Goal: Information Seeking & Learning: Learn about a topic

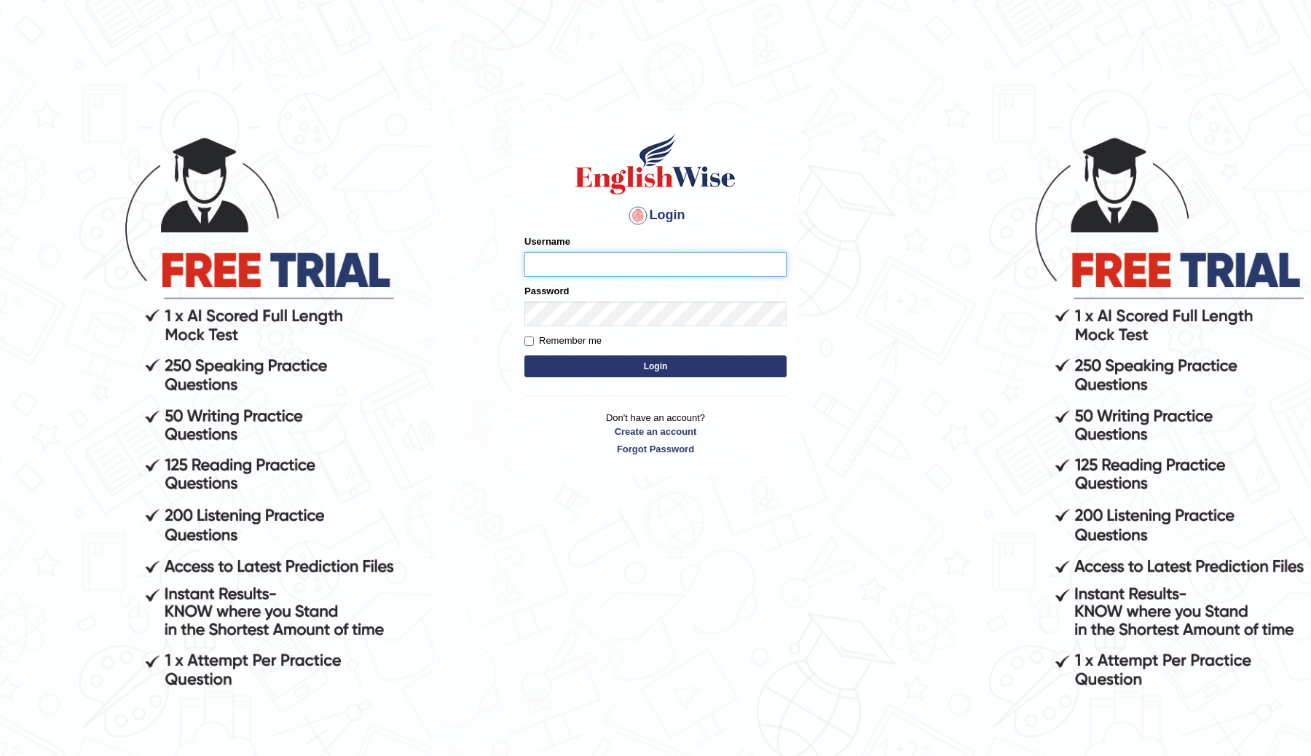
type input "ChimiZam"
click at [625, 371] on button "Login" at bounding box center [655, 366] width 262 height 22
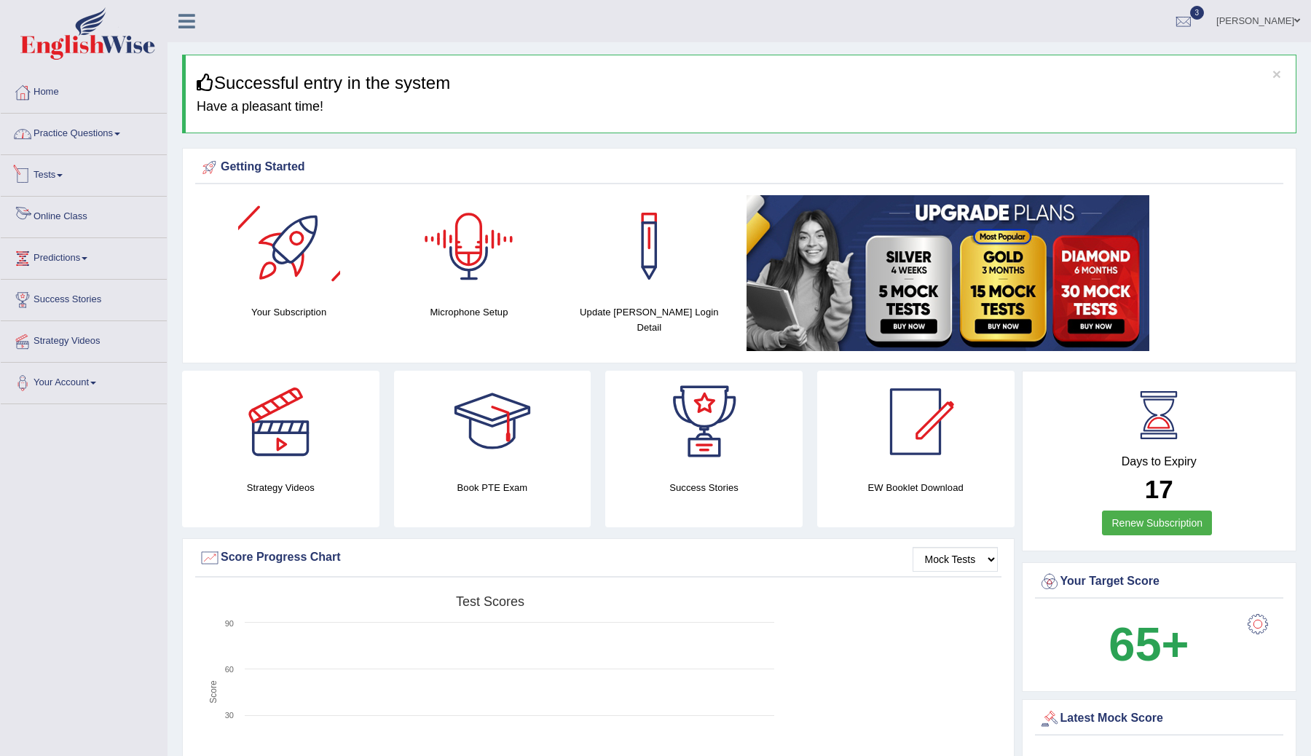
click at [98, 130] on link "Practice Questions" at bounding box center [84, 132] width 166 height 36
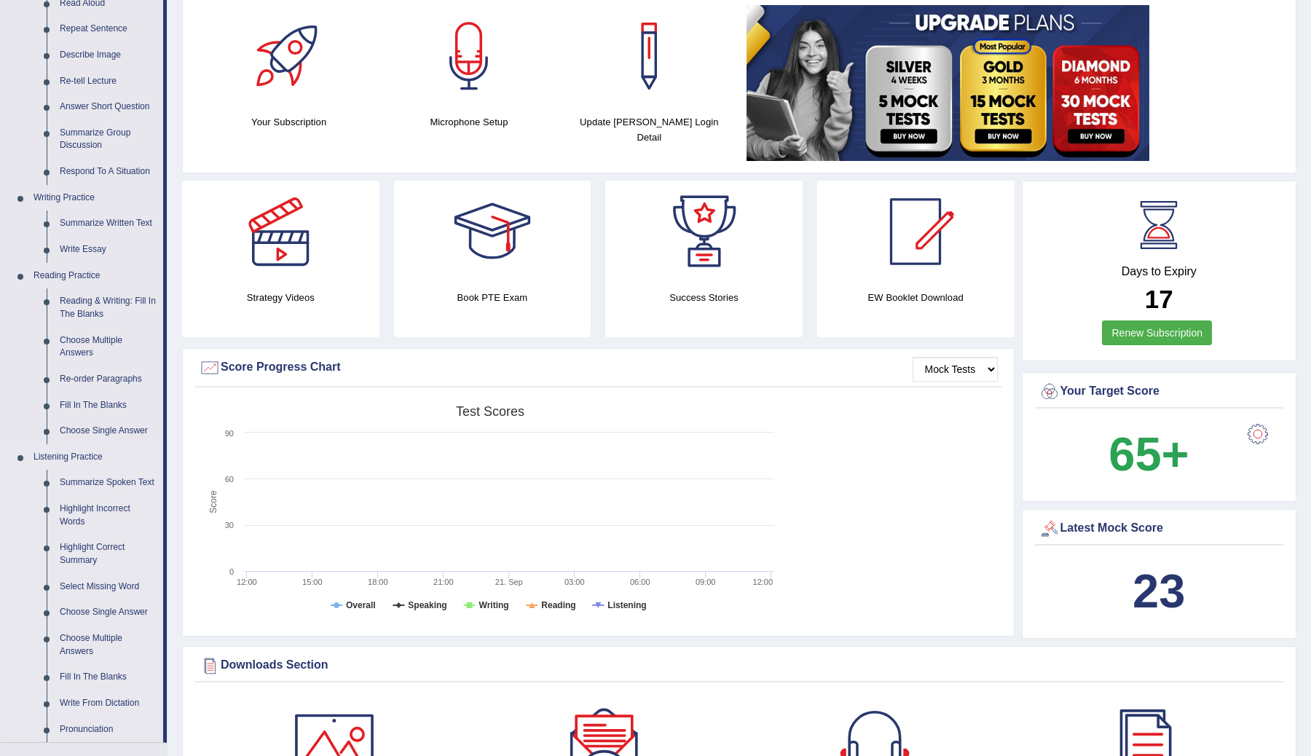
scroll to position [202, 0]
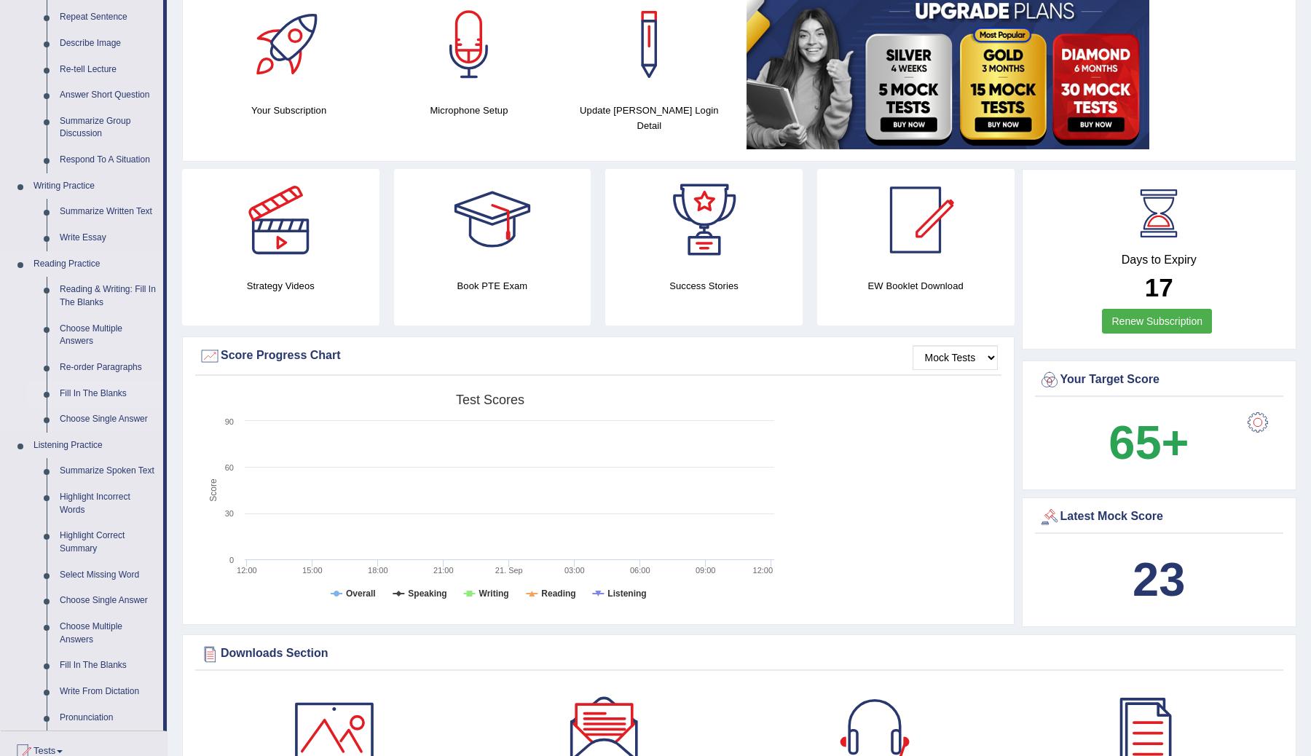
click at [98, 391] on link "Fill In The Blanks" at bounding box center [108, 394] width 110 height 26
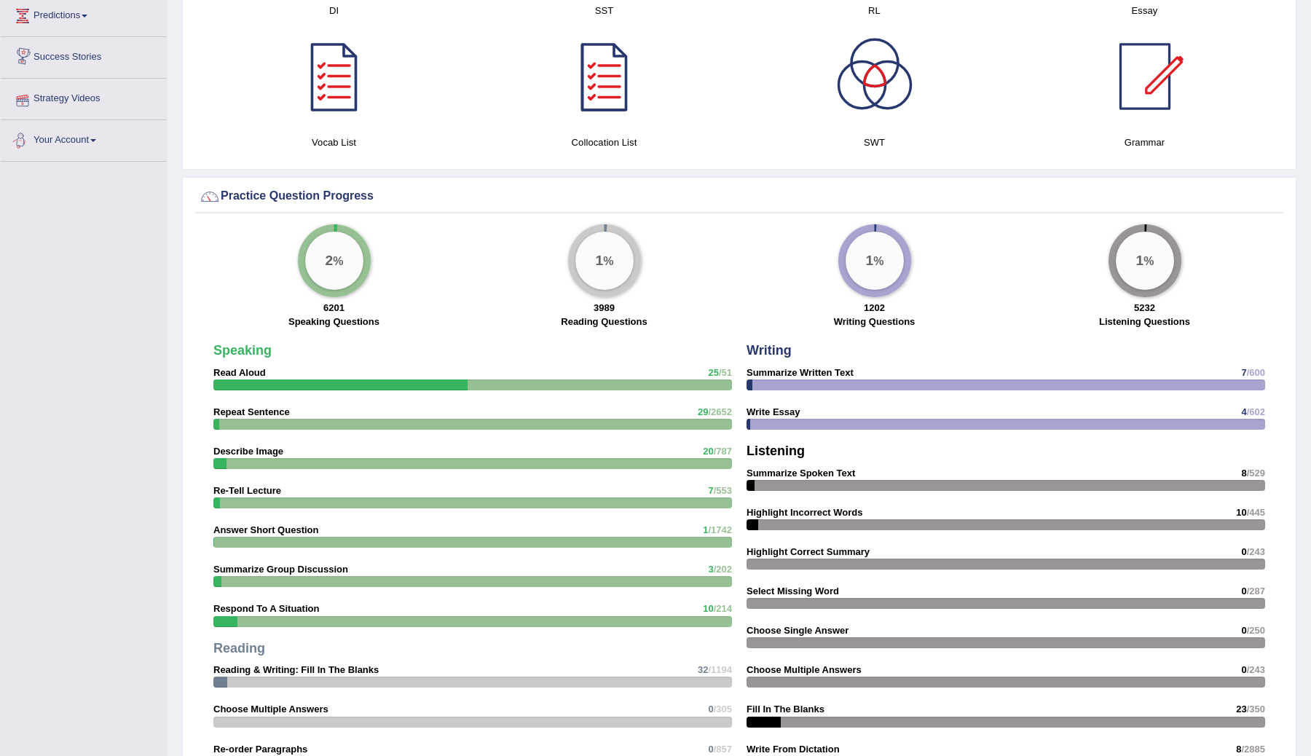
scroll to position [944, 0]
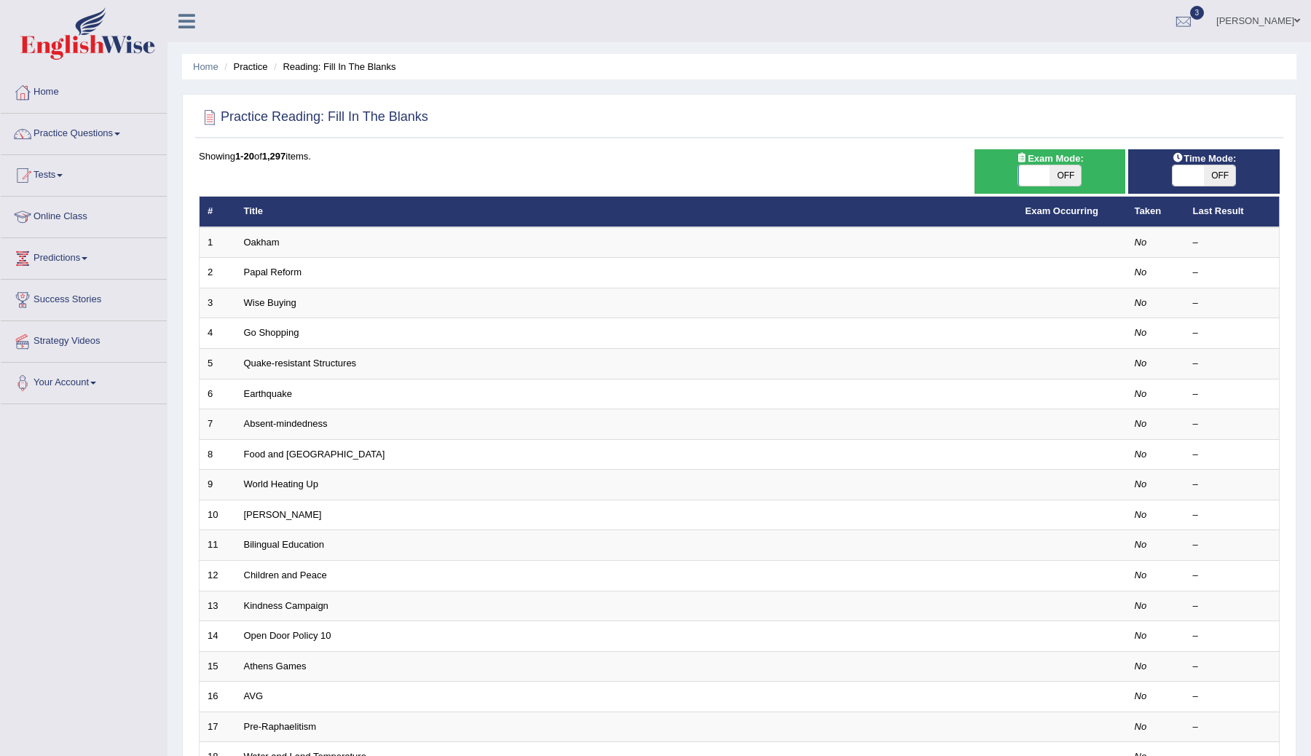
click at [1059, 170] on span "OFF" at bounding box center [1064, 175] width 31 height 20
checkbox input "true"
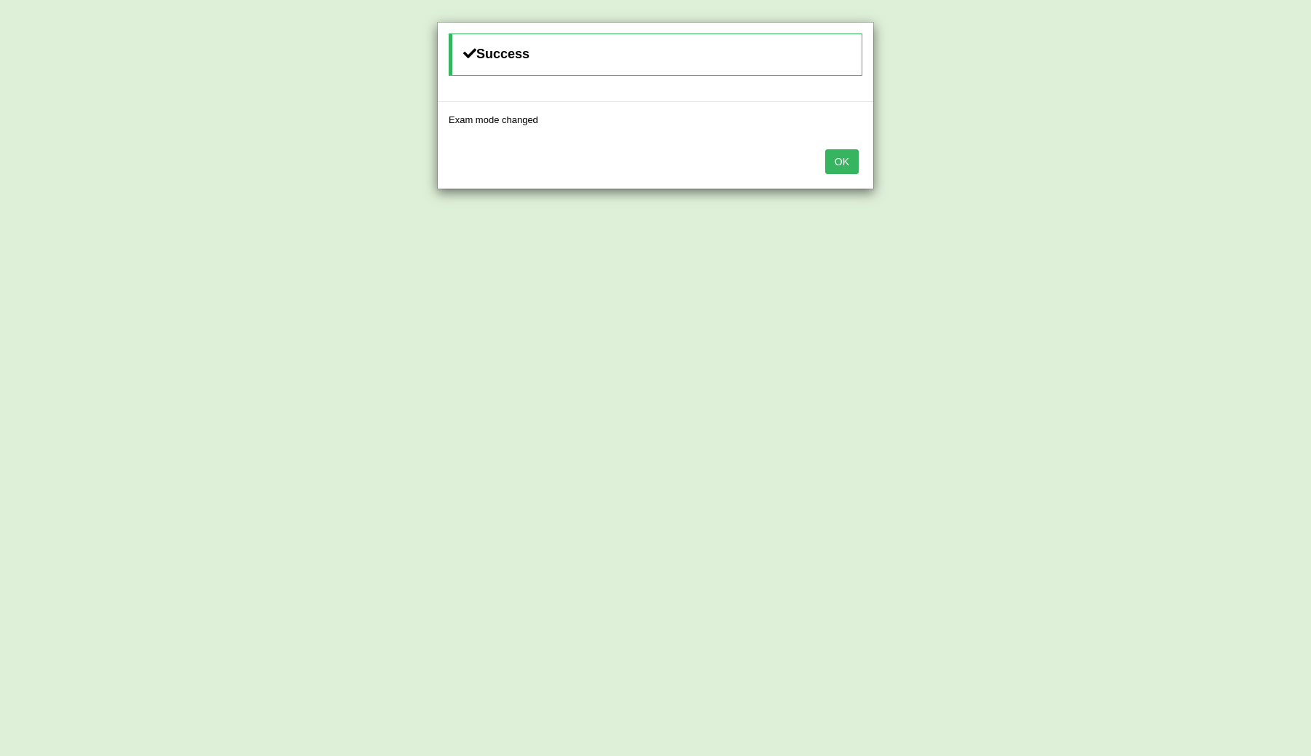
click at [843, 162] on button "OK" at bounding box center [841, 161] width 33 height 25
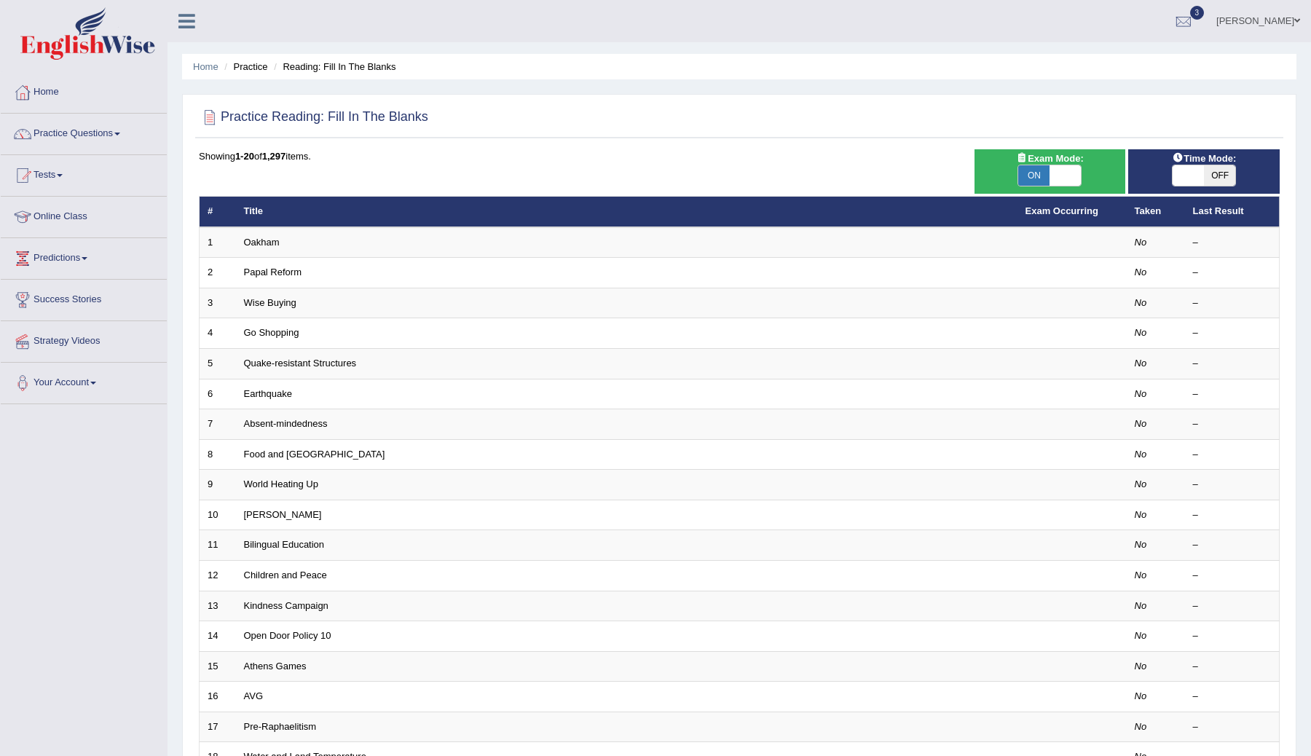
click at [1230, 167] on span "OFF" at bounding box center [1219, 175] width 31 height 20
checkbox input "true"
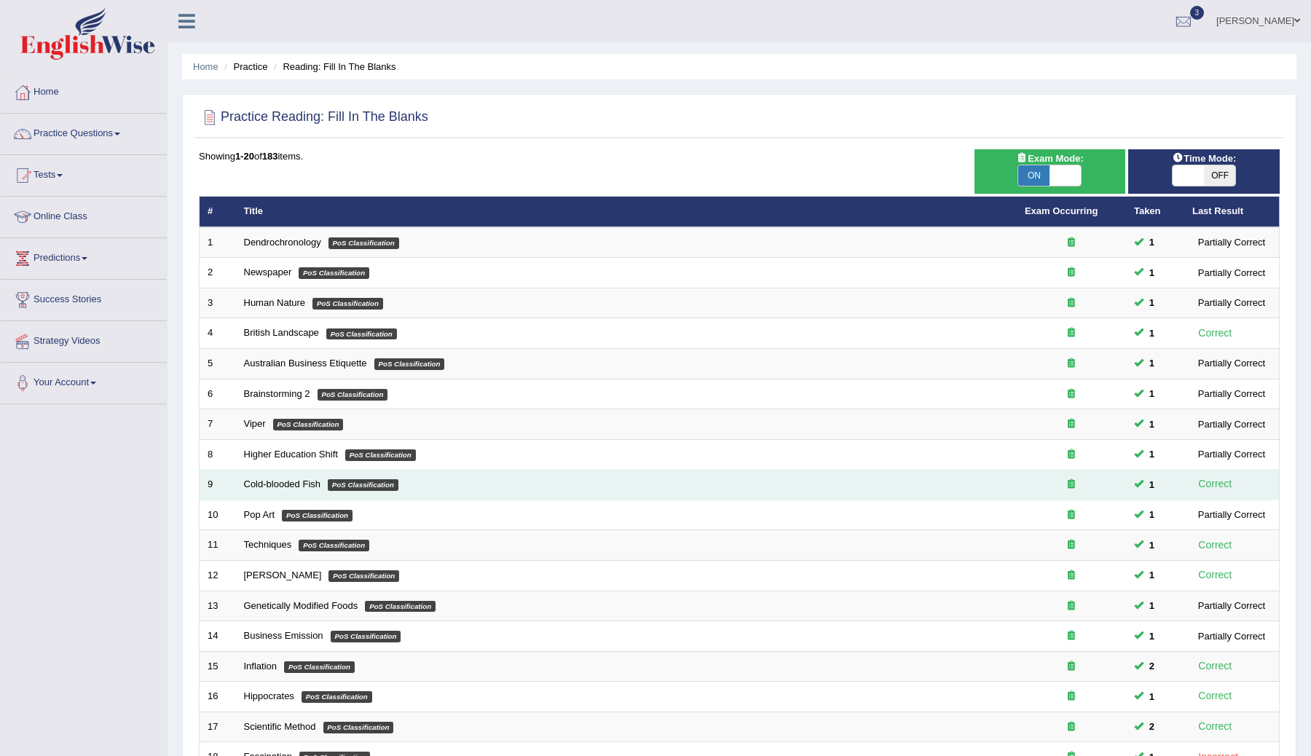
scroll to position [208, 0]
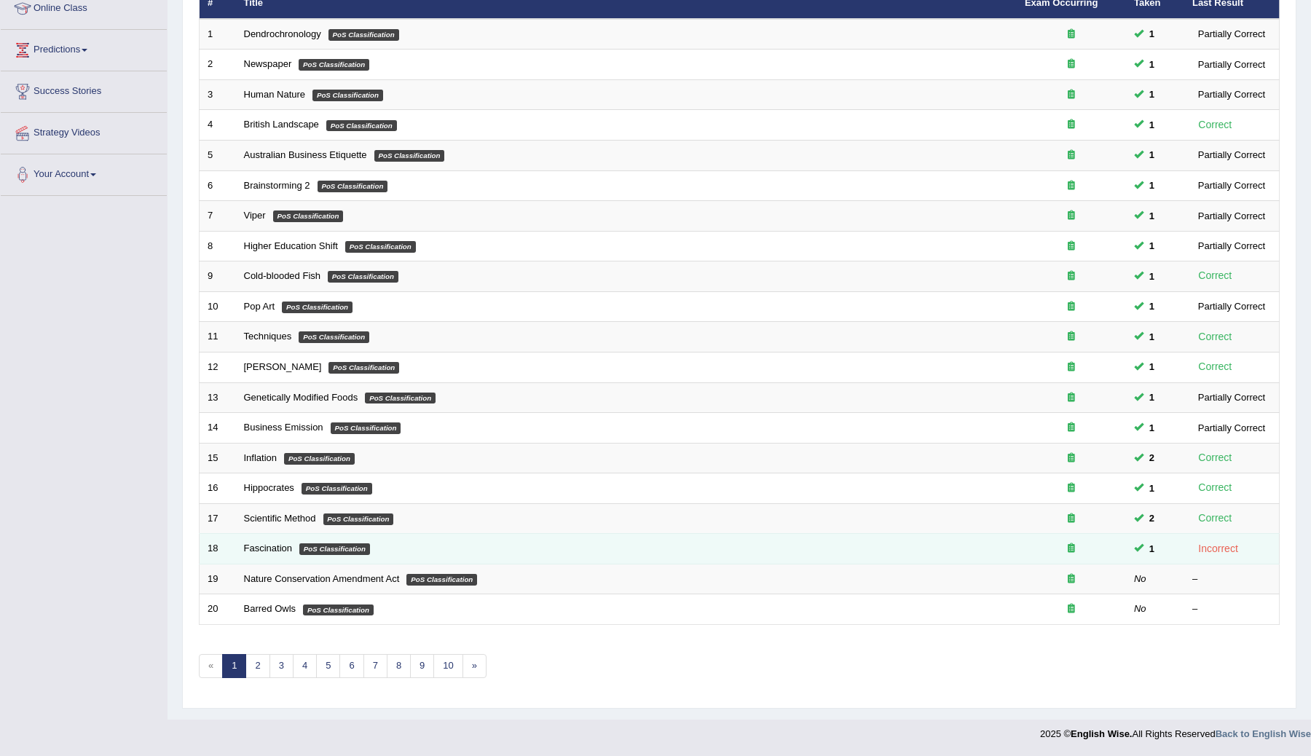
click at [316, 550] on em "PoS Classification" at bounding box center [334, 549] width 71 height 12
click at [246, 558] on td "Fascination PoS Classification" at bounding box center [626, 549] width 781 height 31
click at [253, 551] on link "Fascination" at bounding box center [268, 547] width 48 height 11
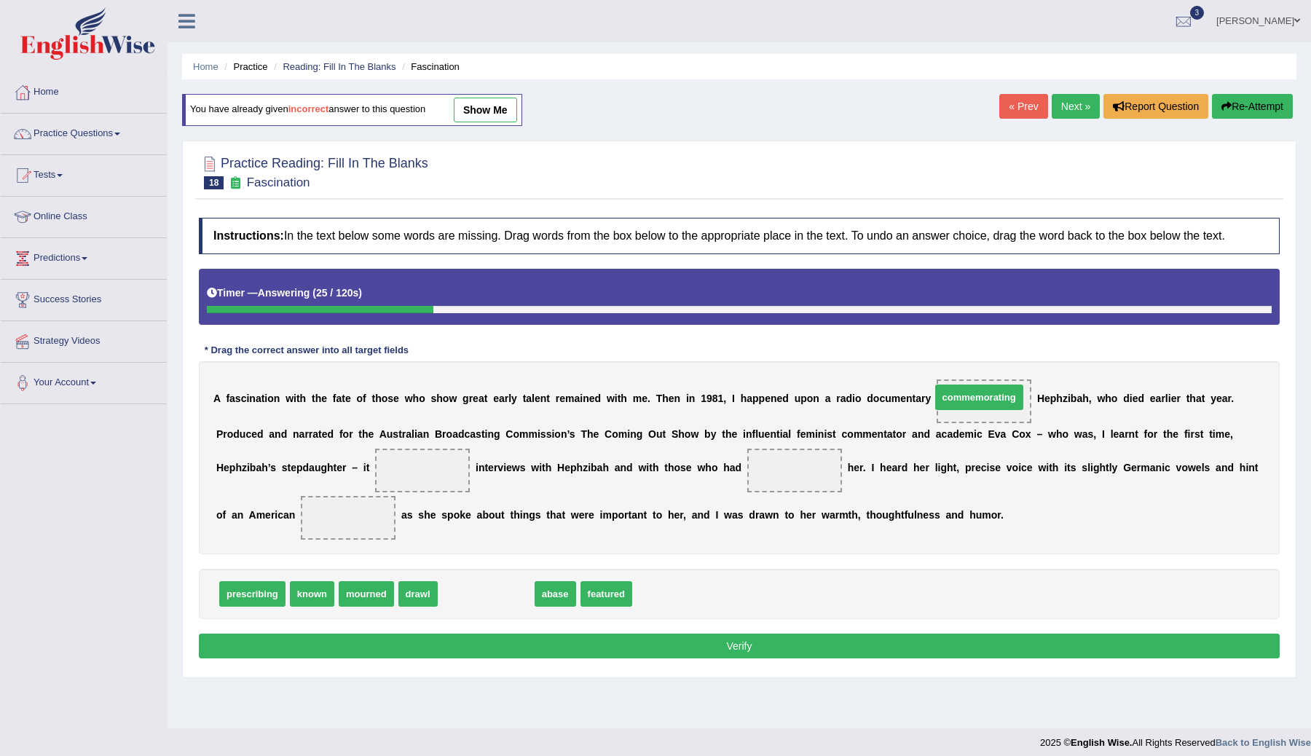
drag, startPoint x: 489, startPoint y: 606, endPoint x: 979, endPoint y: 411, distance: 527.5
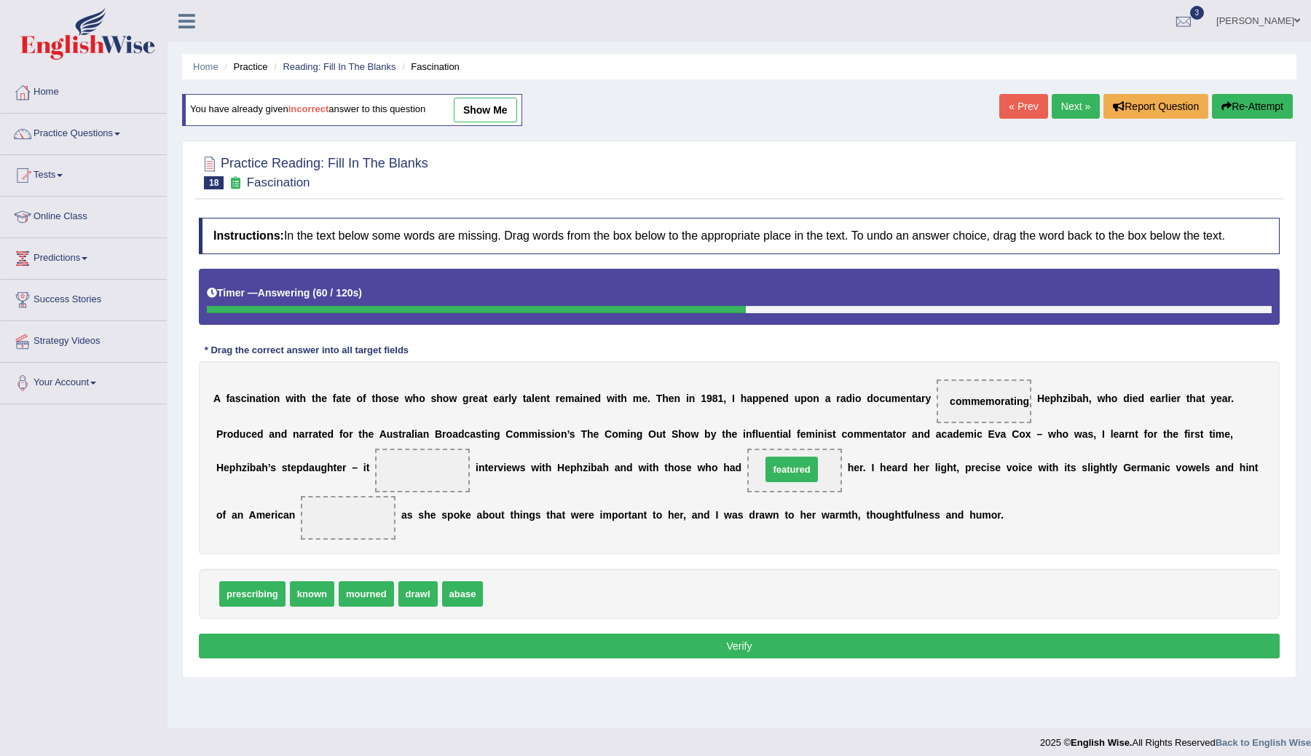
drag, startPoint x: 521, startPoint y: 600, endPoint x: 799, endPoint y: 475, distance: 304.7
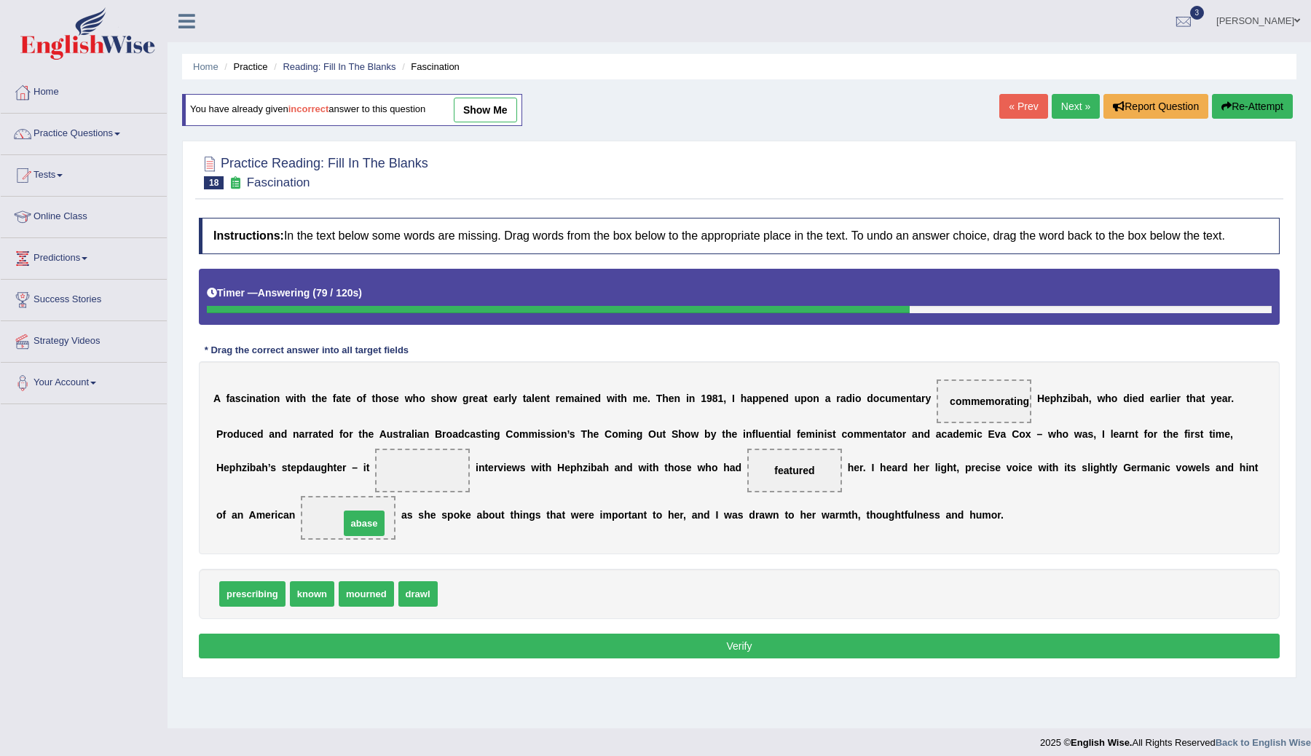
drag, startPoint x: 459, startPoint y: 601, endPoint x: 361, endPoint y: 531, distance: 120.5
drag, startPoint x: 366, startPoint y: 604, endPoint x: 419, endPoint y: 478, distance: 137.4
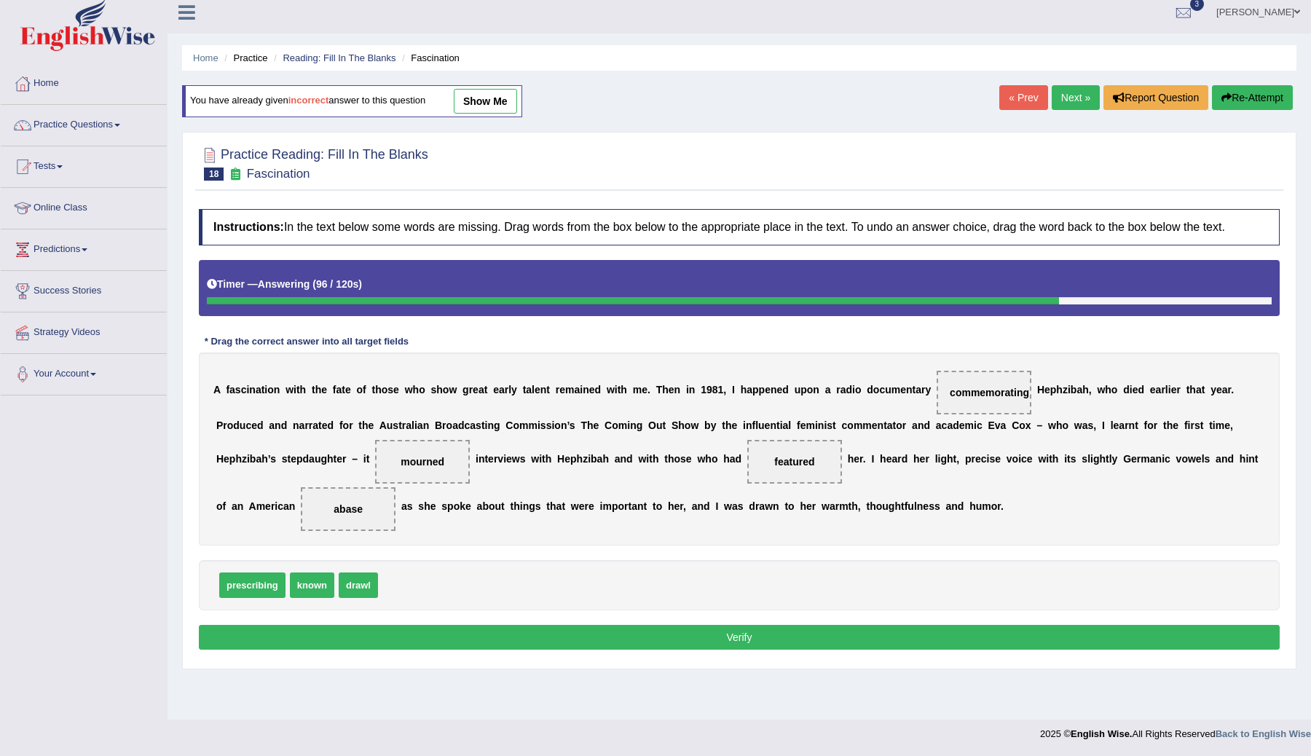
click at [570, 649] on button "Verify" at bounding box center [739, 637] width 1081 height 25
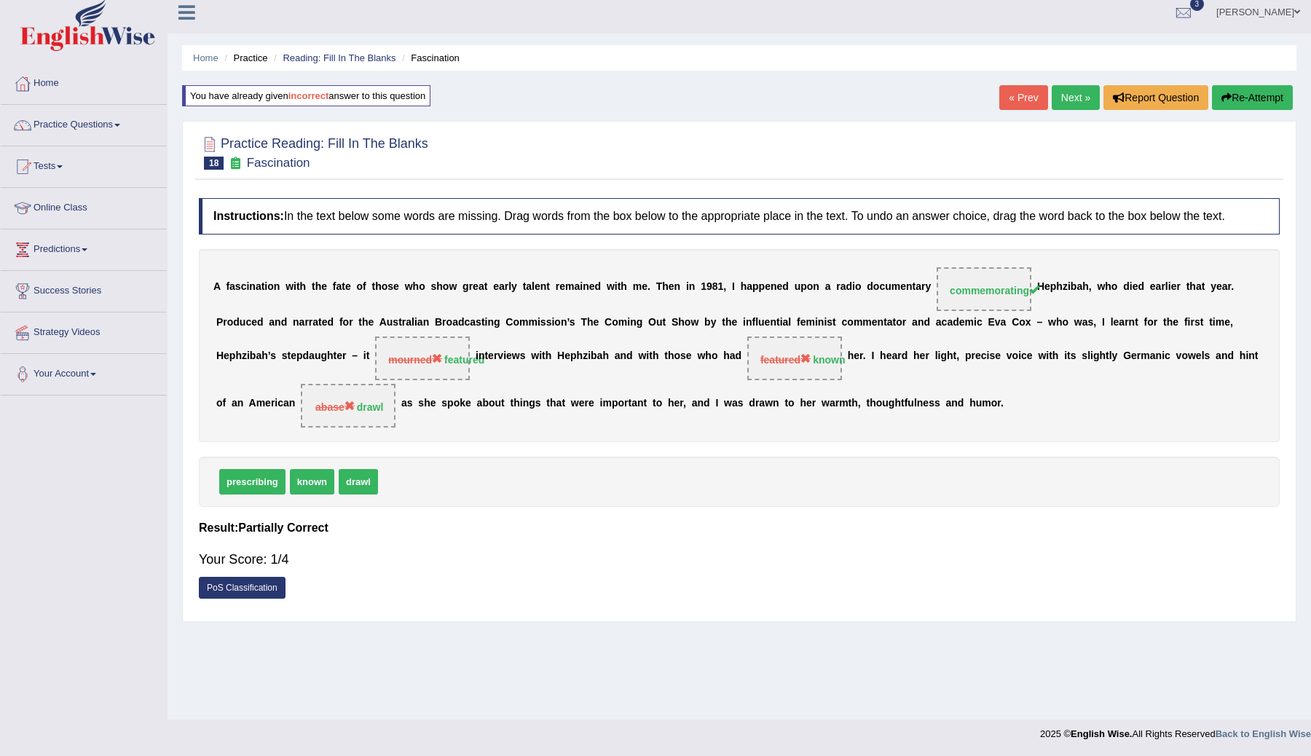
click at [1236, 91] on button "Re-Attempt" at bounding box center [1252, 97] width 81 height 25
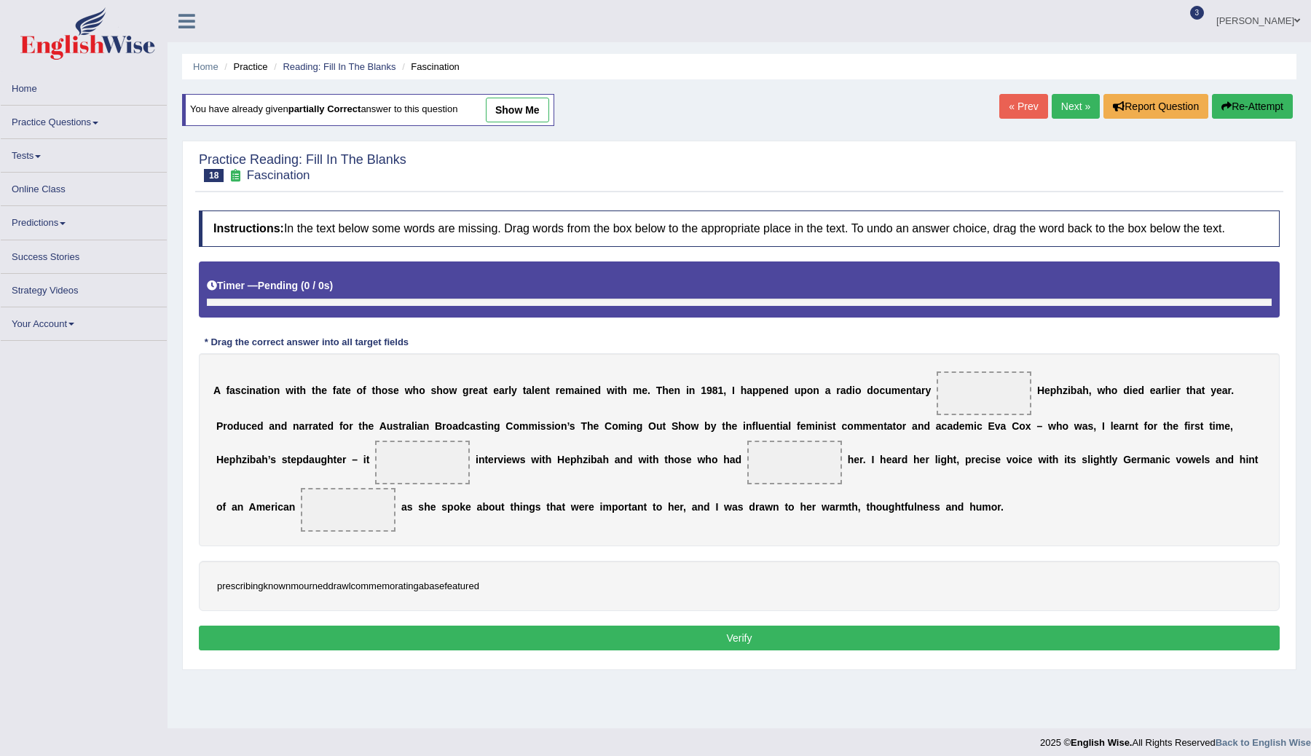
scroll to position [9, 0]
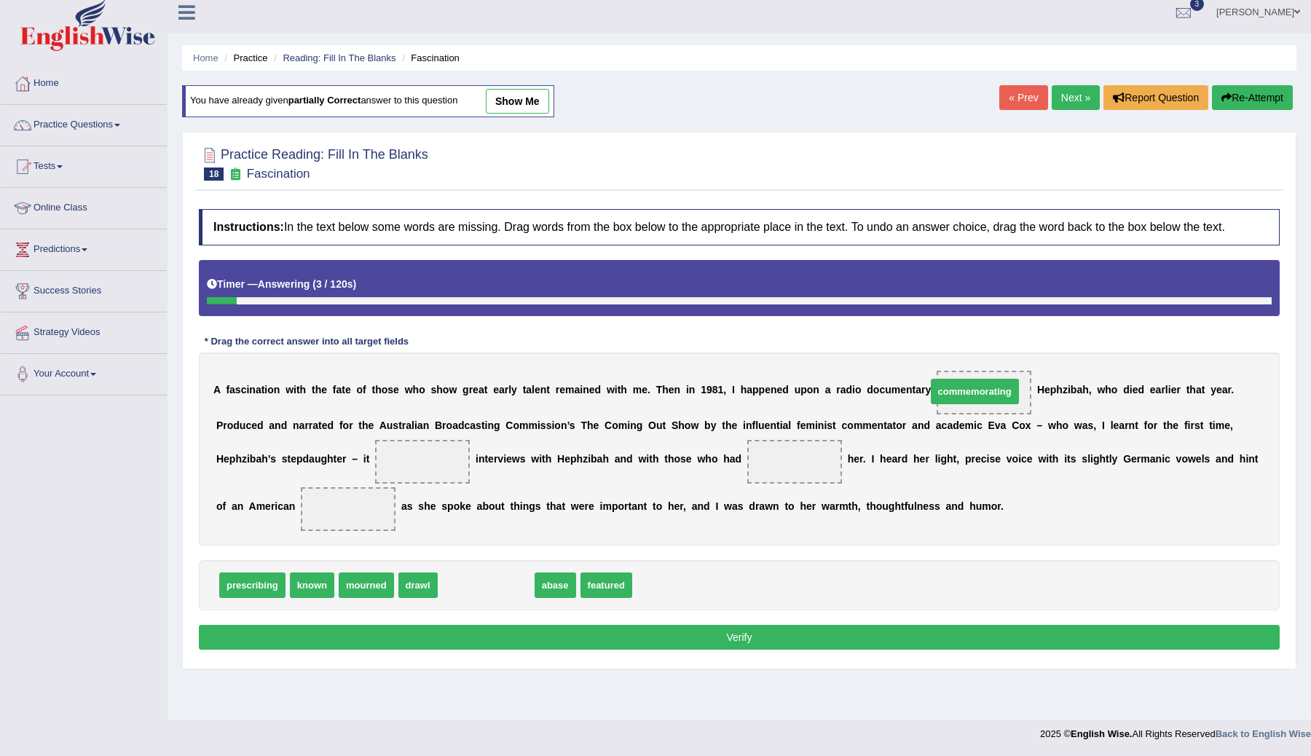
drag, startPoint x: 471, startPoint y: 593, endPoint x: 960, endPoint y: 399, distance: 525.6
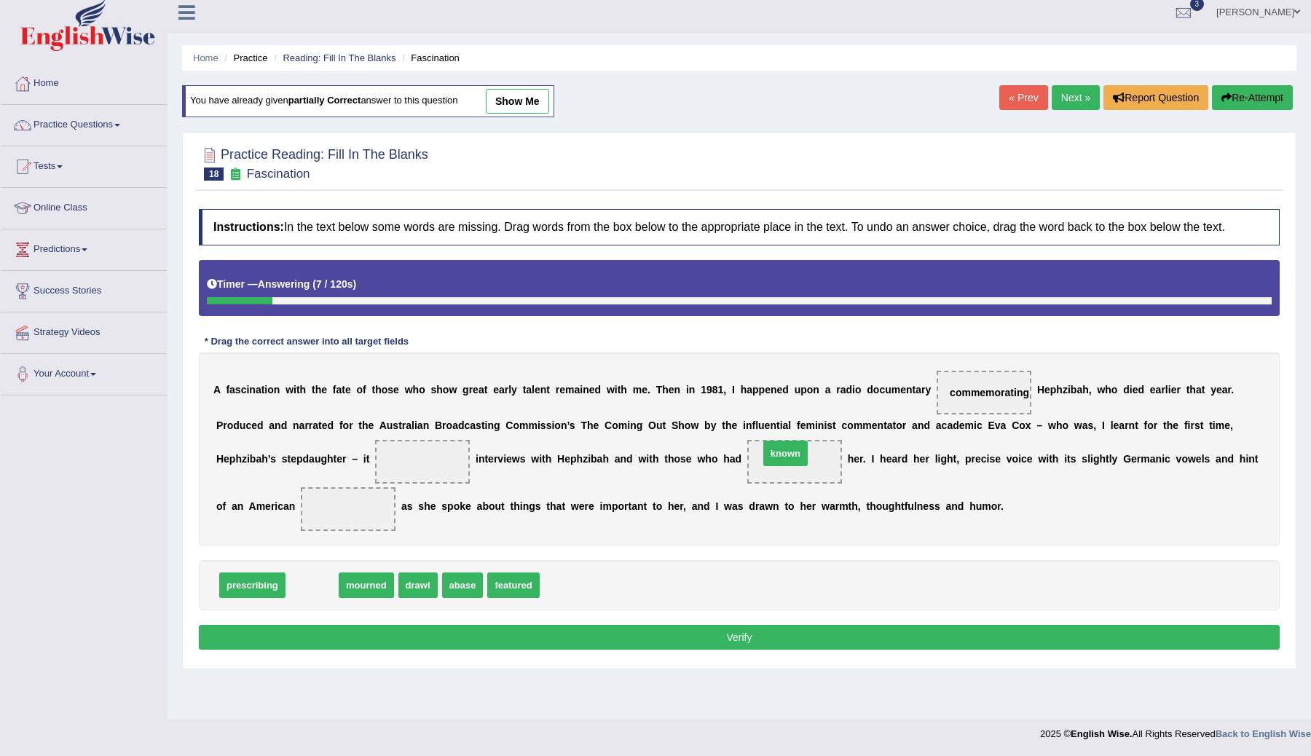
drag, startPoint x: 315, startPoint y: 594, endPoint x: 783, endPoint y: 465, distance: 485.6
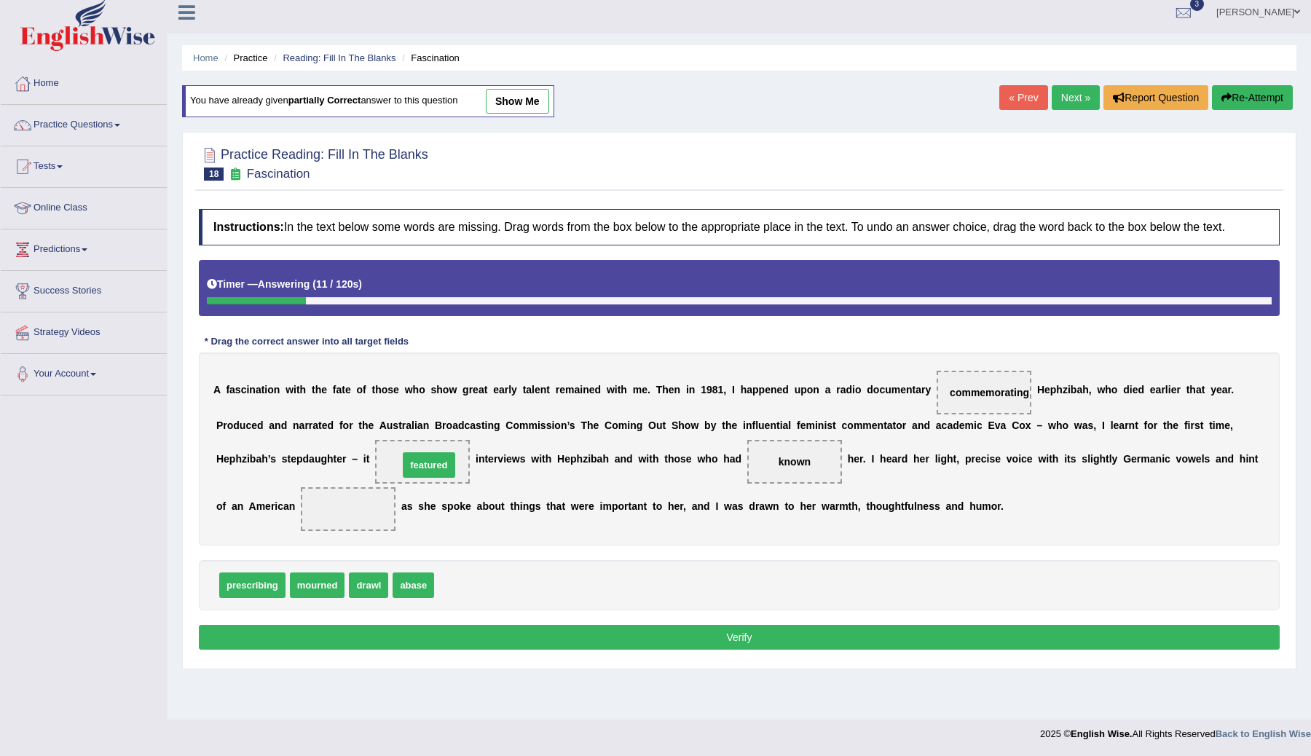
drag, startPoint x: 461, startPoint y: 593, endPoint x: 425, endPoint y: 475, distance: 123.2
drag, startPoint x: 378, startPoint y: 594, endPoint x: 346, endPoint y: 525, distance: 76.2
click at [687, 638] on button "Verify" at bounding box center [739, 637] width 1081 height 25
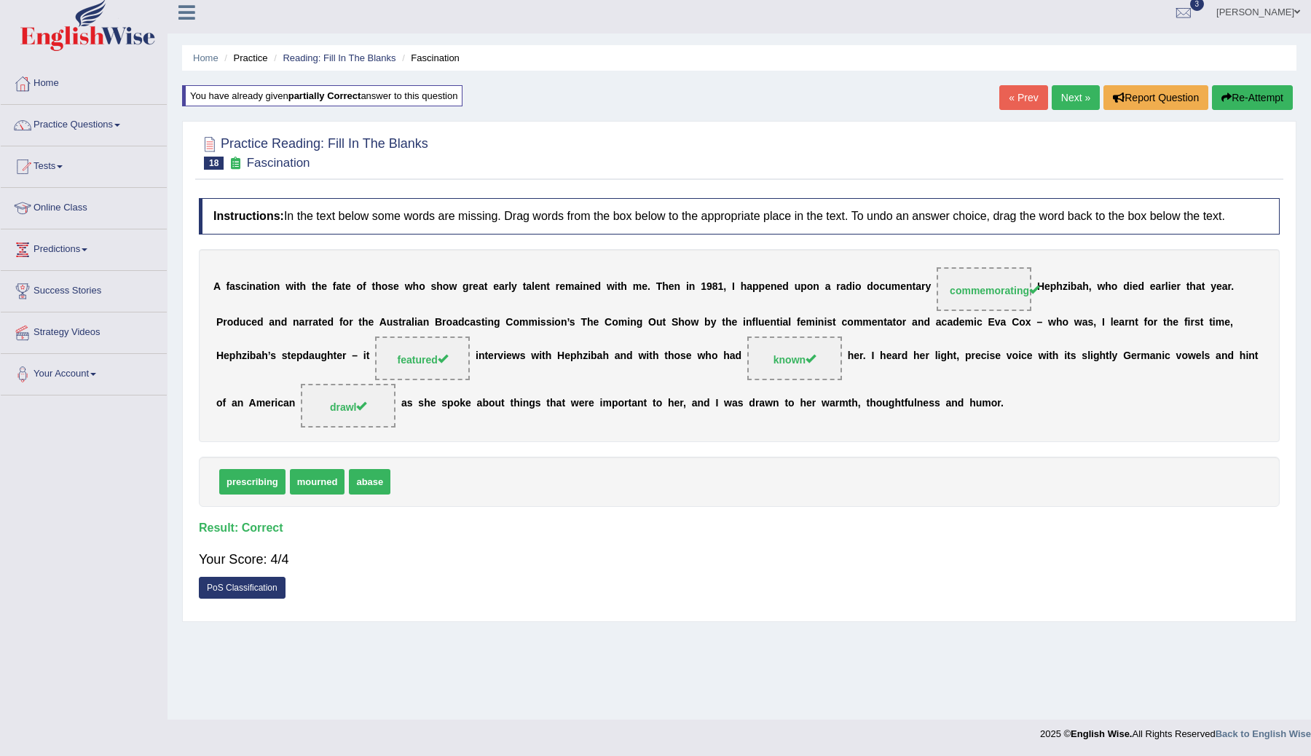
click at [1065, 93] on link "Next »" at bounding box center [1075, 97] width 48 height 25
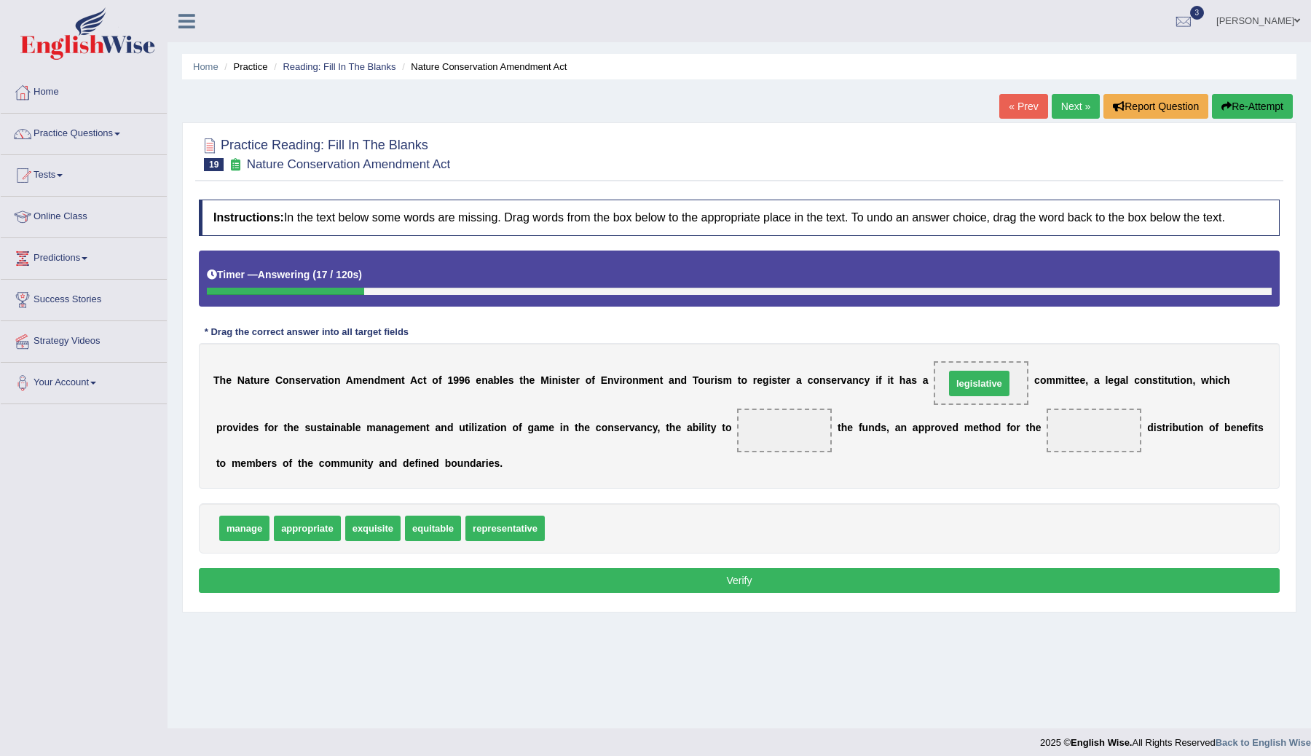
drag, startPoint x: 577, startPoint y: 541, endPoint x: 954, endPoint y: 396, distance: 403.4
drag, startPoint x: 251, startPoint y: 547, endPoint x: 775, endPoint y: 447, distance: 533.7
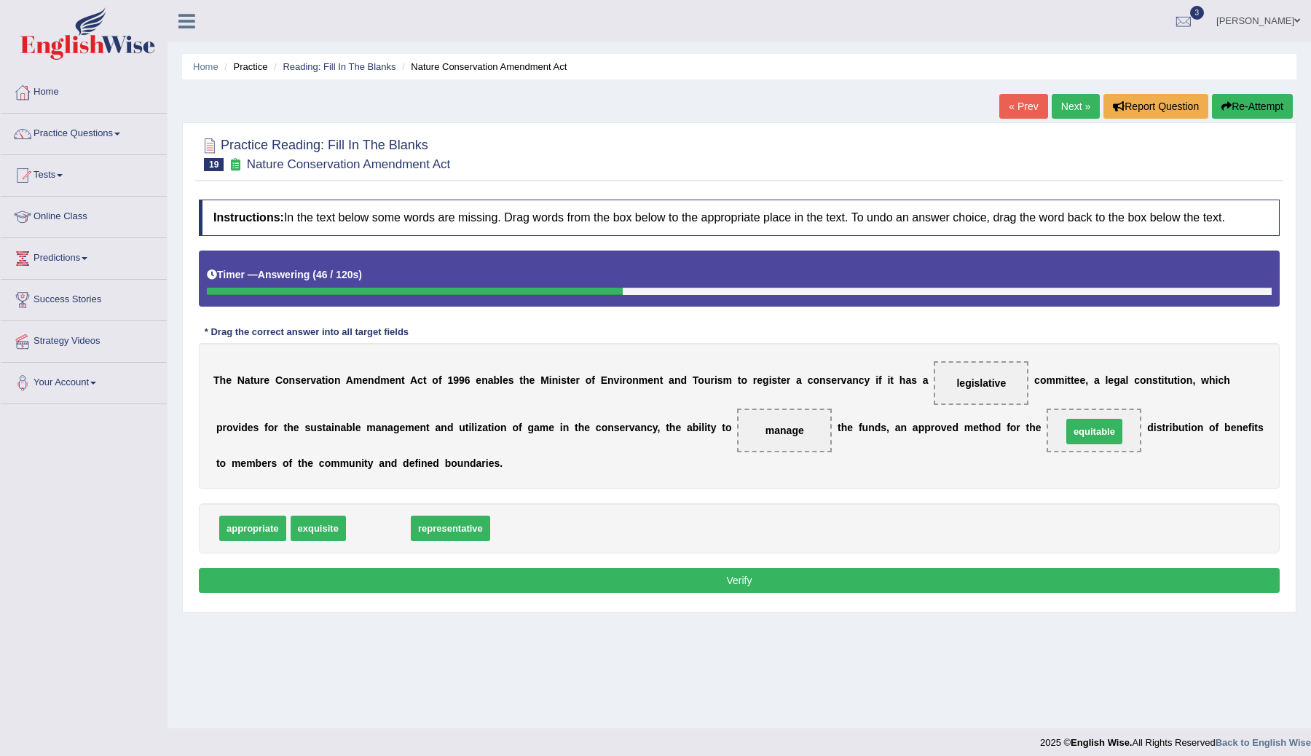
drag, startPoint x: 377, startPoint y: 543, endPoint x: 1065, endPoint y: 452, distance: 694.1
click at [566, 604] on div "Instructions: In the text below some words are missing. Drag words from the box…" at bounding box center [739, 398] width 1088 height 412
click at [573, 593] on button "Verify" at bounding box center [739, 580] width 1081 height 25
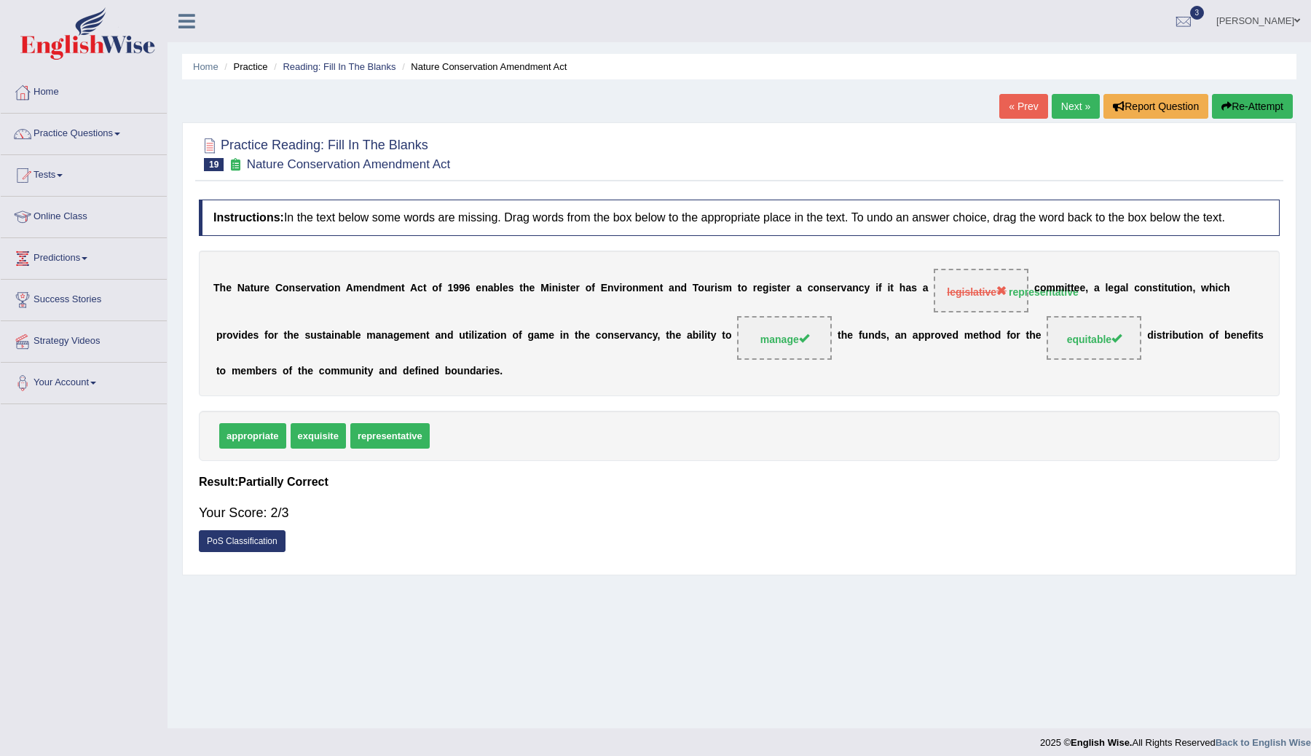
click at [1071, 110] on link "Next »" at bounding box center [1075, 106] width 48 height 25
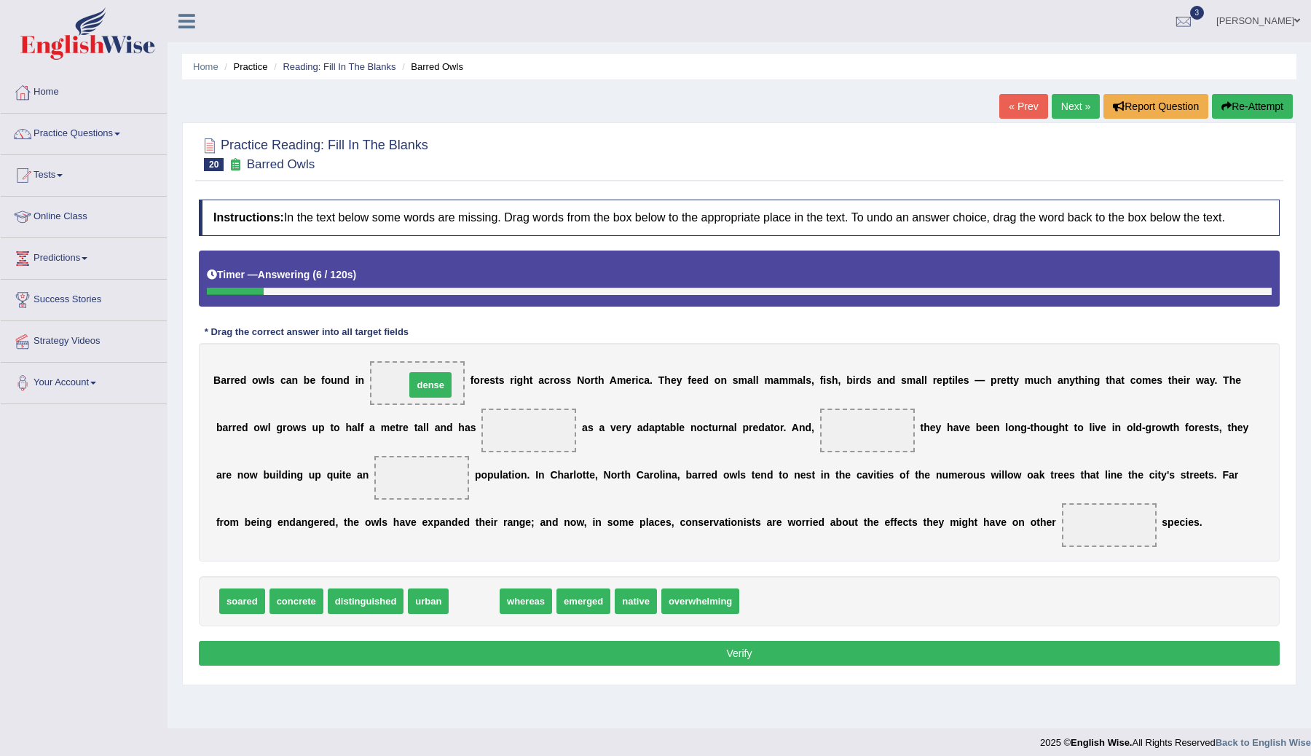
drag, startPoint x: 469, startPoint y: 611, endPoint x: 426, endPoint y: 395, distance: 220.5
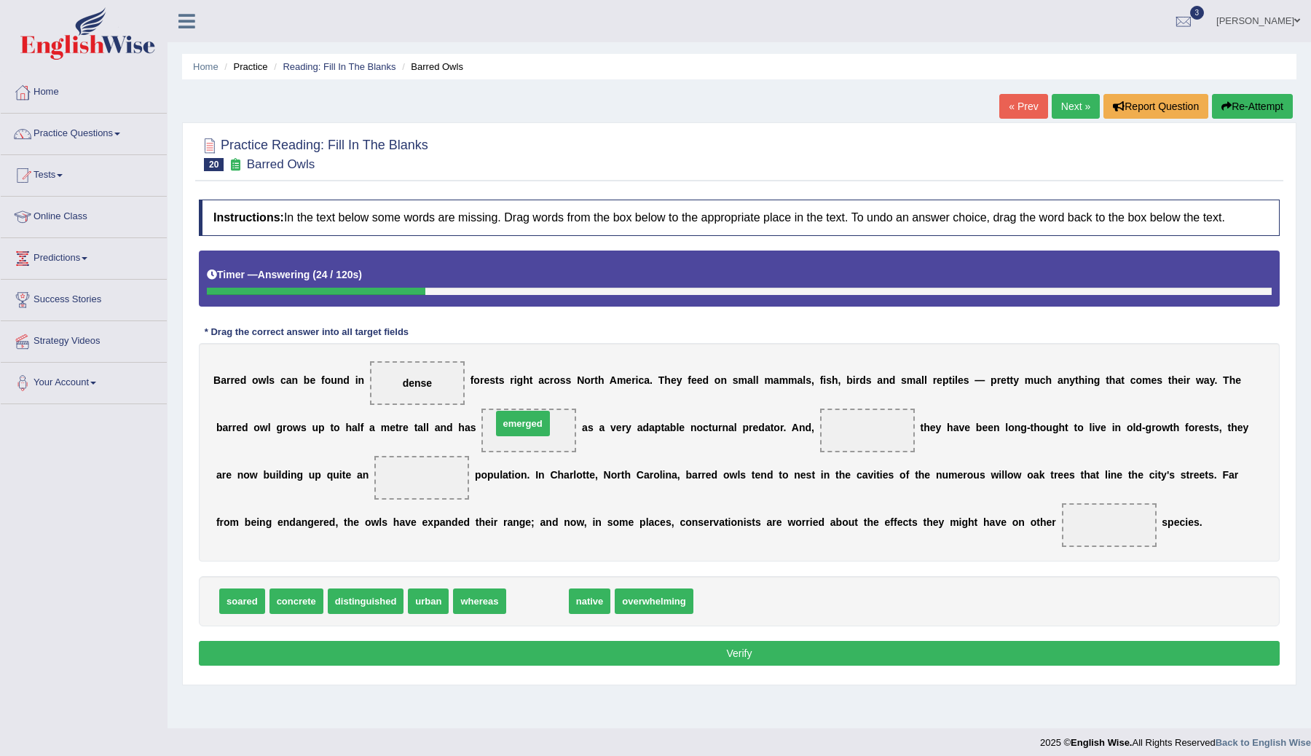
drag, startPoint x: 537, startPoint y: 610, endPoint x: 527, endPoint y: 440, distance: 170.7
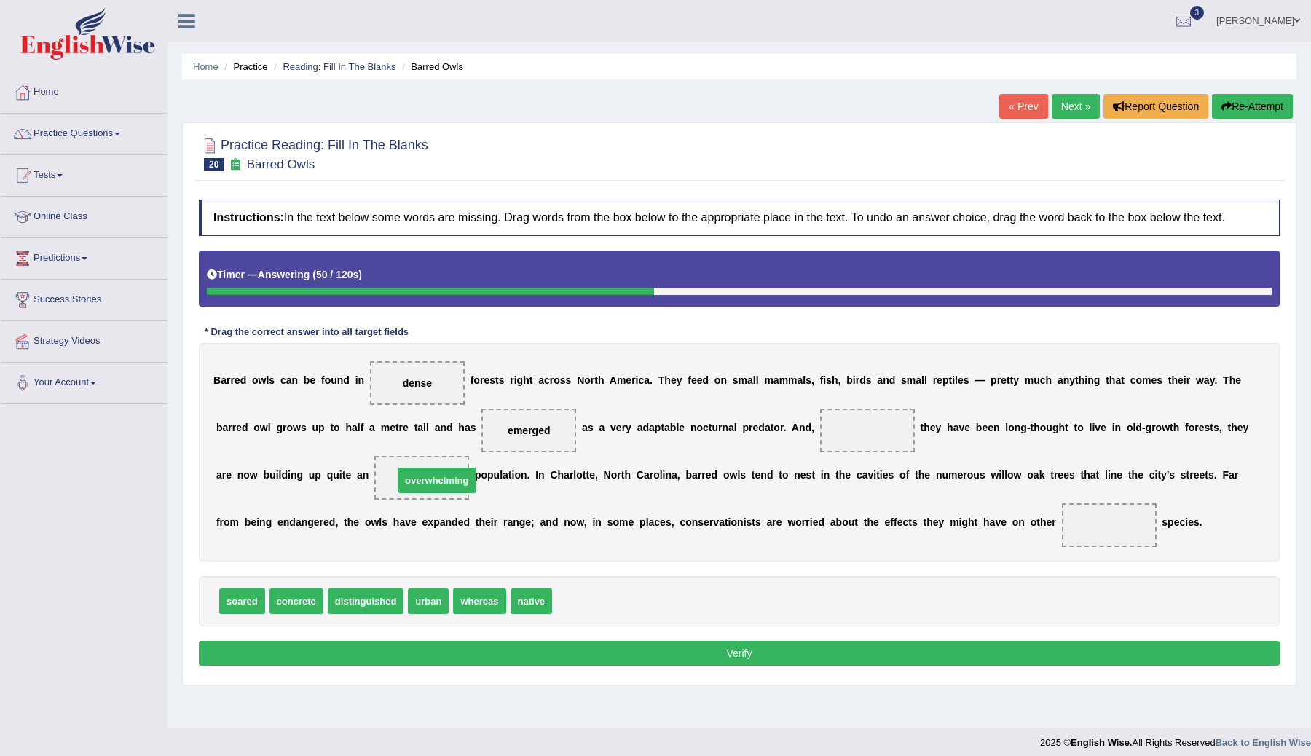
drag, startPoint x: 585, startPoint y: 617, endPoint x: 432, endPoint y: 495, distance: 195.4
click at [366, 614] on span "distinguished" at bounding box center [366, 600] width 76 height 25
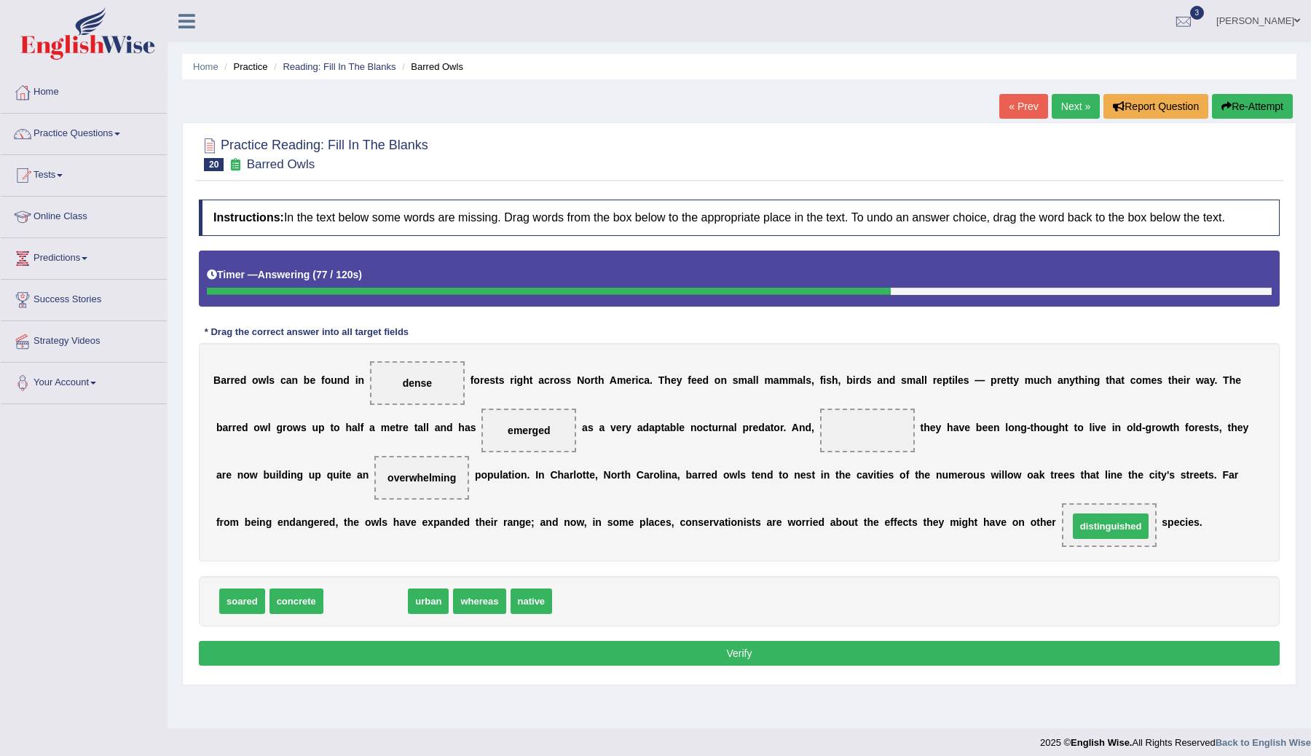
drag, startPoint x: 366, startPoint y: 615, endPoint x: 1110, endPoint y: 540, distance: 748.7
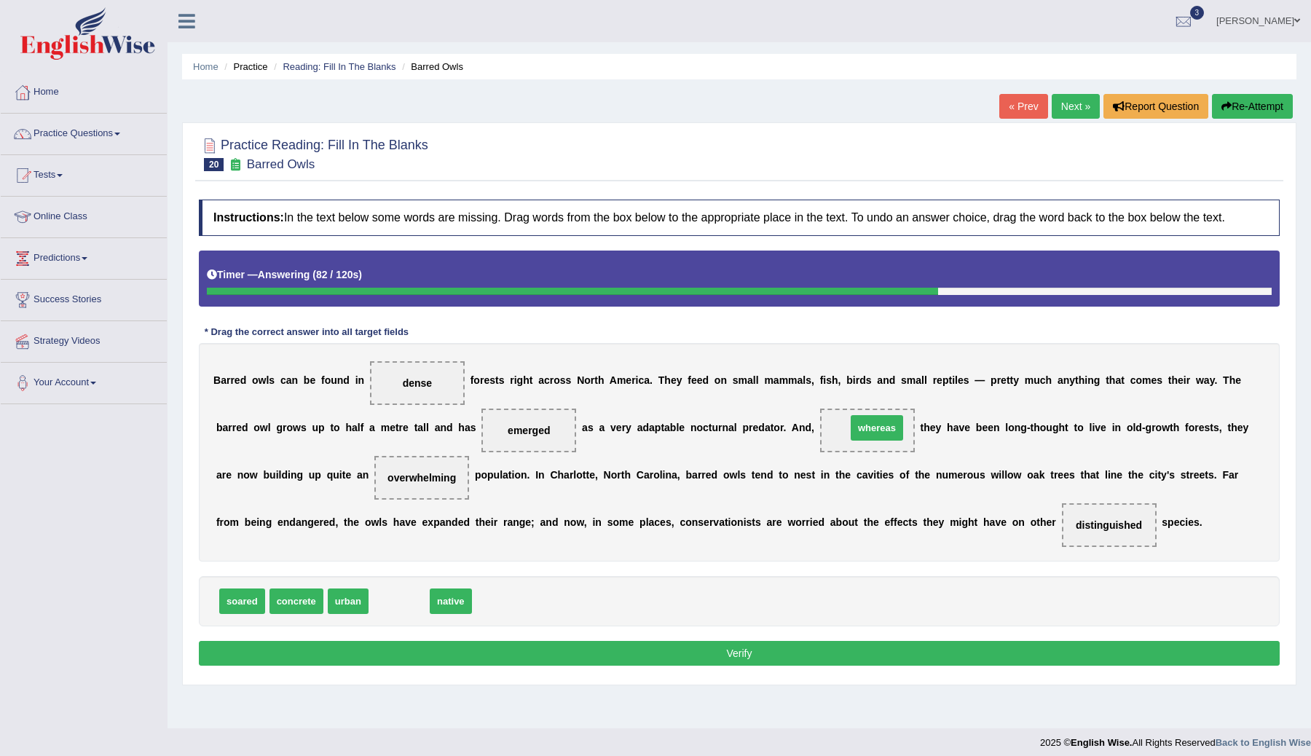
drag, startPoint x: 400, startPoint y: 617, endPoint x: 878, endPoint y: 443, distance: 508.1
drag, startPoint x: 389, startPoint y: 614, endPoint x: 1097, endPoint y: 535, distance: 712.8
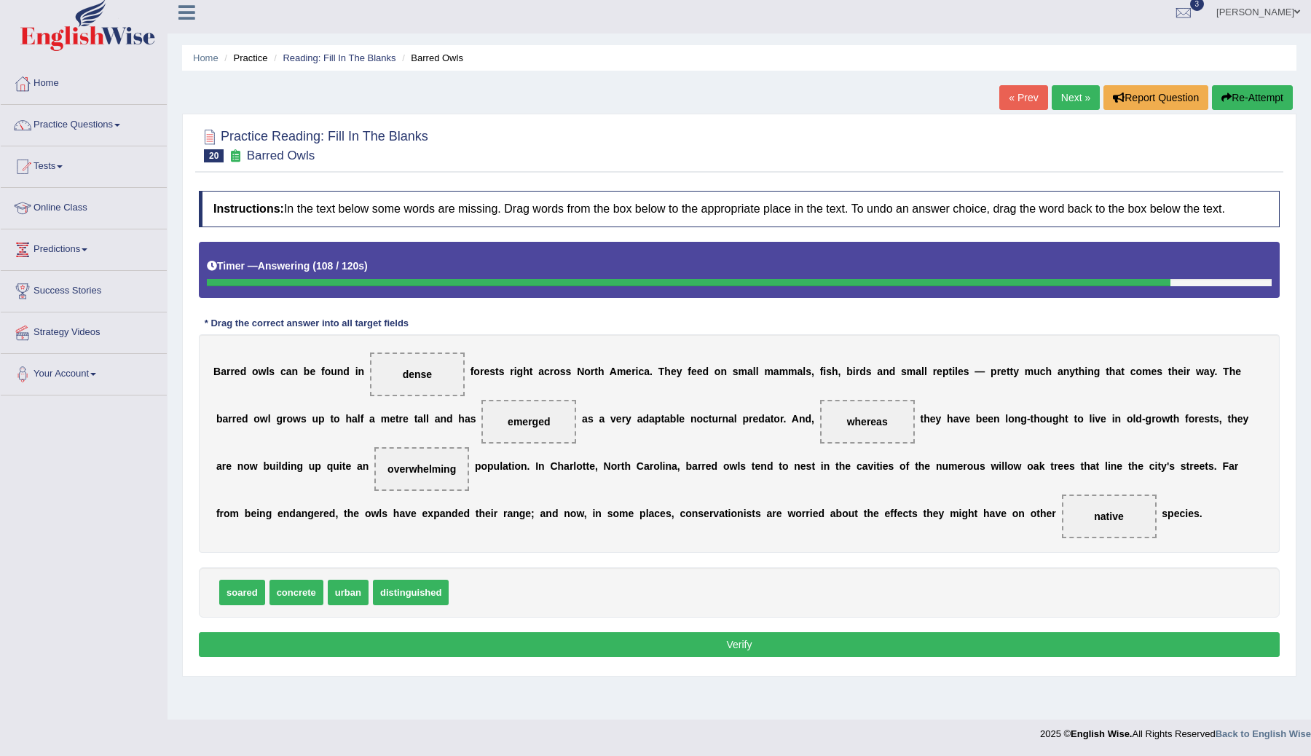
click at [751, 657] on button "Verify" at bounding box center [739, 644] width 1081 height 25
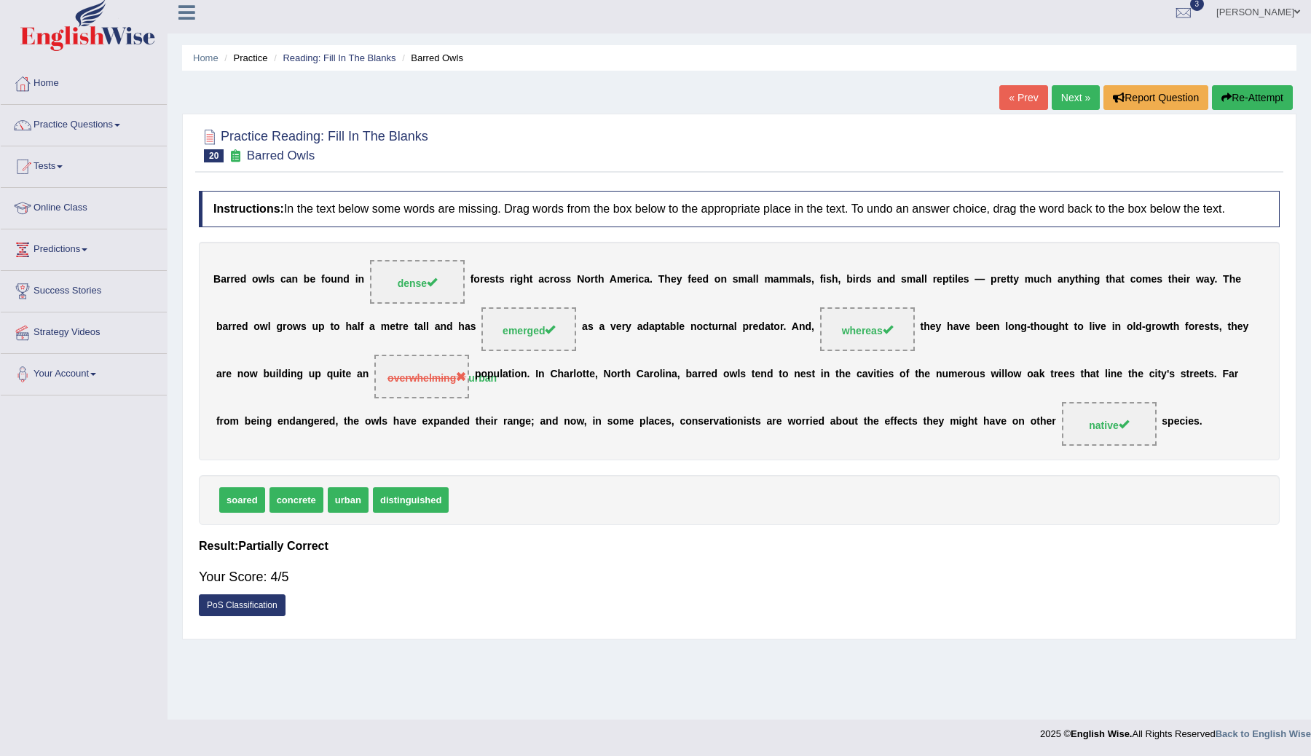
click at [1066, 97] on link "Next »" at bounding box center [1075, 97] width 48 height 25
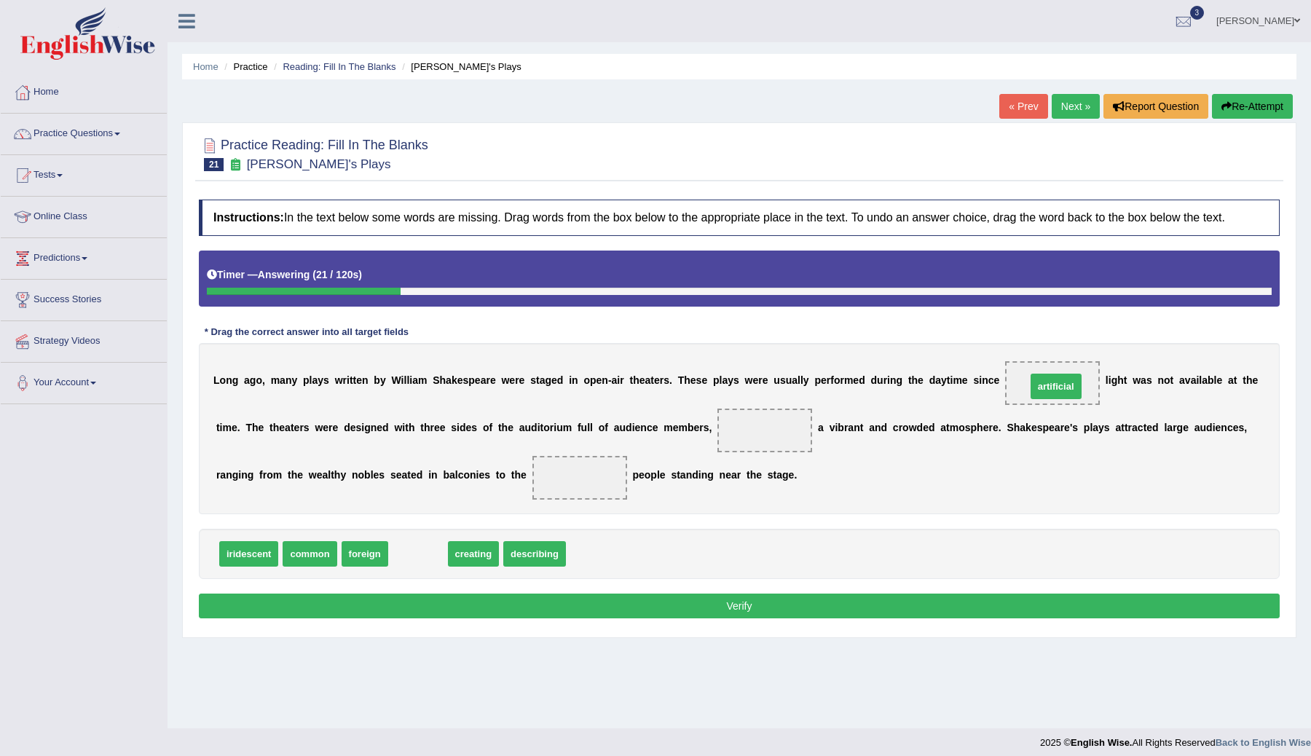
drag, startPoint x: 418, startPoint y: 564, endPoint x: 1032, endPoint y: 402, distance: 634.9
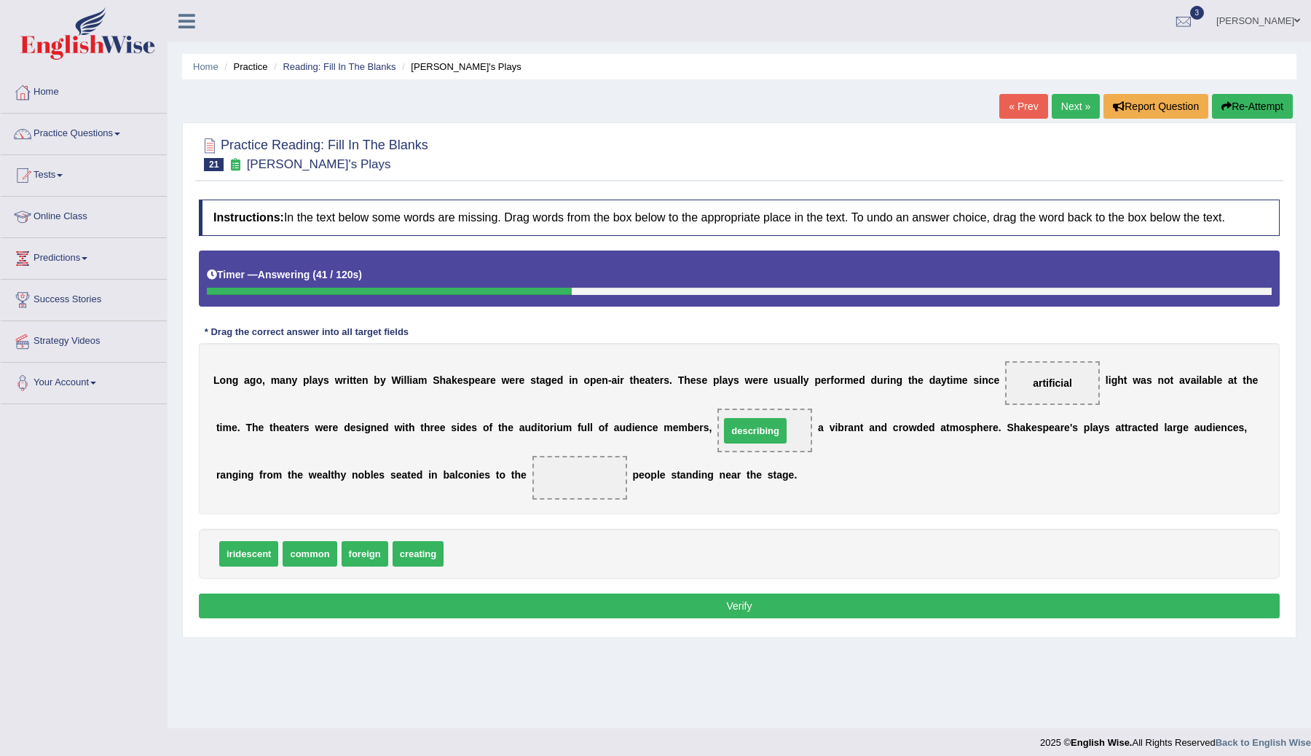
drag, startPoint x: 475, startPoint y: 566, endPoint x: 751, endPoint y: 442, distance: 302.5
drag, startPoint x: 366, startPoint y: 572, endPoint x: 575, endPoint y: 491, distance: 224.7
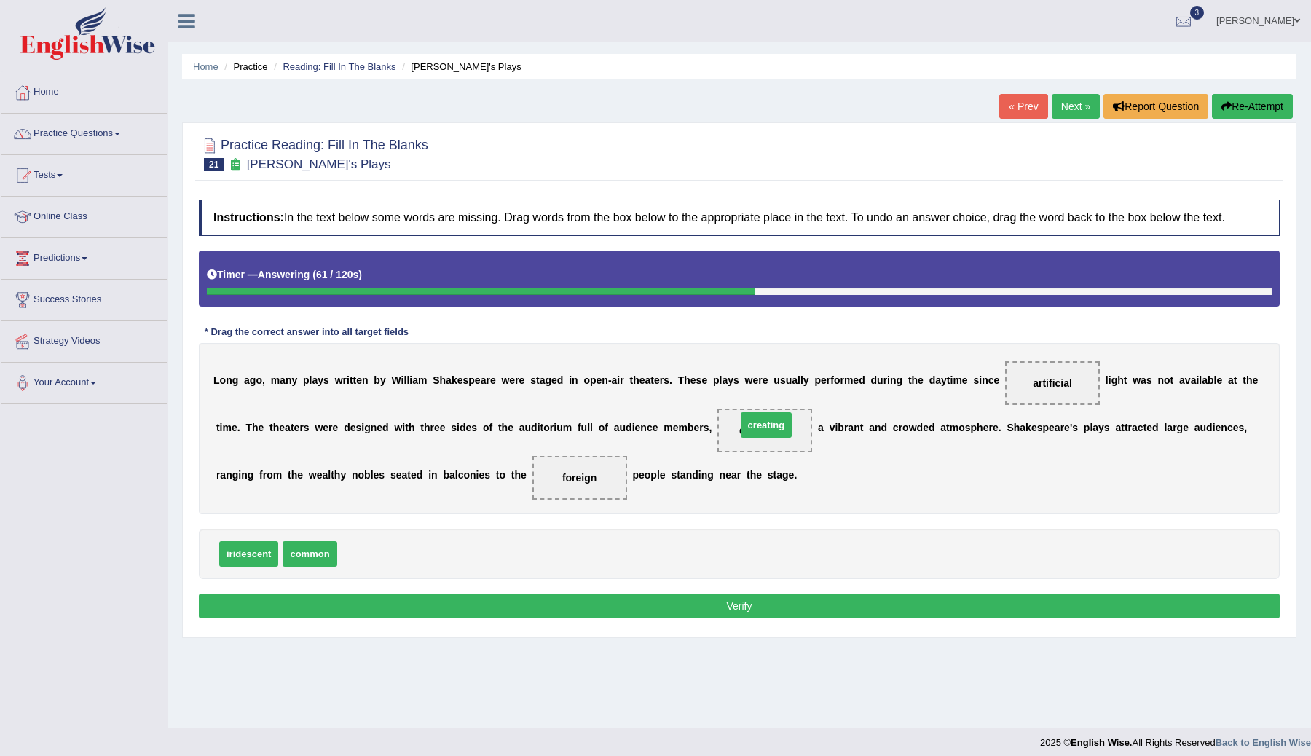
drag, startPoint x: 368, startPoint y: 568, endPoint x: 767, endPoint y: 440, distance: 419.1
click at [521, 615] on button "Verify" at bounding box center [739, 605] width 1081 height 25
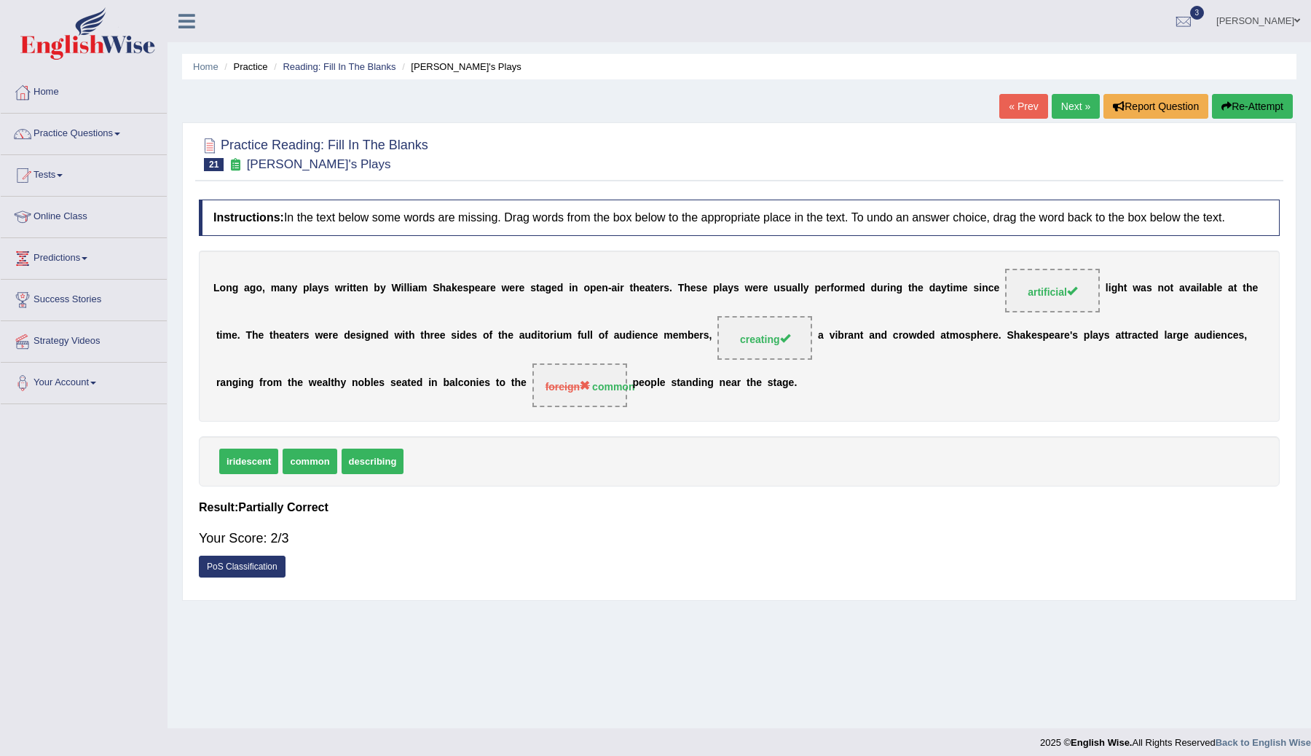
scroll to position [9, 0]
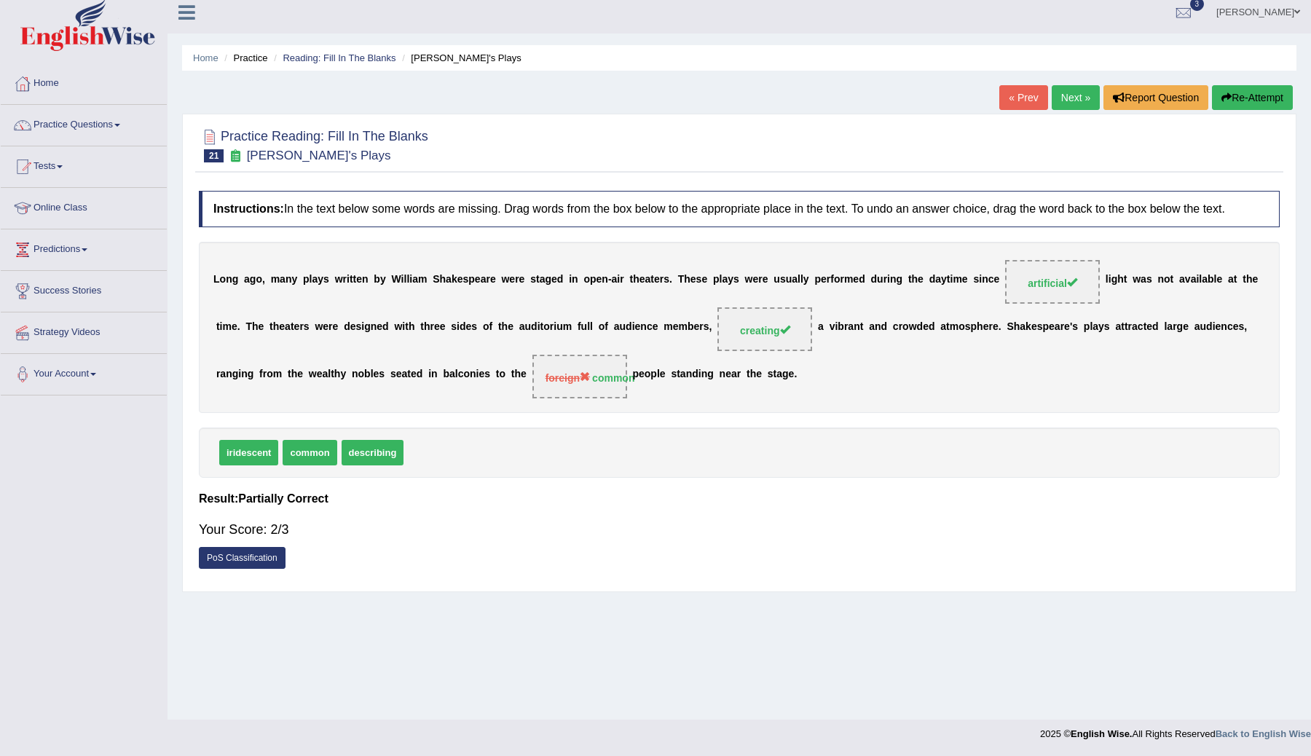
drag, startPoint x: 319, startPoint y: 468, endPoint x: 598, endPoint y: 384, distance: 291.4
click at [599, 386] on div "Instructions: In the text below some words are missing. Drag words from the box…" at bounding box center [739, 383] width 1088 height 400
click at [574, 412] on div "L o n g a g o , m a n y p l a y s w r i t t e n b y W i l l i a m S h a k e s p…" at bounding box center [739, 327] width 1081 height 171
click at [1056, 95] on link "Next »" at bounding box center [1075, 97] width 48 height 25
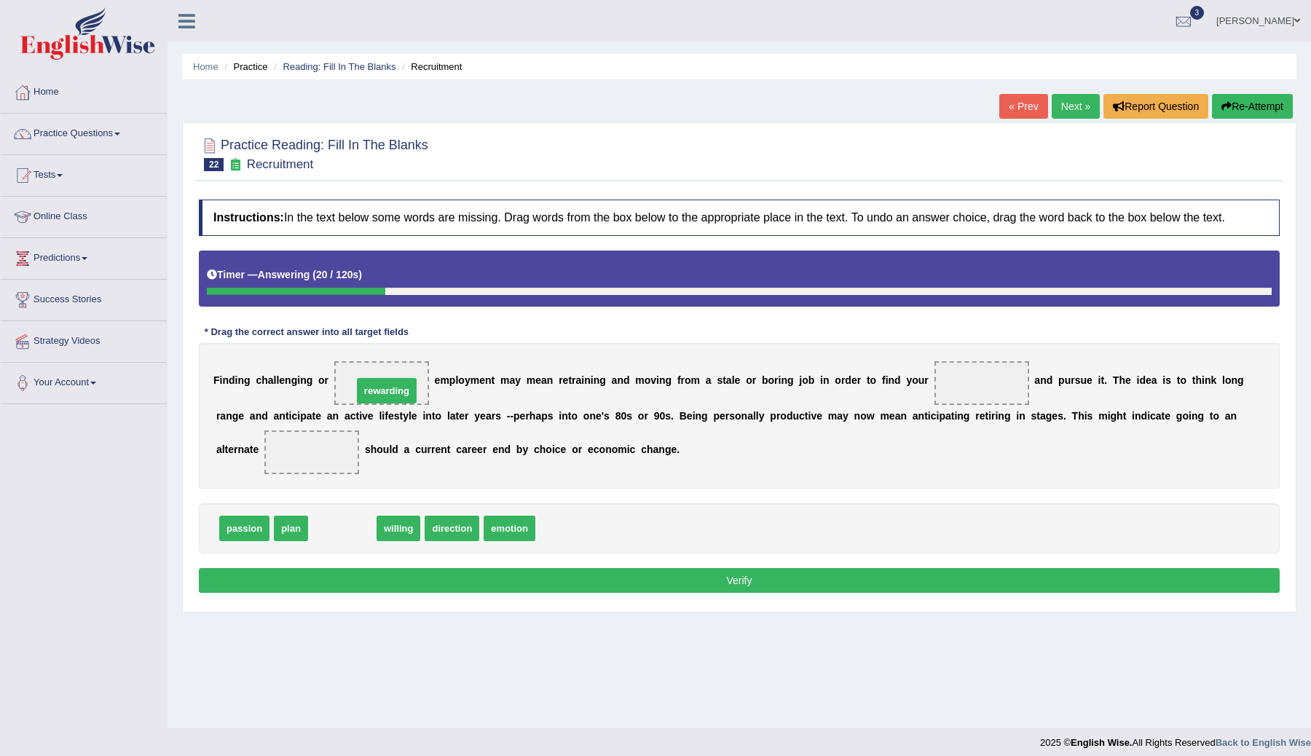
drag, startPoint x: 350, startPoint y: 542, endPoint x: 395, endPoint y: 402, distance: 147.8
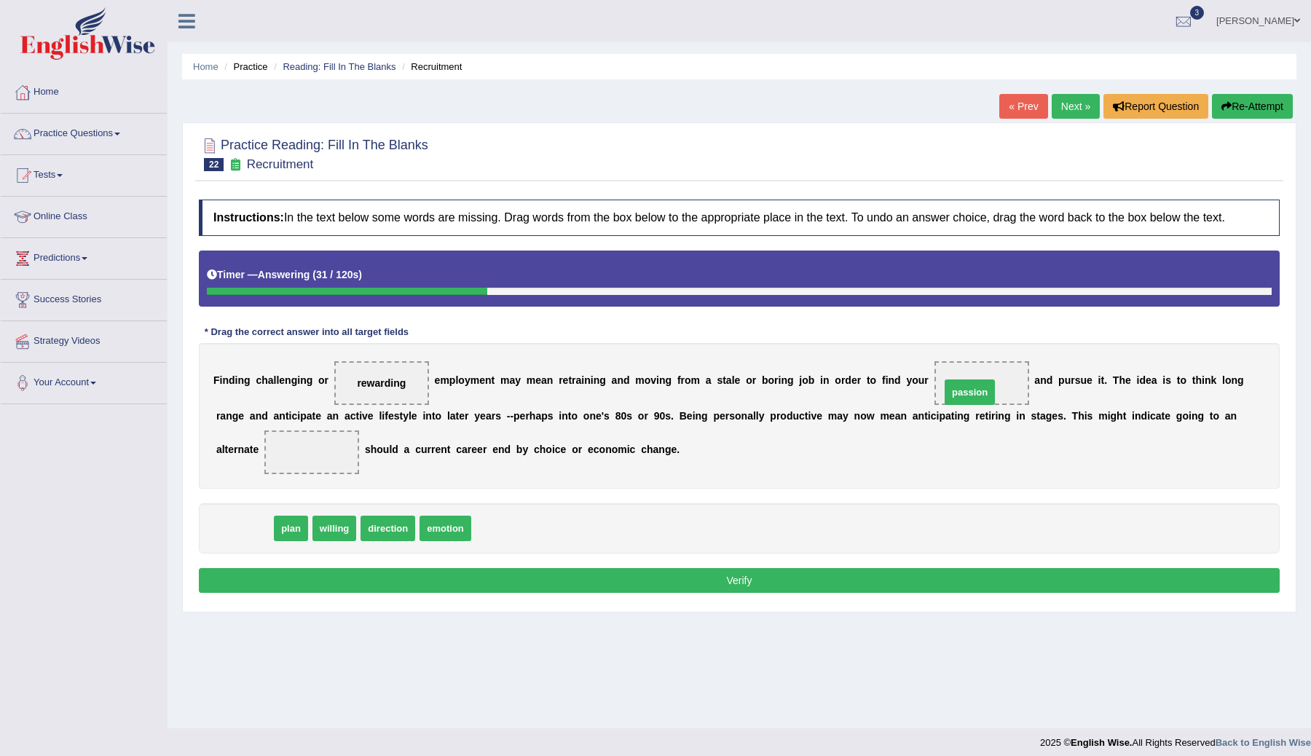
drag, startPoint x: 250, startPoint y: 545, endPoint x: 976, endPoint y: 407, distance: 739.0
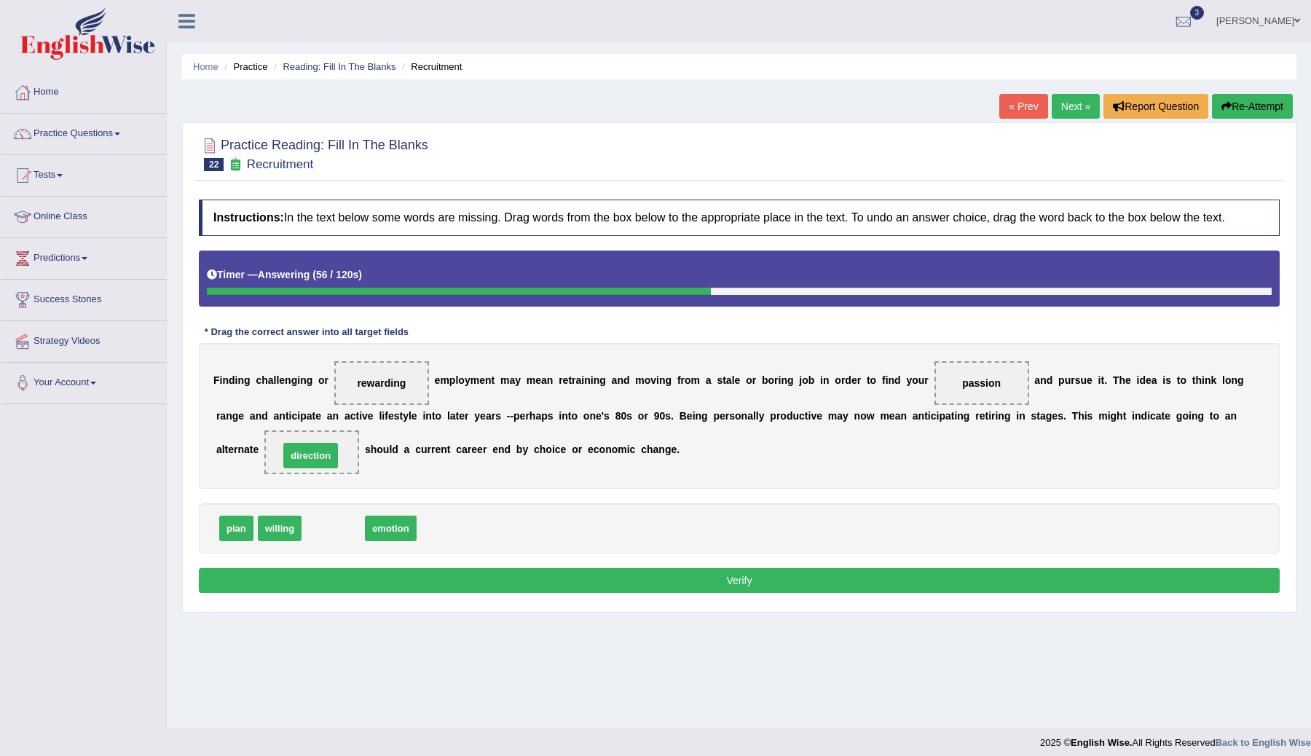
drag, startPoint x: 327, startPoint y: 540, endPoint x: 305, endPoint y: 473, distance: 70.5
click at [465, 593] on button "Verify" at bounding box center [739, 580] width 1081 height 25
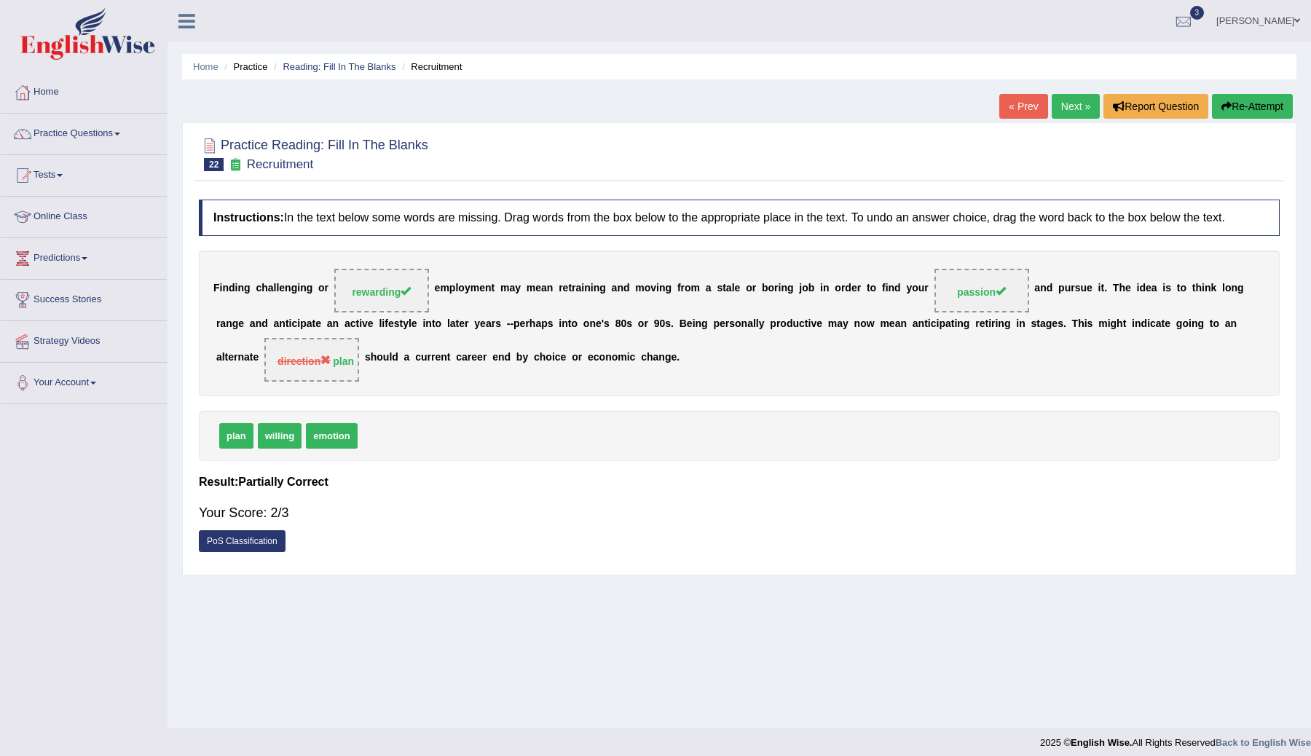
click at [1250, 111] on button "Re-Attempt" at bounding box center [1252, 106] width 81 height 25
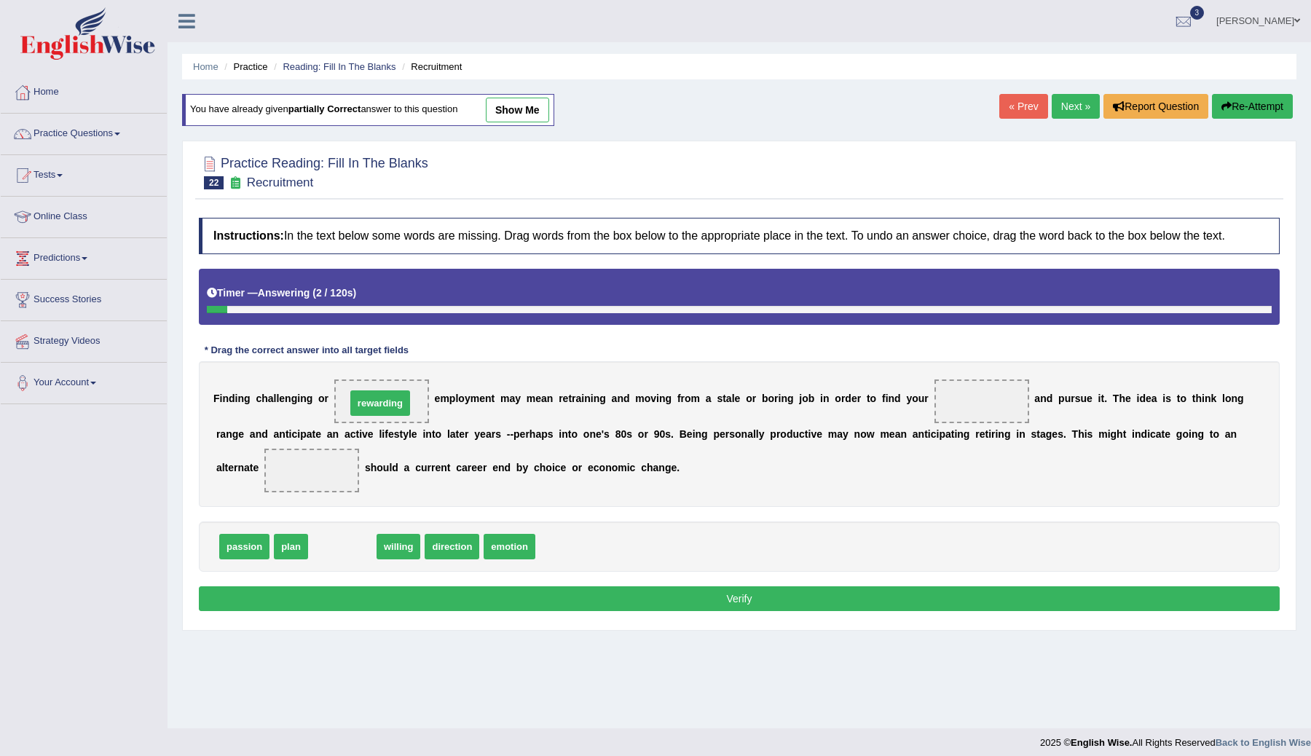
drag, startPoint x: 353, startPoint y: 559, endPoint x: 395, endPoint y: 411, distance: 154.4
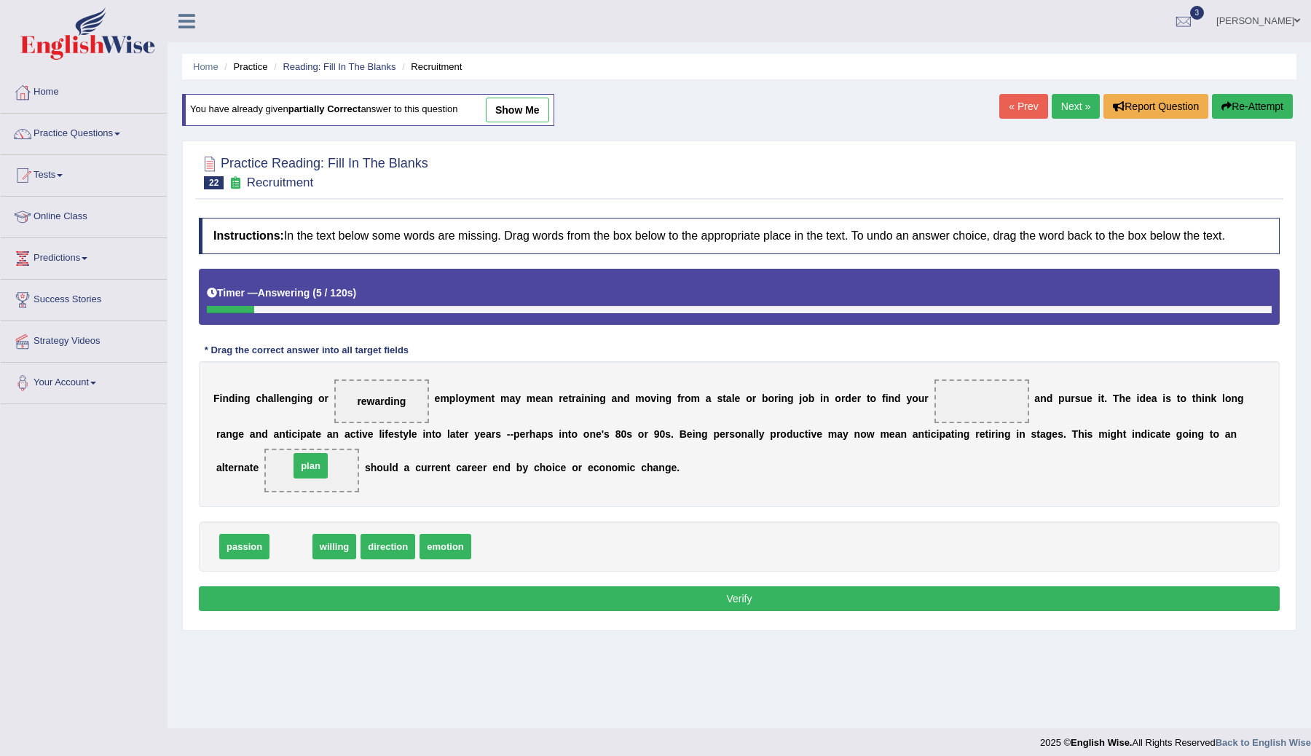
drag, startPoint x: 291, startPoint y: 556, endPoint x: 309, endPoint y: 477, distance: 81.4
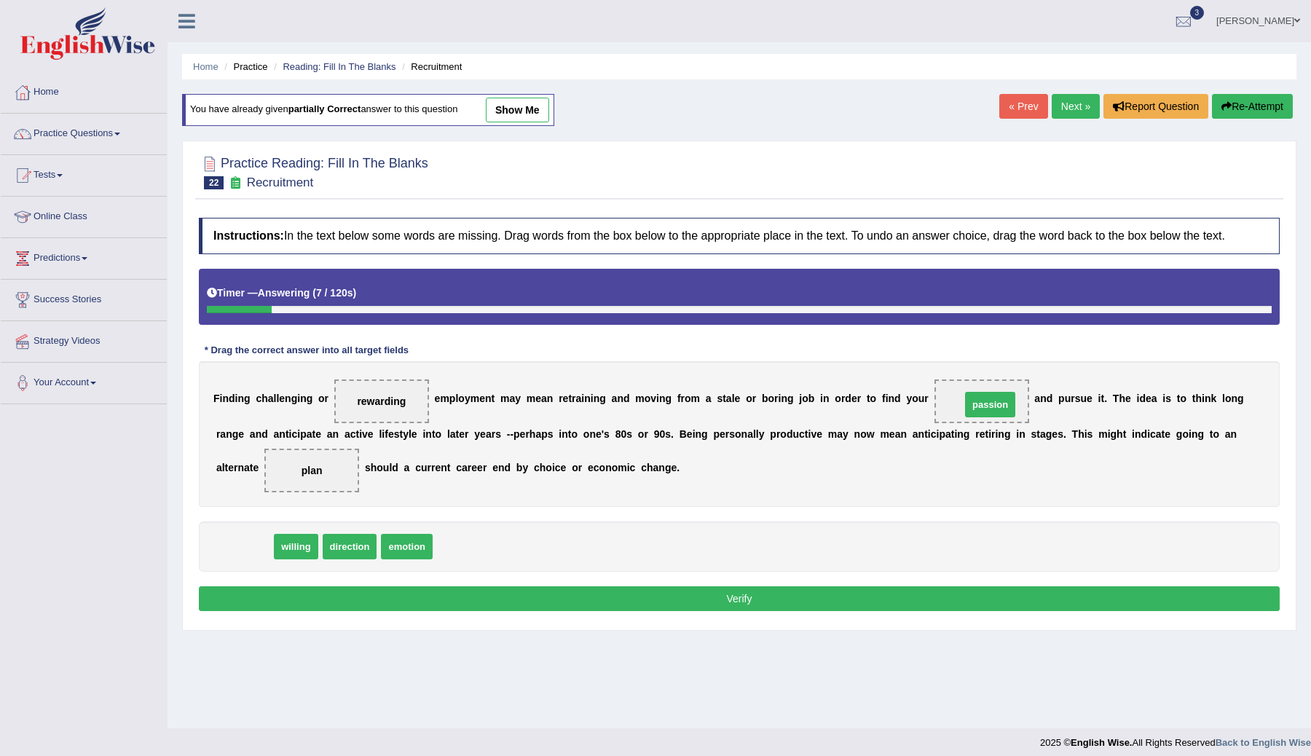
drag, startPoint x: 250, startPoint y: 557, endPoint x: 992, endPoint y: 408, distance: 756.0
click at [1245, 114] on button "Re-Attempt" at bounding box center [1252, 106] width 81 height 25
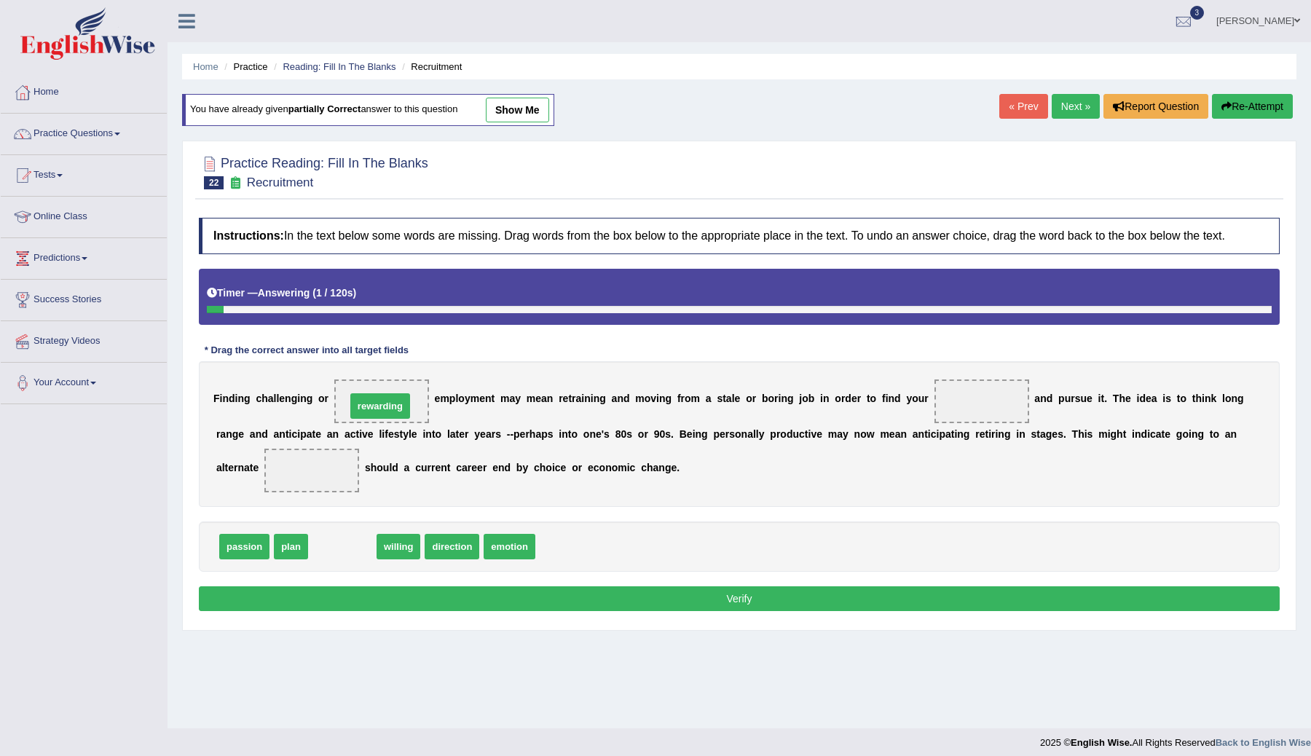
drag, startPoint x: 337, startPoint y: 559, endPoint x: 374, endPoint y: 423, distance: 141.1
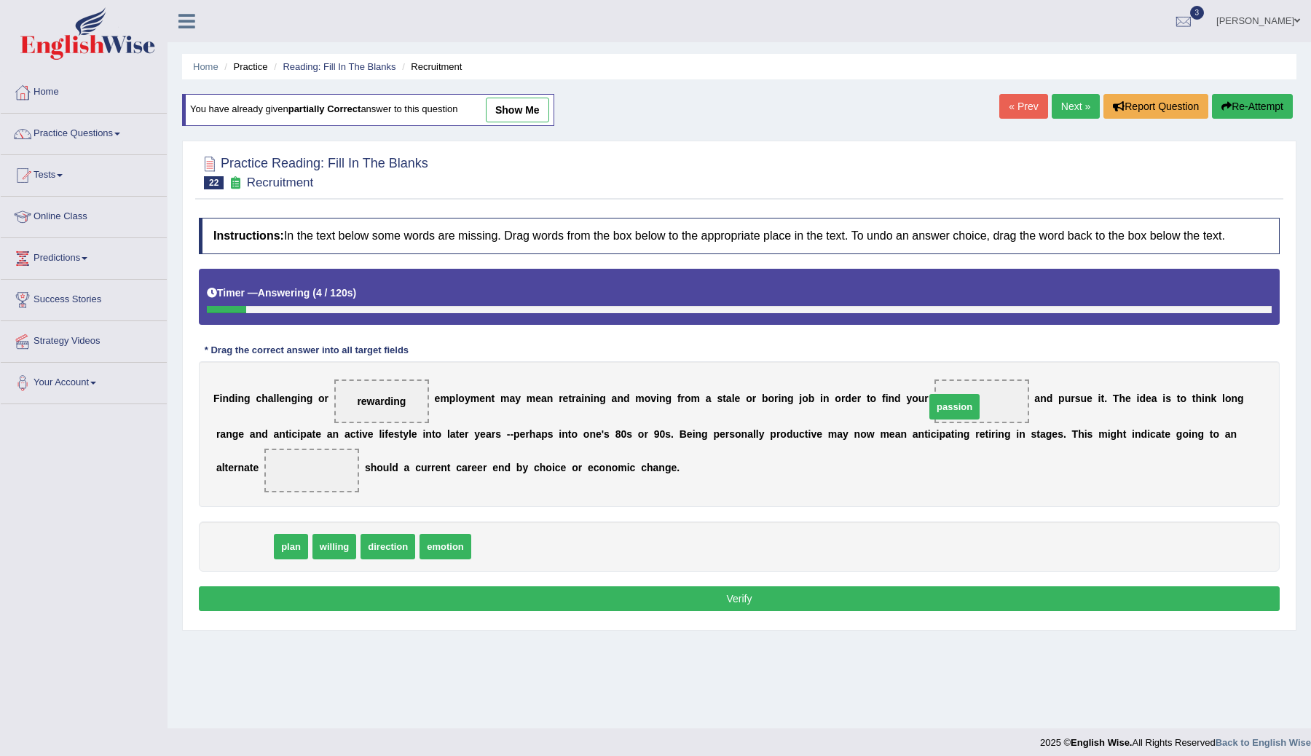
drag, startPoint x: 253, startPoint y: 557, endPoint x: 963, endPoint y: 416, distance: 723.7
drag, startPoint x: 237, startPoint y: 553, endPoint x: 307, endPoint y: 480, distance: 100.9
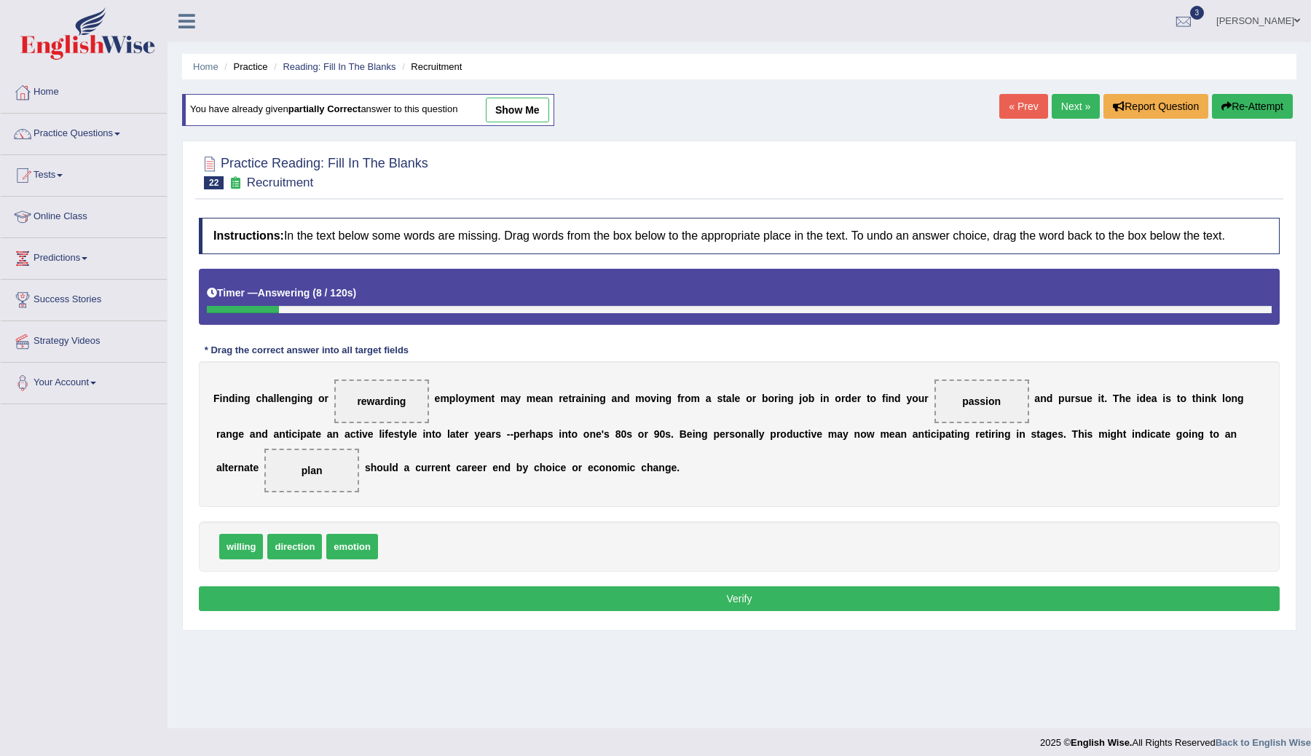
click at [511, 610] on button "Verify" at bounding box center [739, 598] width 1081 height 25
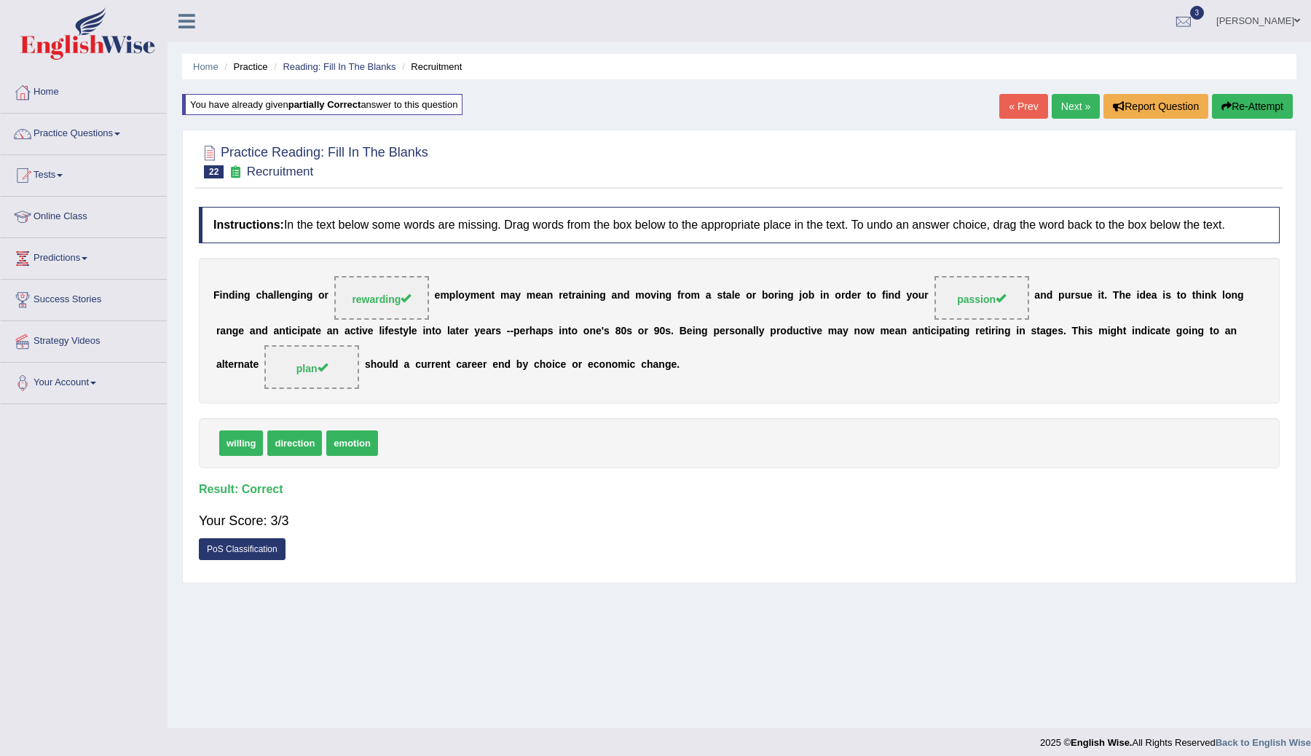
click at [1065, 106] on link "Next »" at bounding box center [1075, 106] width 48 height 25
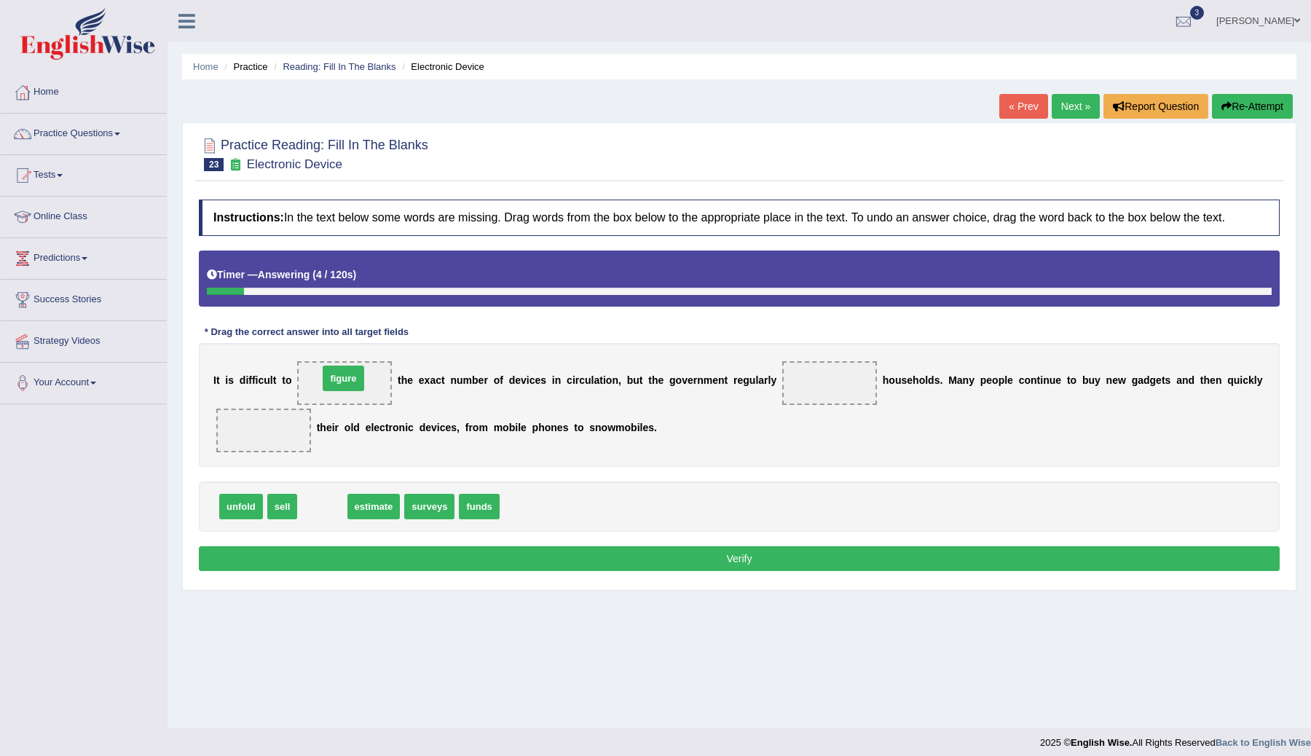
drag, startPoint x: 326, startPoint y: 524, endPoint x: 347, endPoint y: 395, distance: 129.9
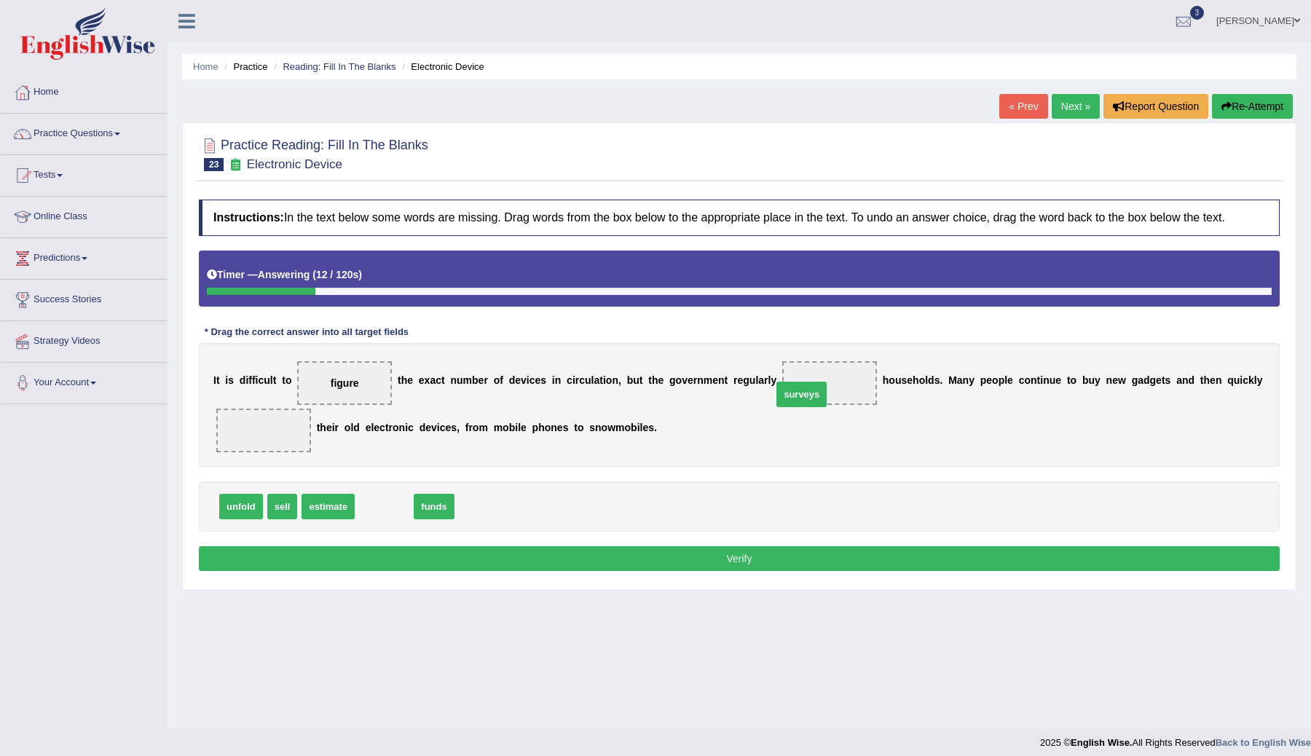
drag, startPoint x: 382, startPoint y: 524, endPoint x: 799, endPoint y: 406, distance: 433.4
drag, startPoint x: 282, startPoint y: 519, endPoint x: 264, endPoint y: 452, distance: 69.4
click at [583, 564] on button "Verify" at bounding box center [739, 558] width 1081 height 25
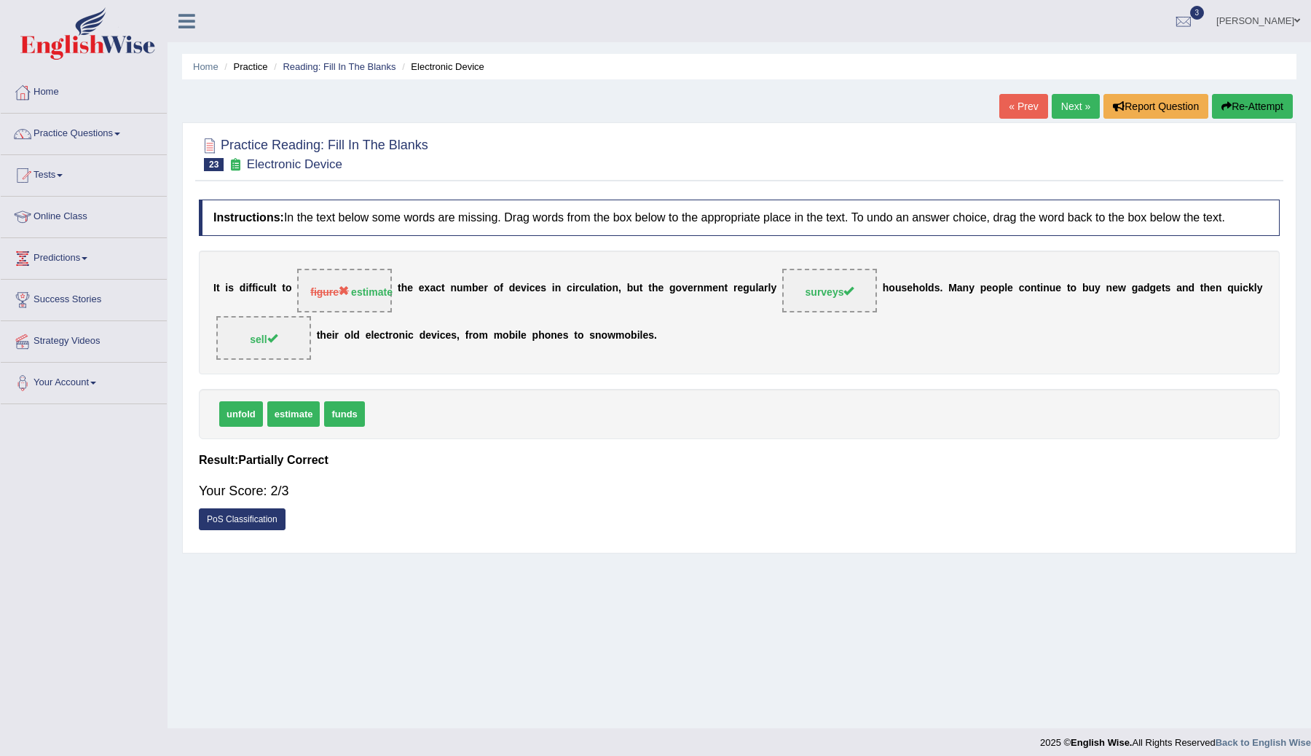
scroll to position [9, 0]
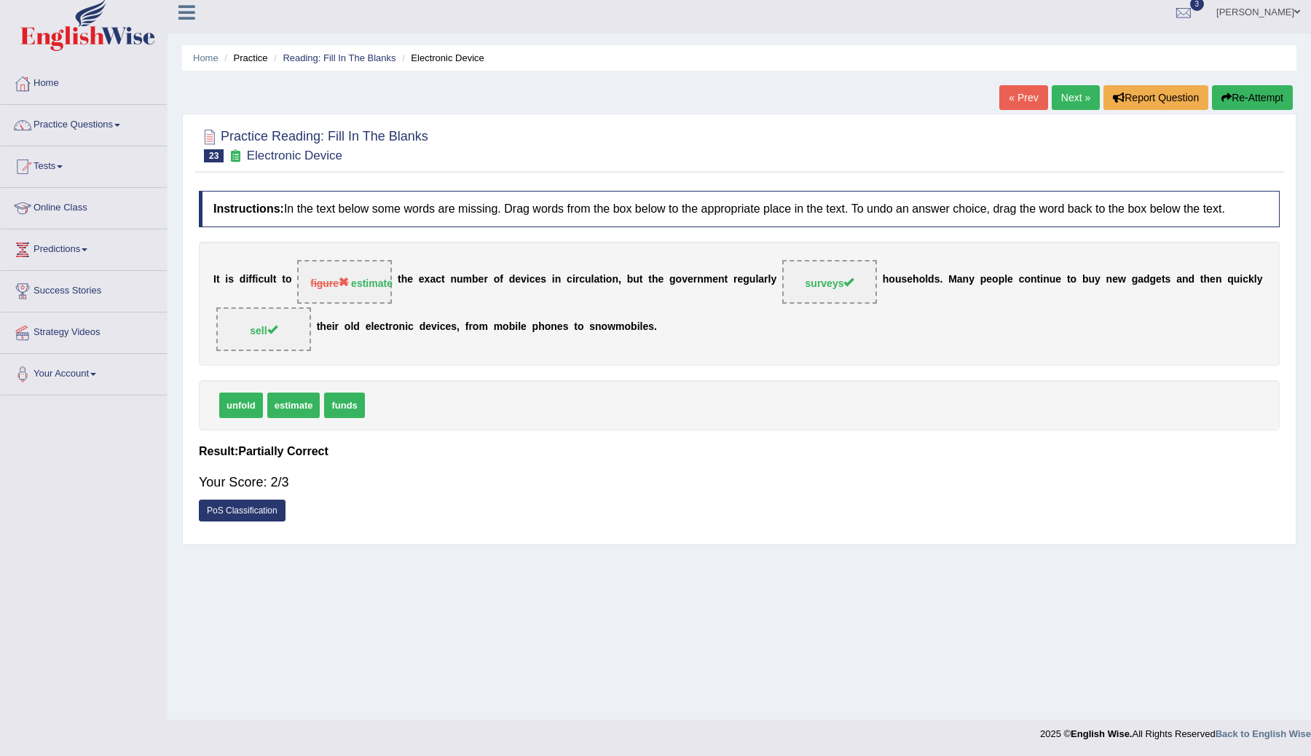
click at [1062, 95] on link "Next »" at bounding box center [1075, 97] width 48 height 25
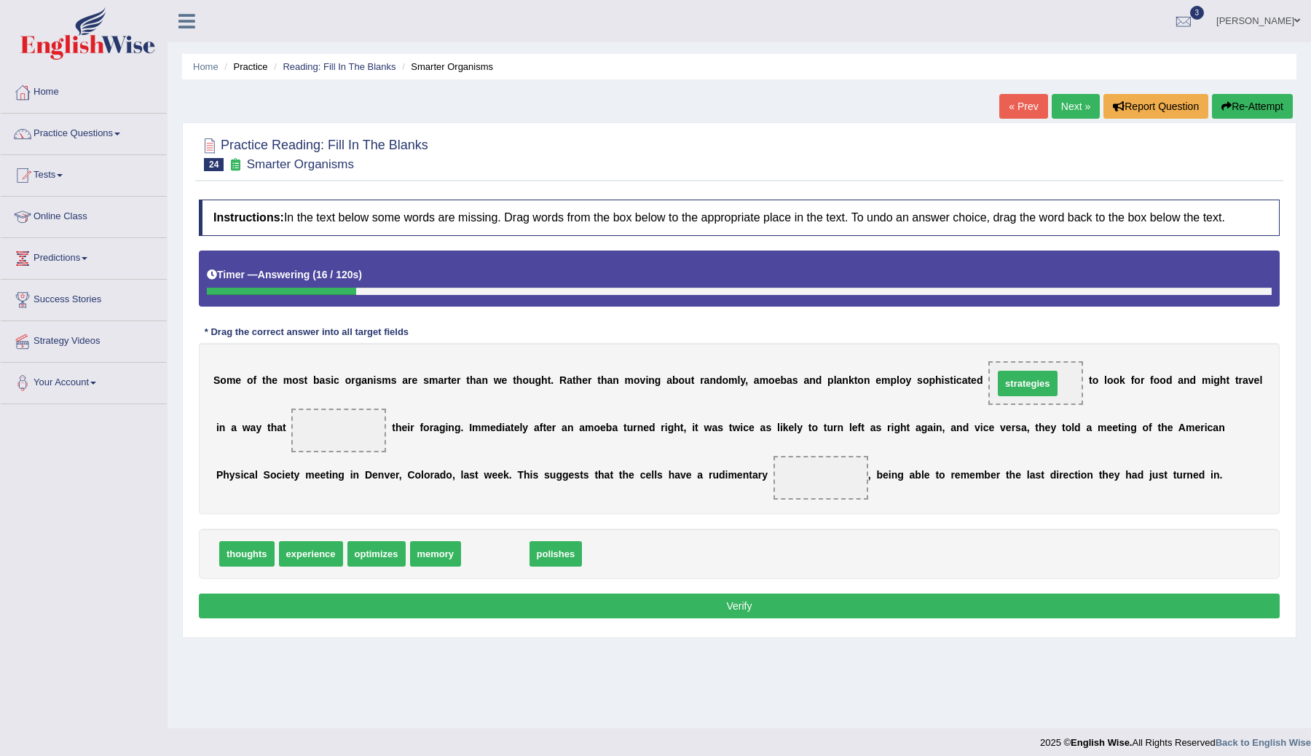
drag, startPoint x: 499, startPoint y: 569, endPoint x: 1029, endPoint y: 393, distance: 558.6
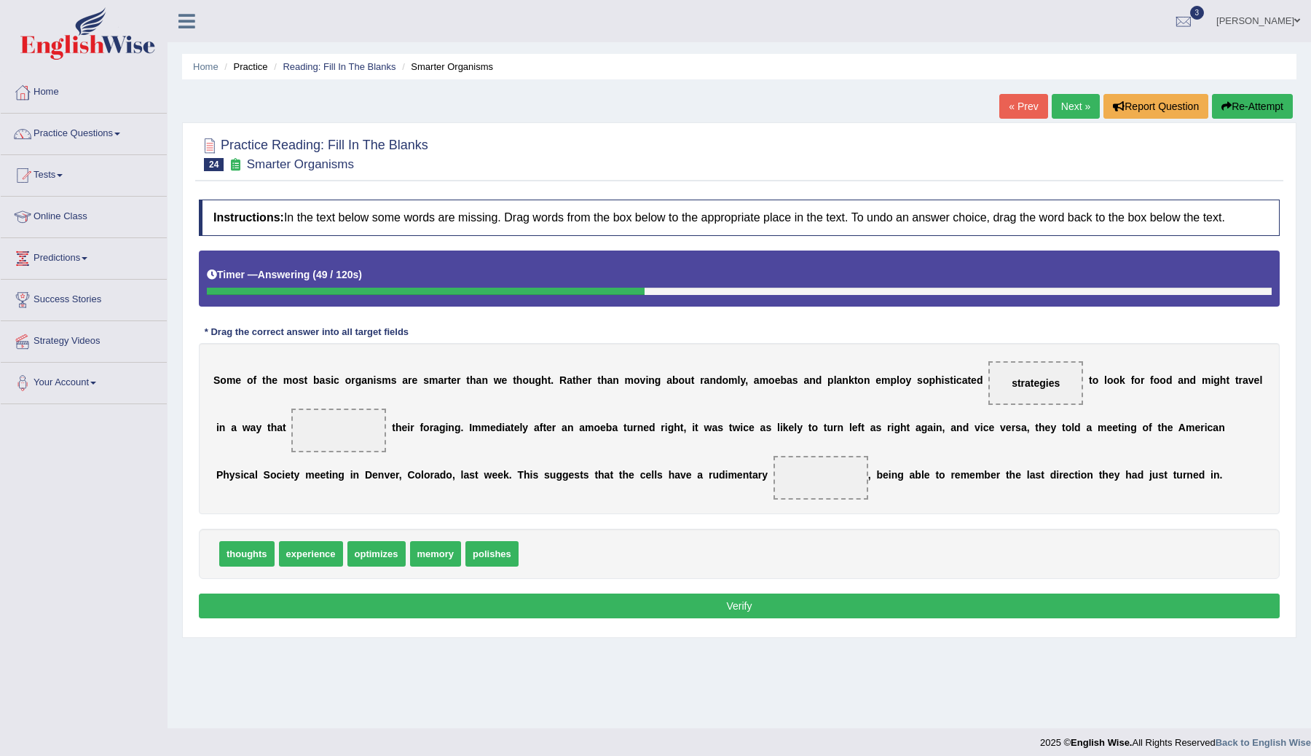
click at [372, 566] on span "optimizes" at bounding box center [376, 553] width 58 height 25
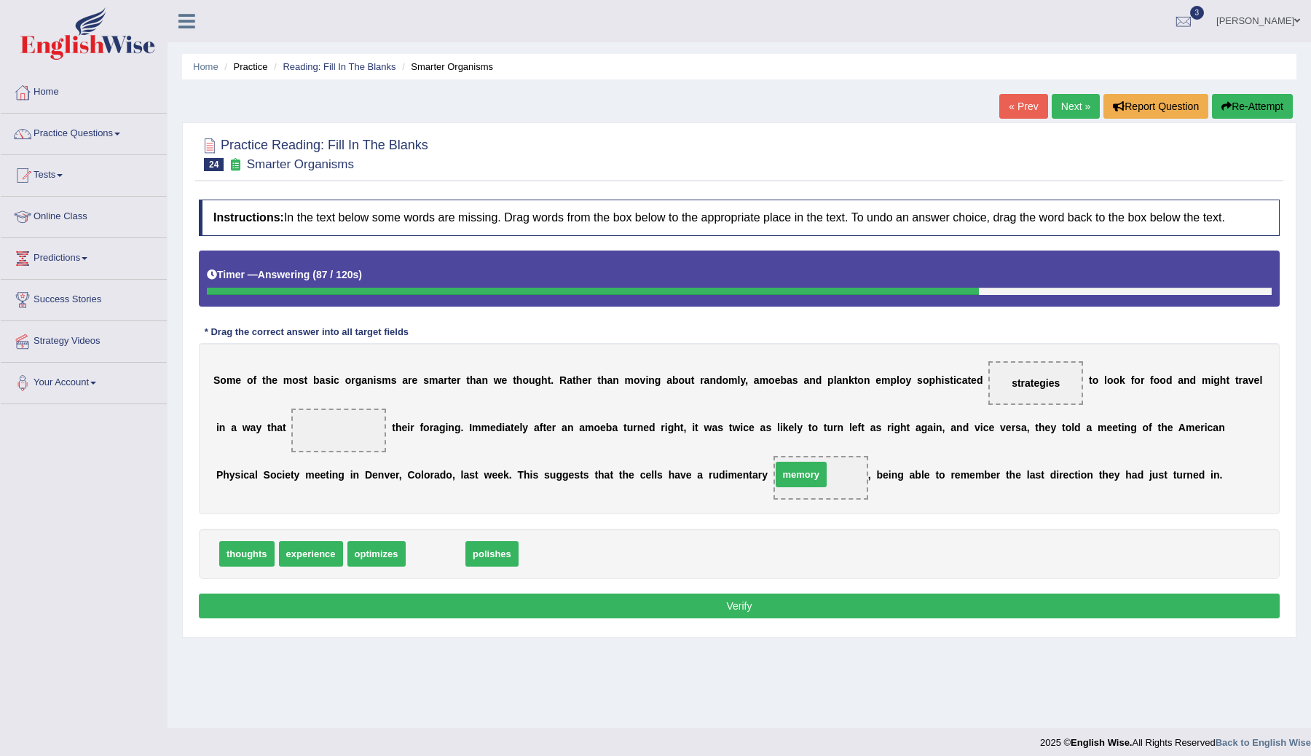
drag, startPoint x: 443, startPoint y: 573, endPoint x: 808, endPoint y: 494, distance: 374.0
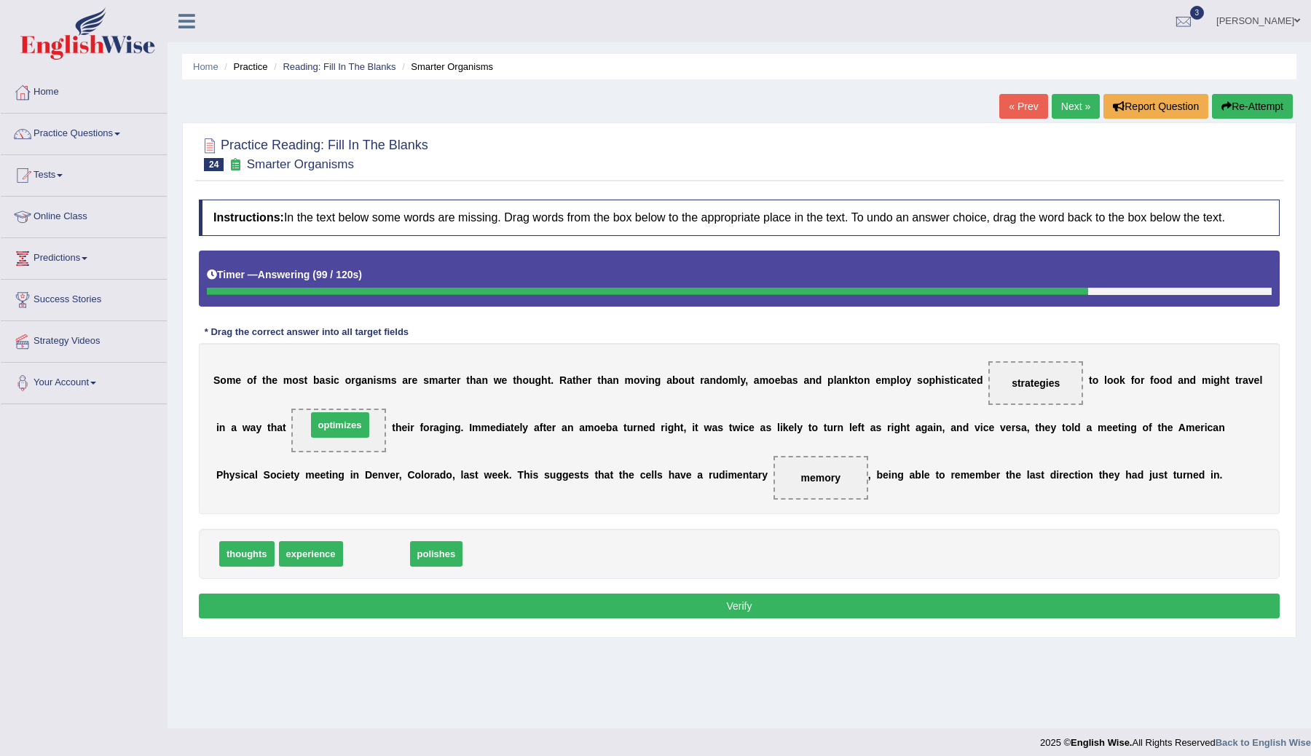
drag, startPoint x: 372, startPoint y: 569, endPoint x: 341, endPoint y: 448, distance: 125.4
click at [393, 618] on button "Verify" at bounding box center [739, 605] width 1081 height 25
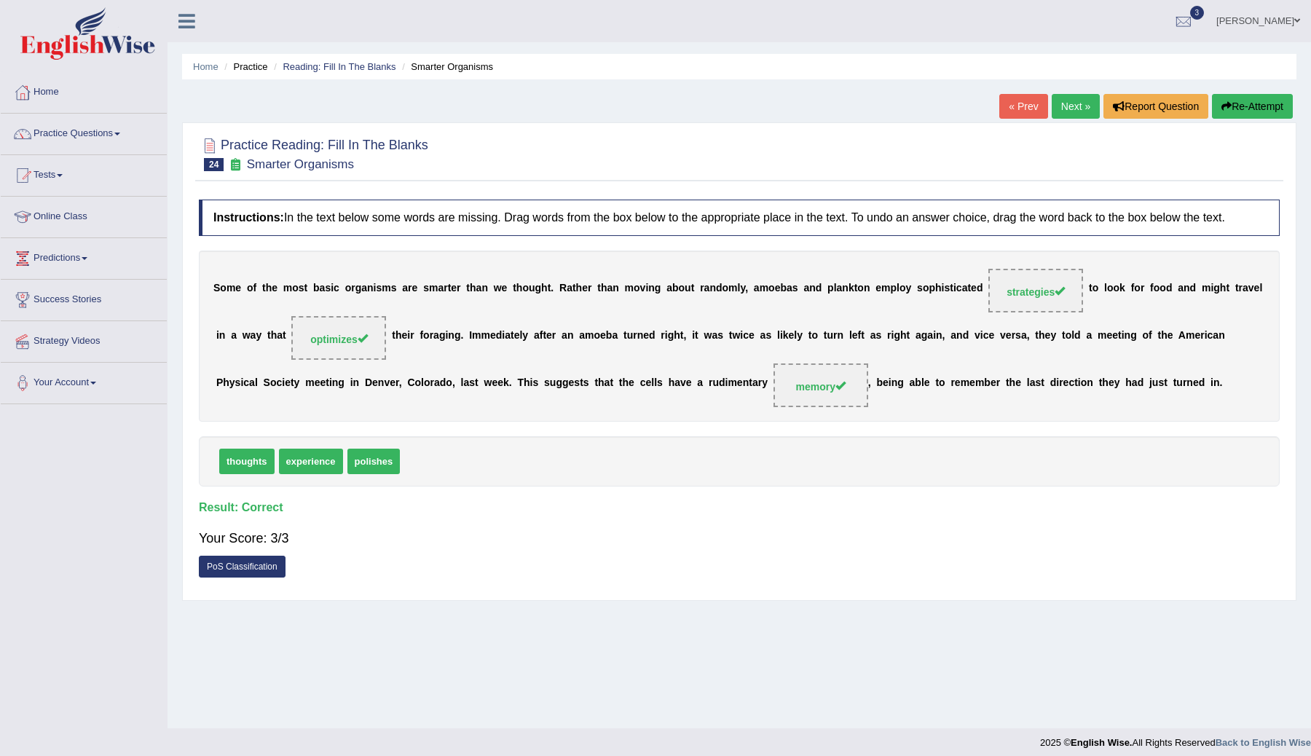
click at [1070, 108] on link "Next »" at bounding box center [1075, 106] width 48 height 25
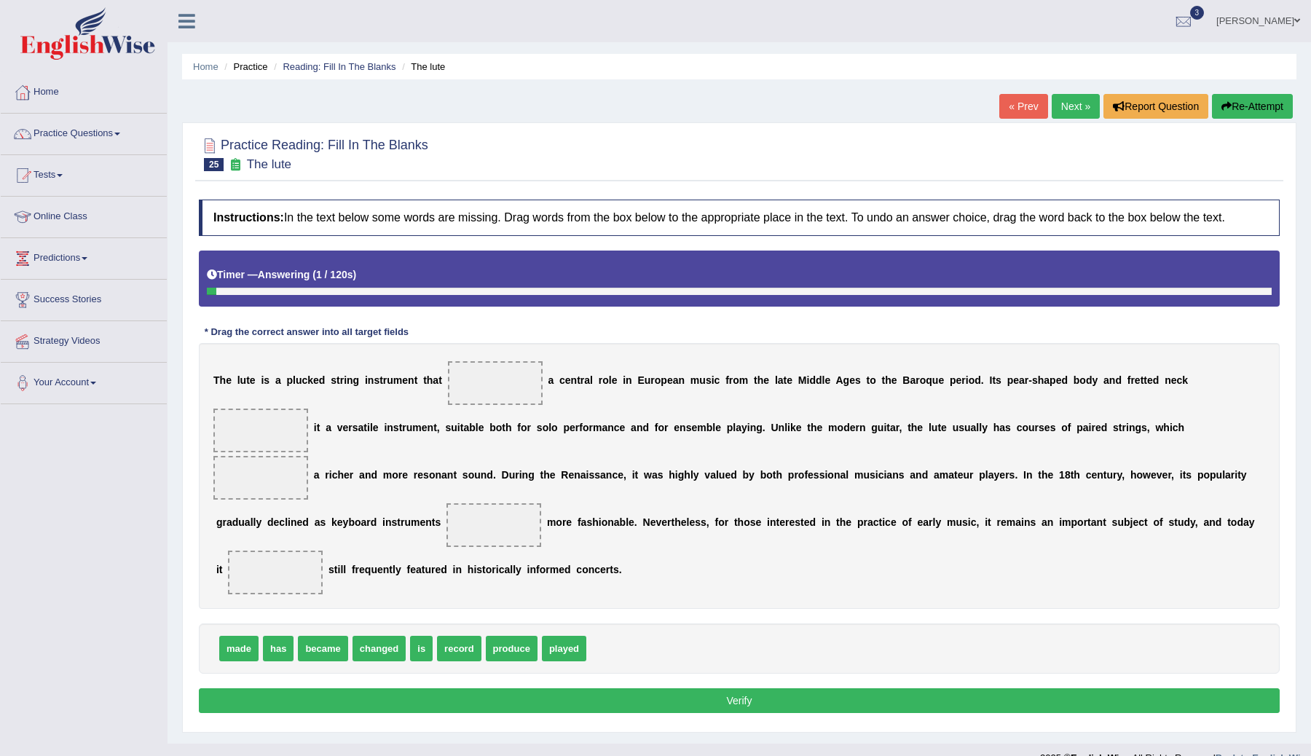
scroll to position [37, 0]
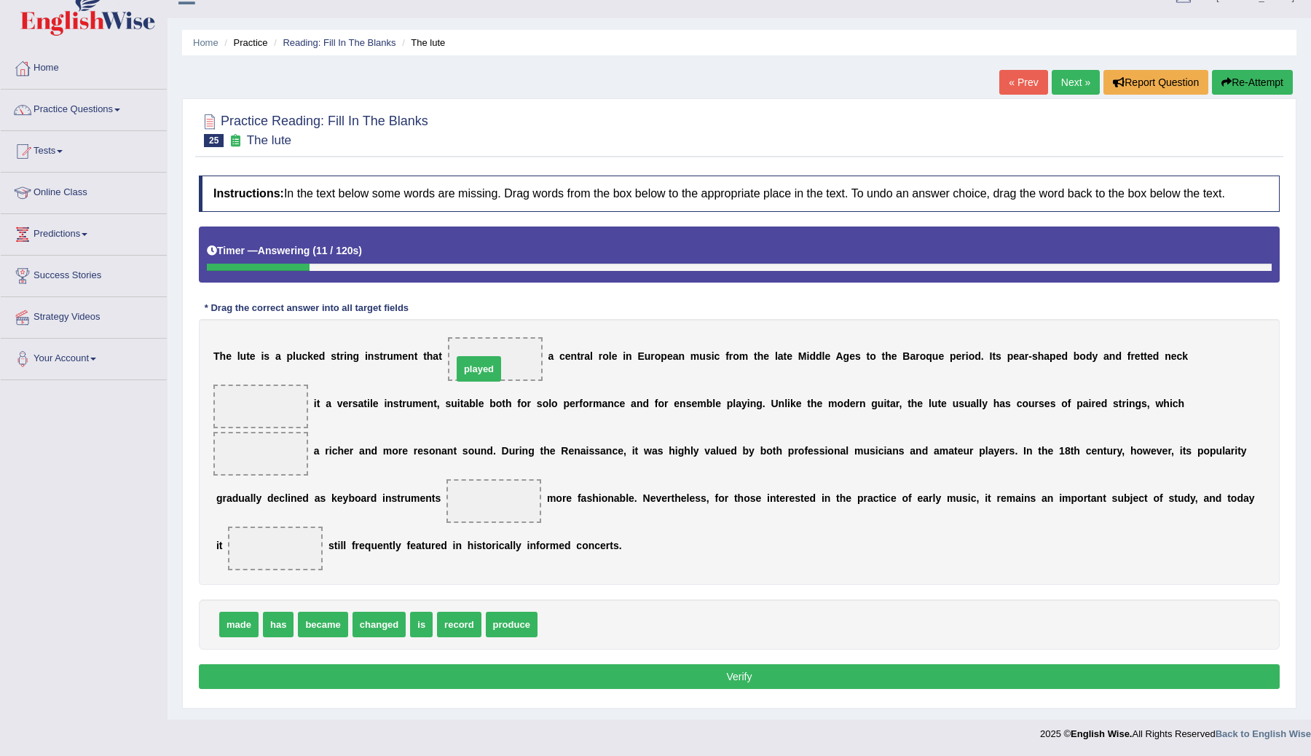
drag, startPoint x: 558, startPoint y: 617, endPoint x: 475, endPoint y: 362, distance: 268.7
drag, startPoint x: 244, startPoint y: 623, endPoint x: 275, endPoint y: 400, distance: 225.6
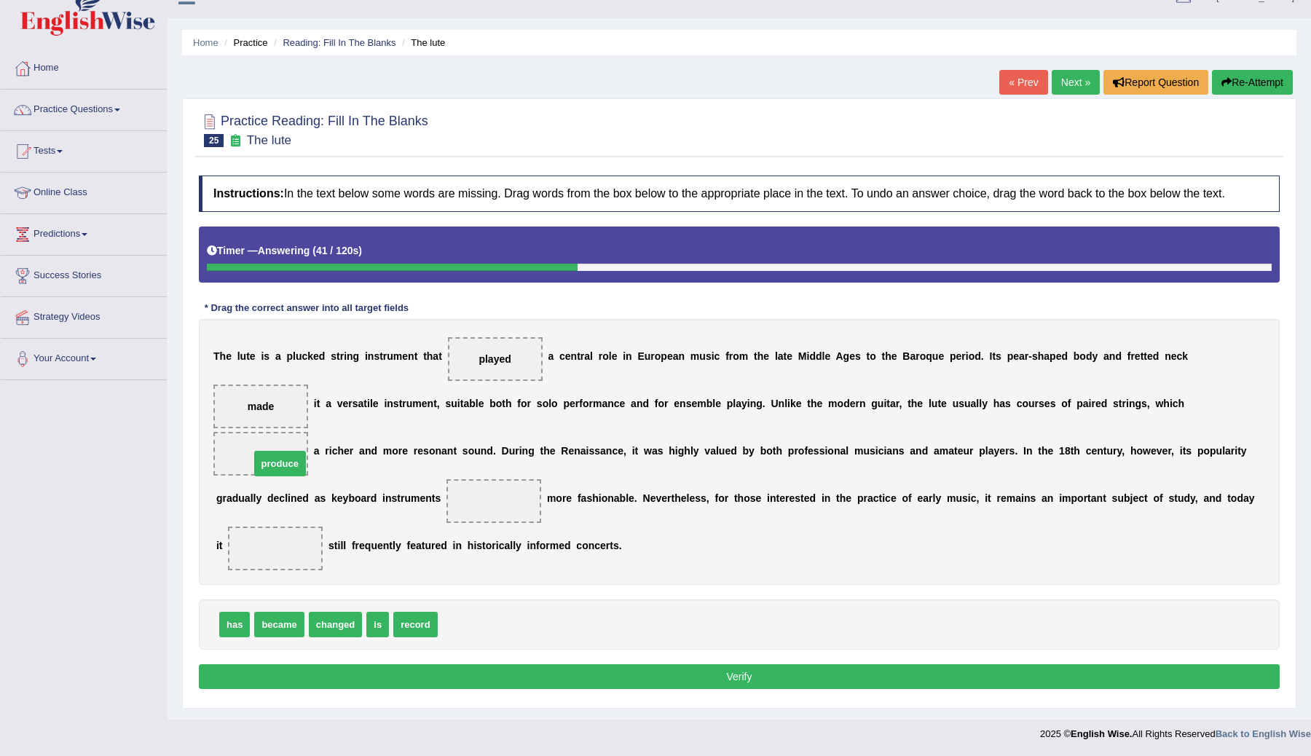
drag, startPoint x: 464, startPoint y: 623, endPoint x: 264, endPoint y: 451, distance: 263.9
drag, startPoint x: 280, startPoint y: 625, endPoint x: 497, endPoint y: 508, distance: 246.6
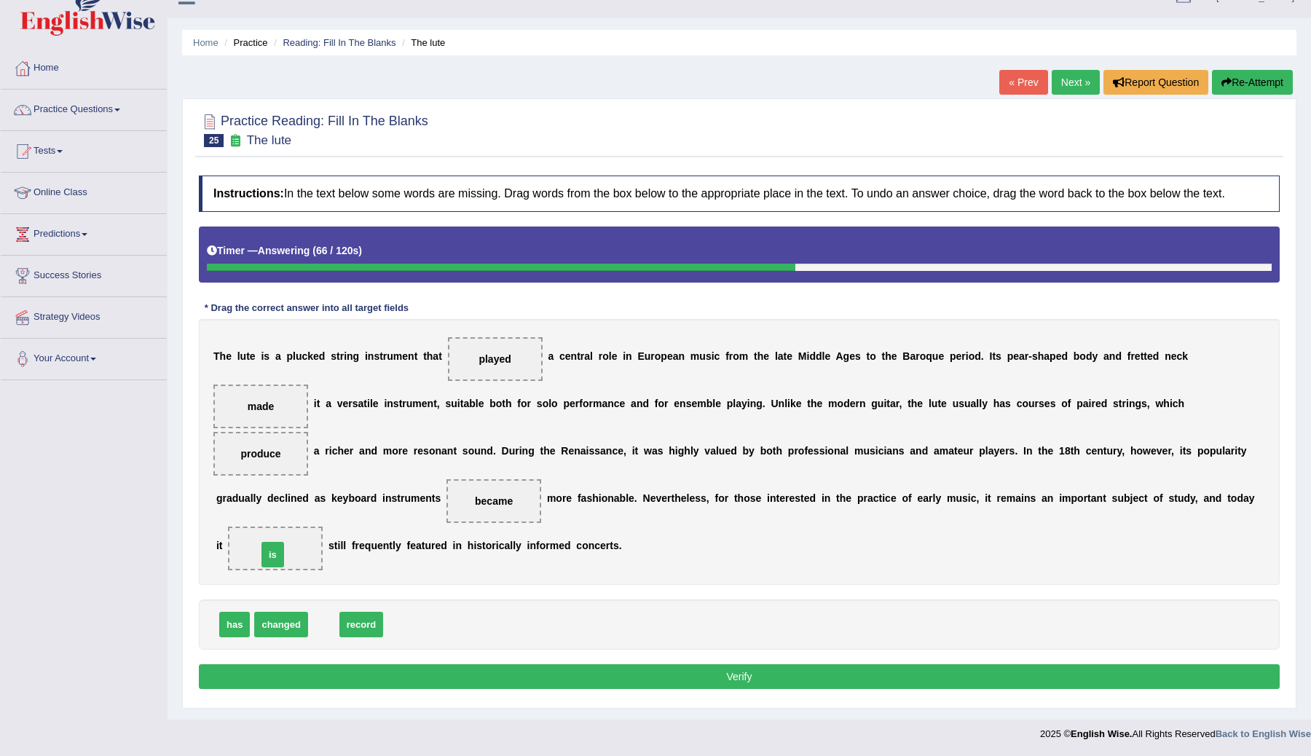
drag, startPoint x: 324, startPoint y: 620, endPoint x: 277, endPoint y: 552, distance: 82.2
click at [526, 674] on button "Verify" at bounding box center [739, 676] width 1081 height 25
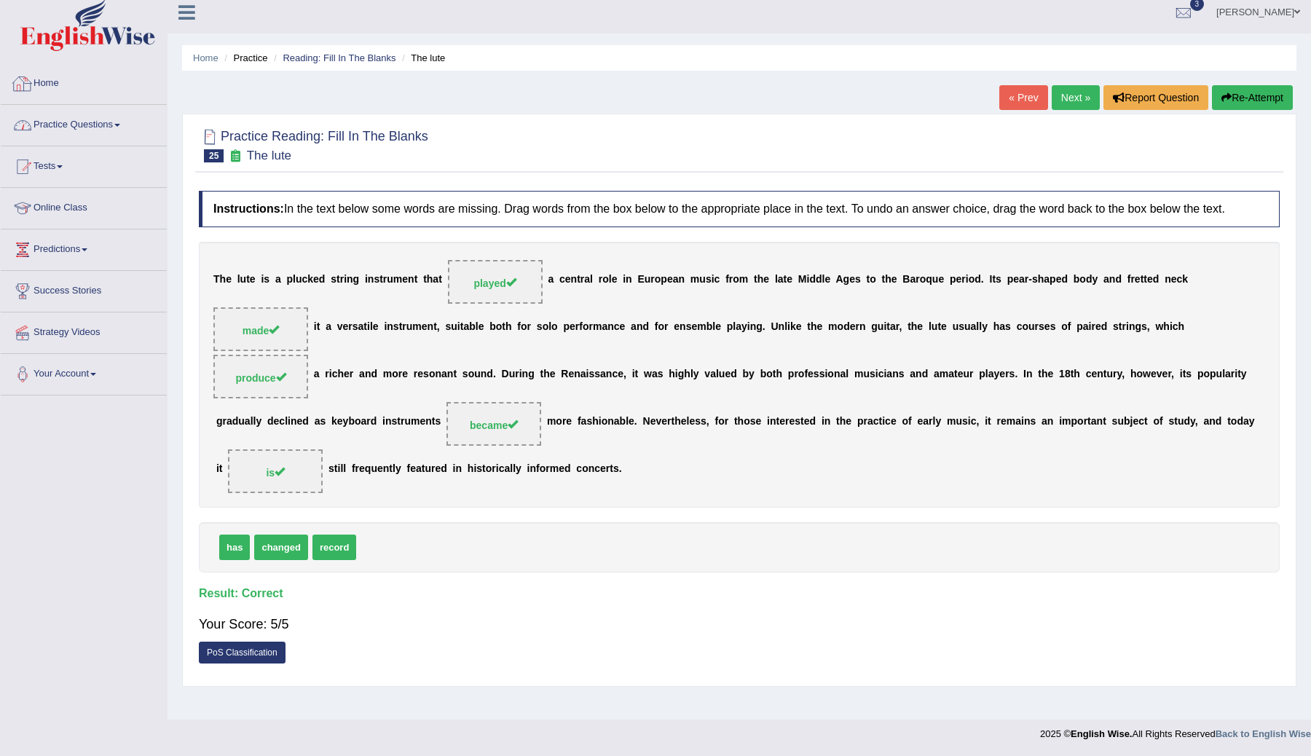
click at [117, 129] on link "Practice Questions" at bounding box center [84, 123] width 166 height 36
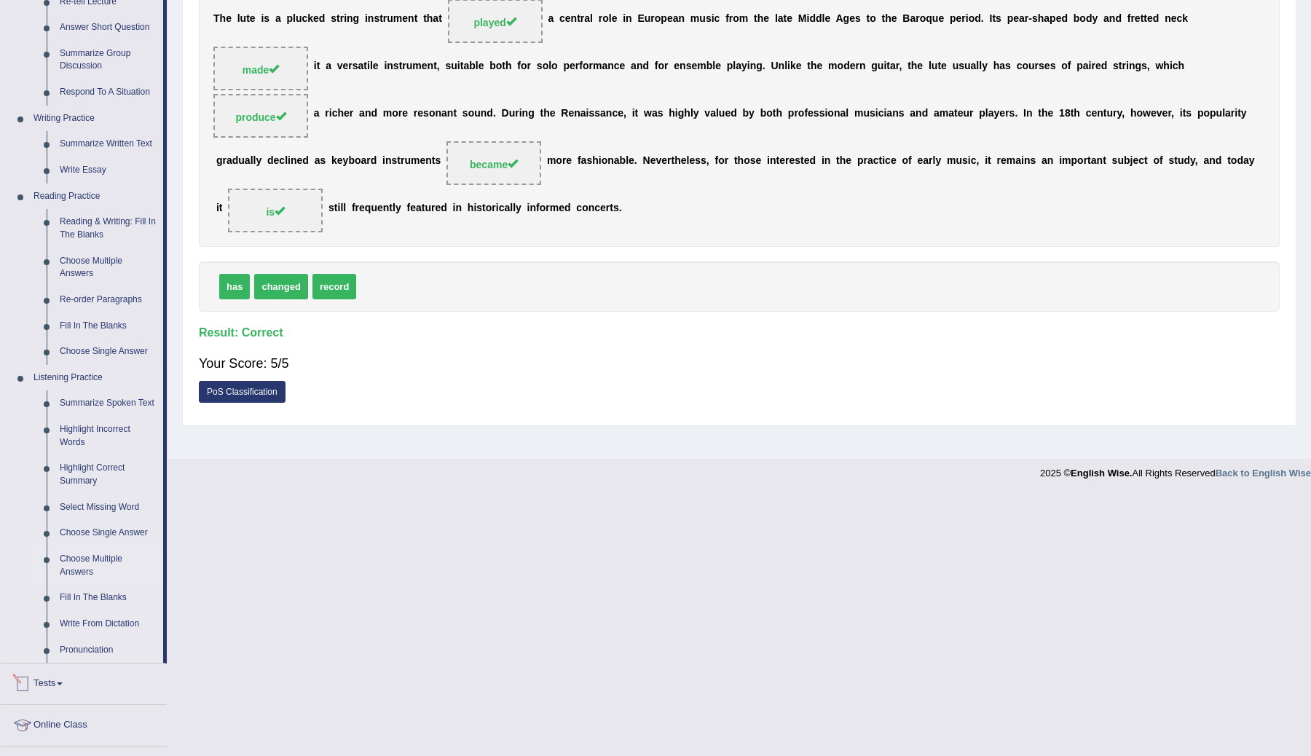
scroll to position [440, 0]
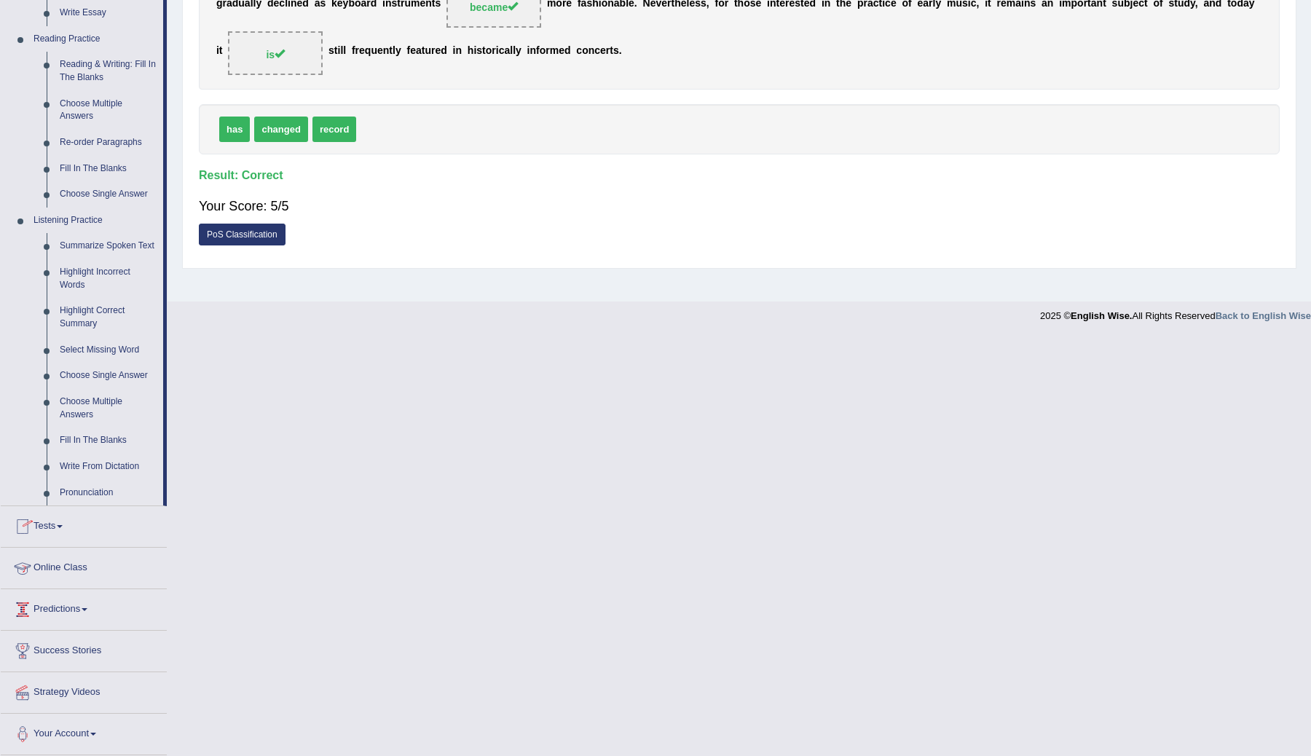
click at [60, 529] on link "Tests" at bounding box center [84, 524] width 166 height 36
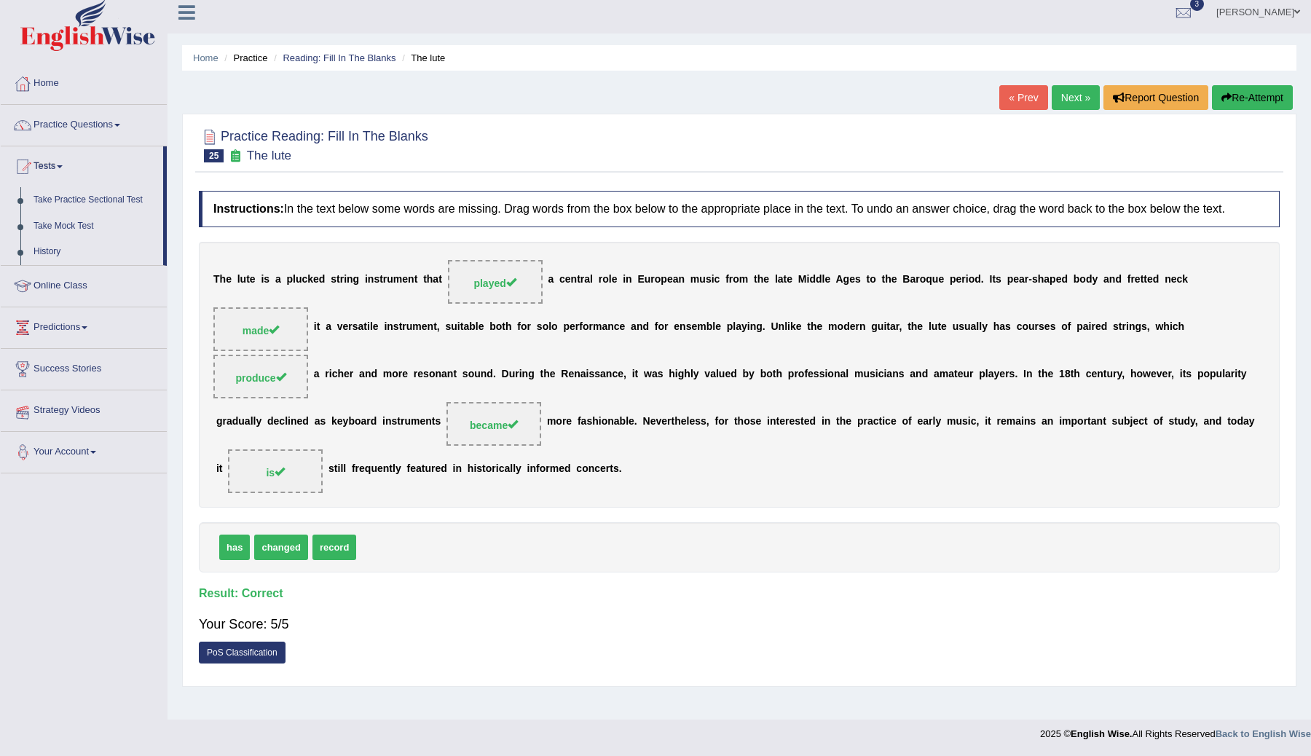
scroll to position [0, 0]
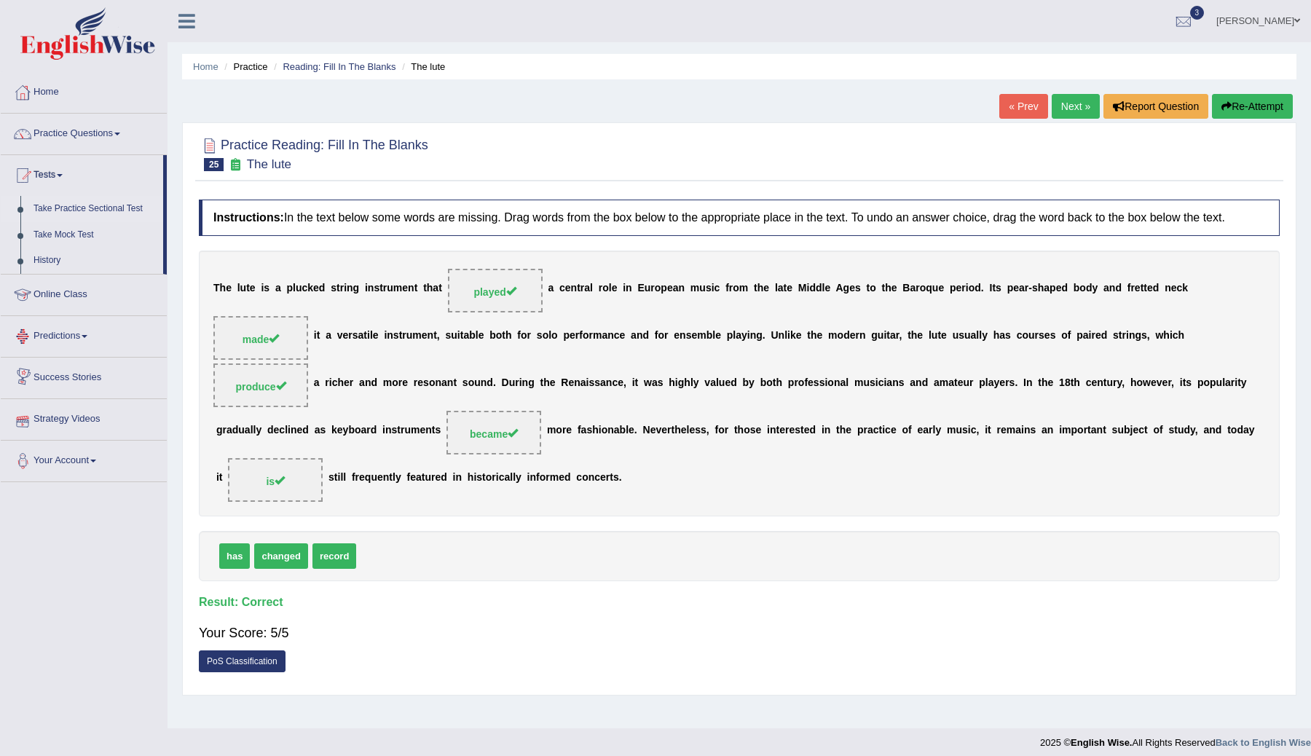
click at [65, 209] on link "Take Practice Sectional Test" at bounding box center [95, 209] width 136 height 26
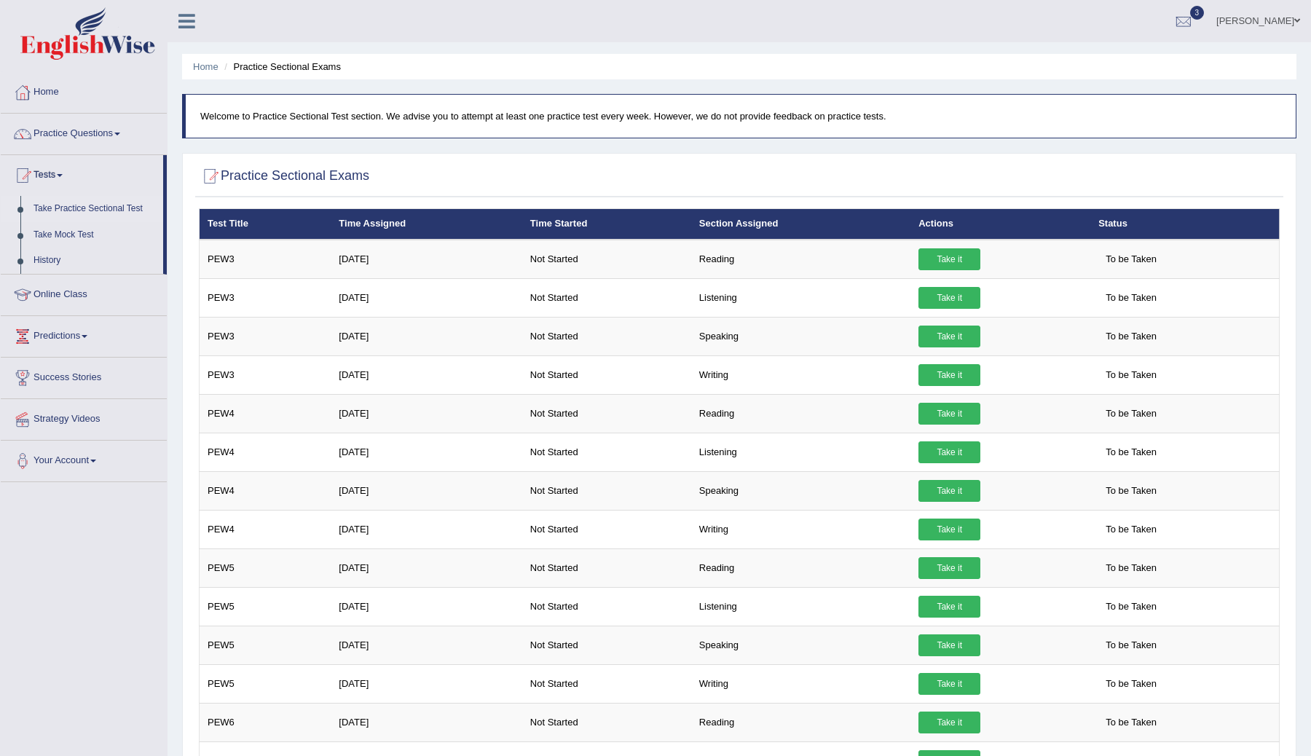
click at [110, 131] on link "Practice Questions" at bounding box center [84, 132] width 166 height 36
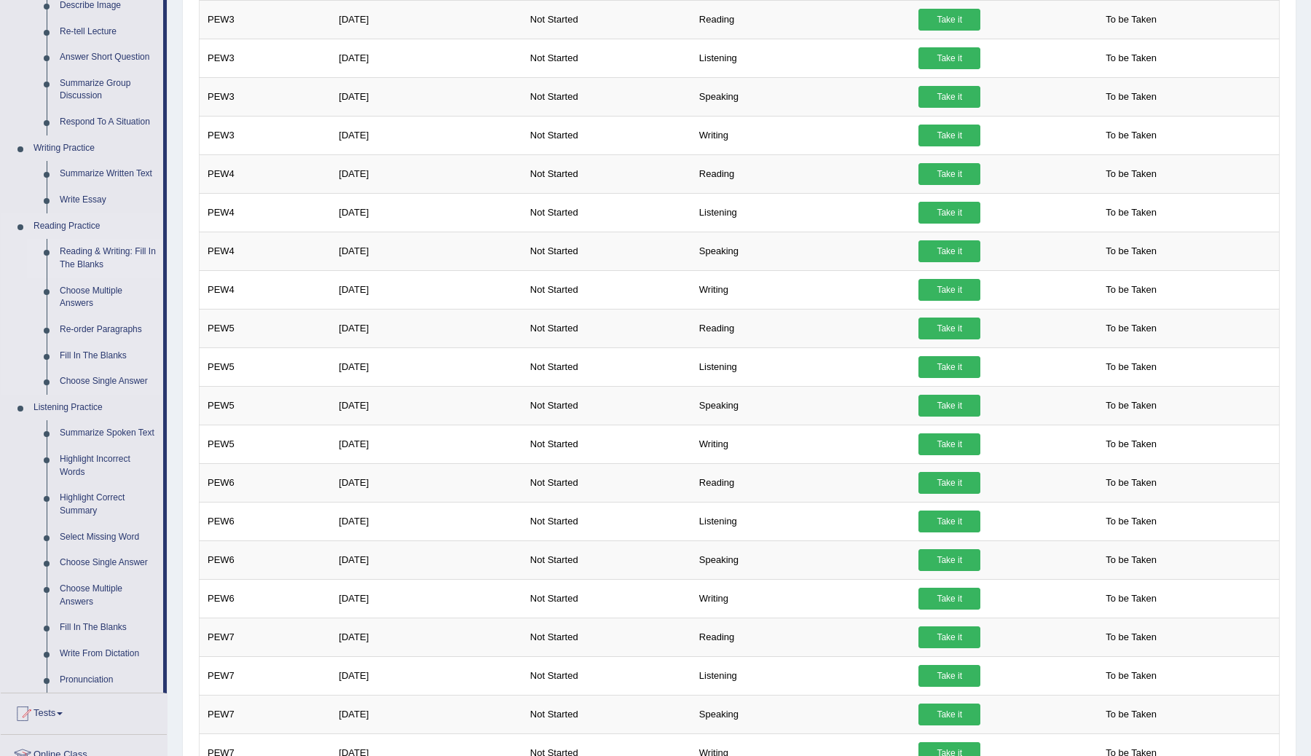
scroll to position [240, 0]
click at [84, 289] on link "Choose Multiple Answers" at bounding box center [108, 296] width 110 height 39
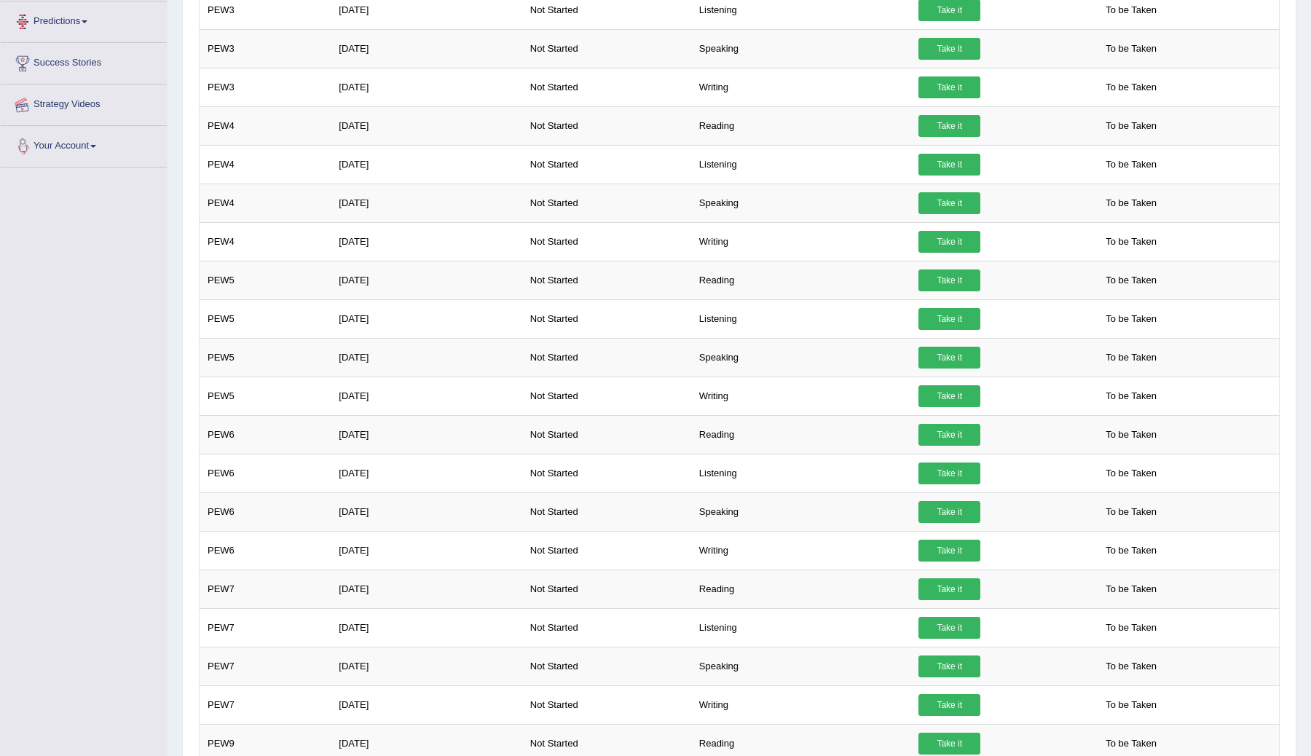
scroll to position [333, 0]
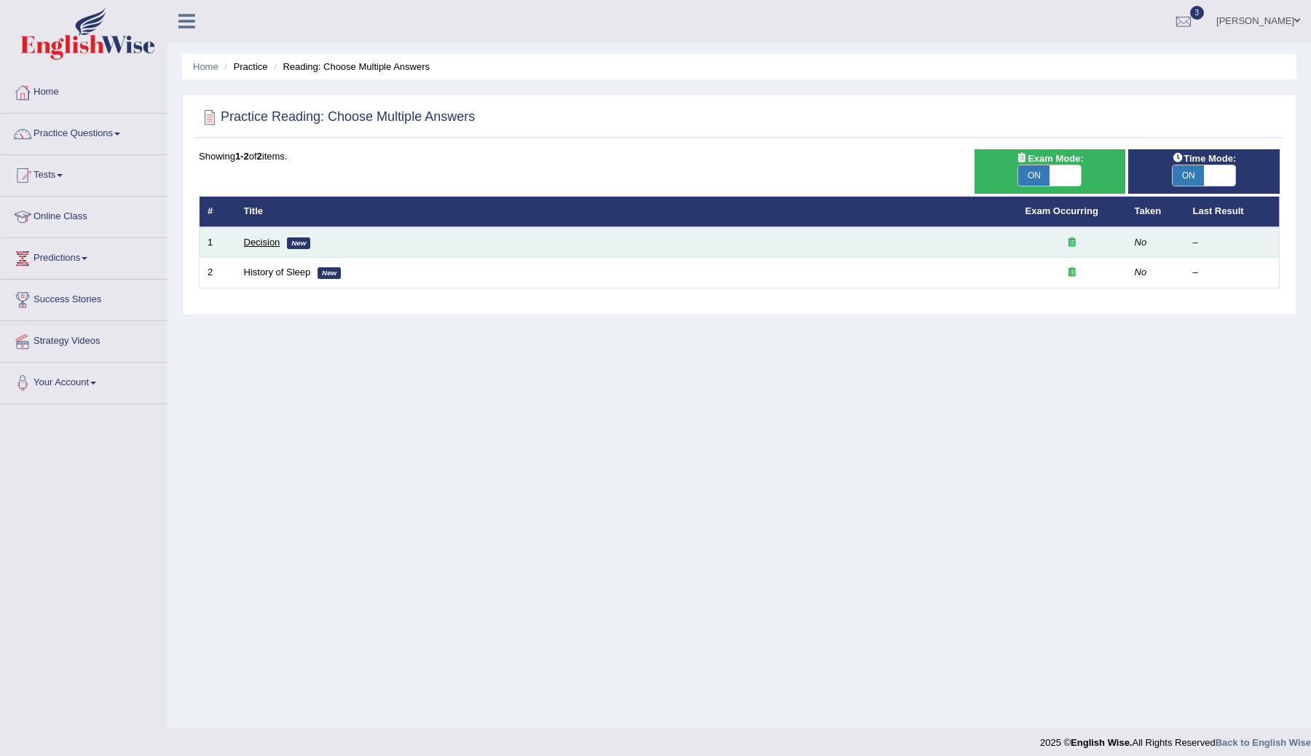
scroll to position [1, 0]
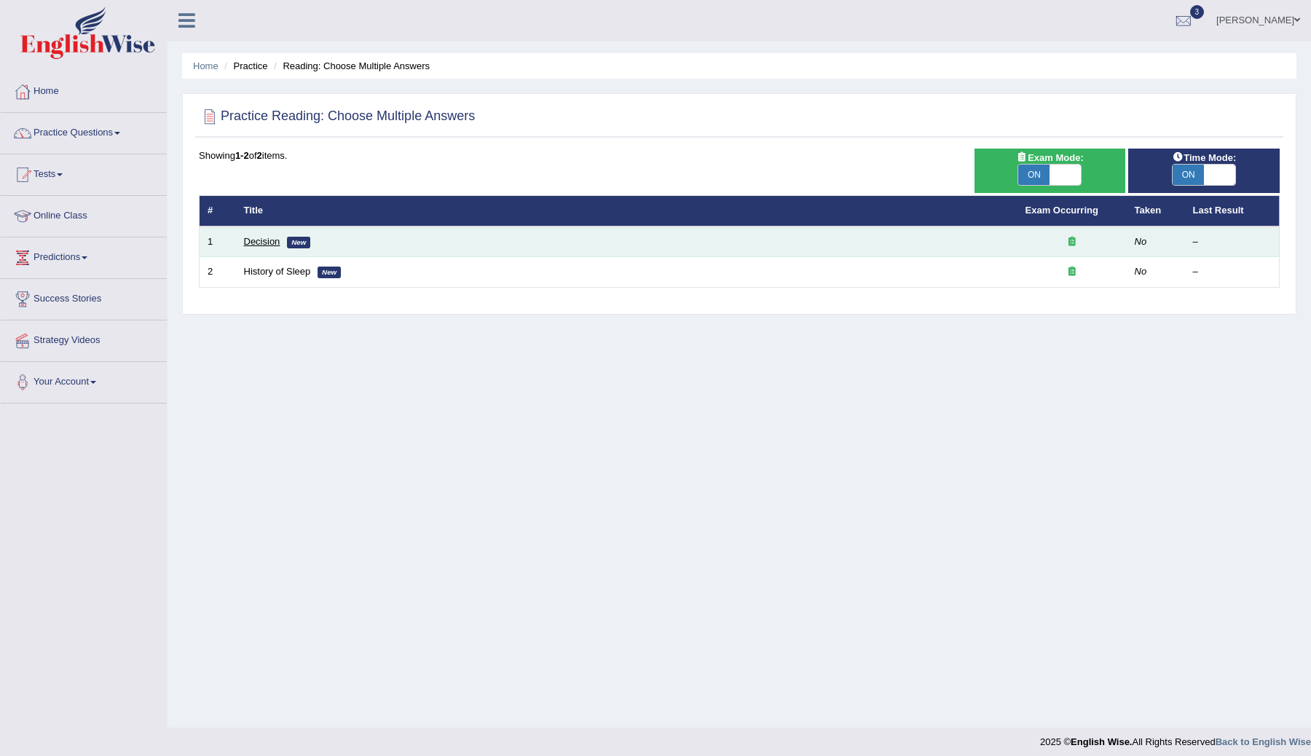
click at [256, 240] on link "Decision" at bounding box center [262, 241] width 36 height 11
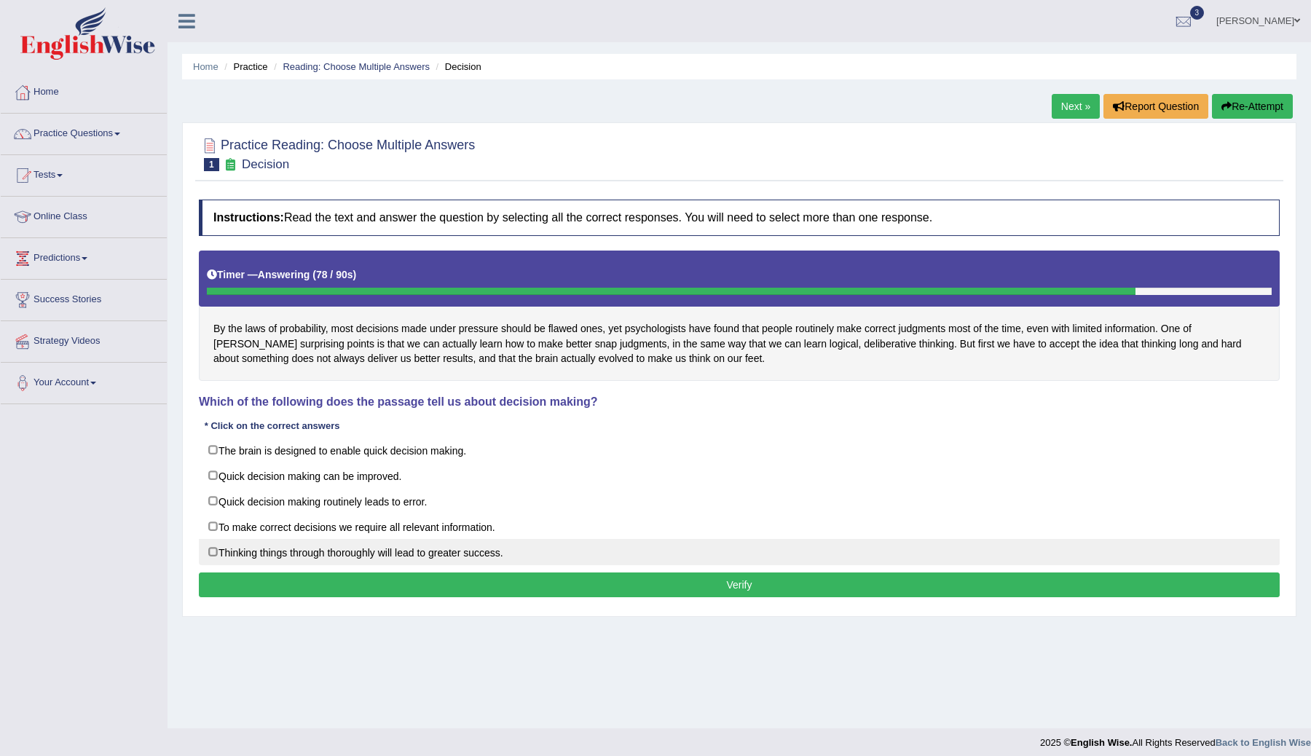
click at [213, 550] on label "Thinking things through thoroughly will lead to greater success." at bounding box center [739, 552] width 1081 height 26
checkbox input "true"
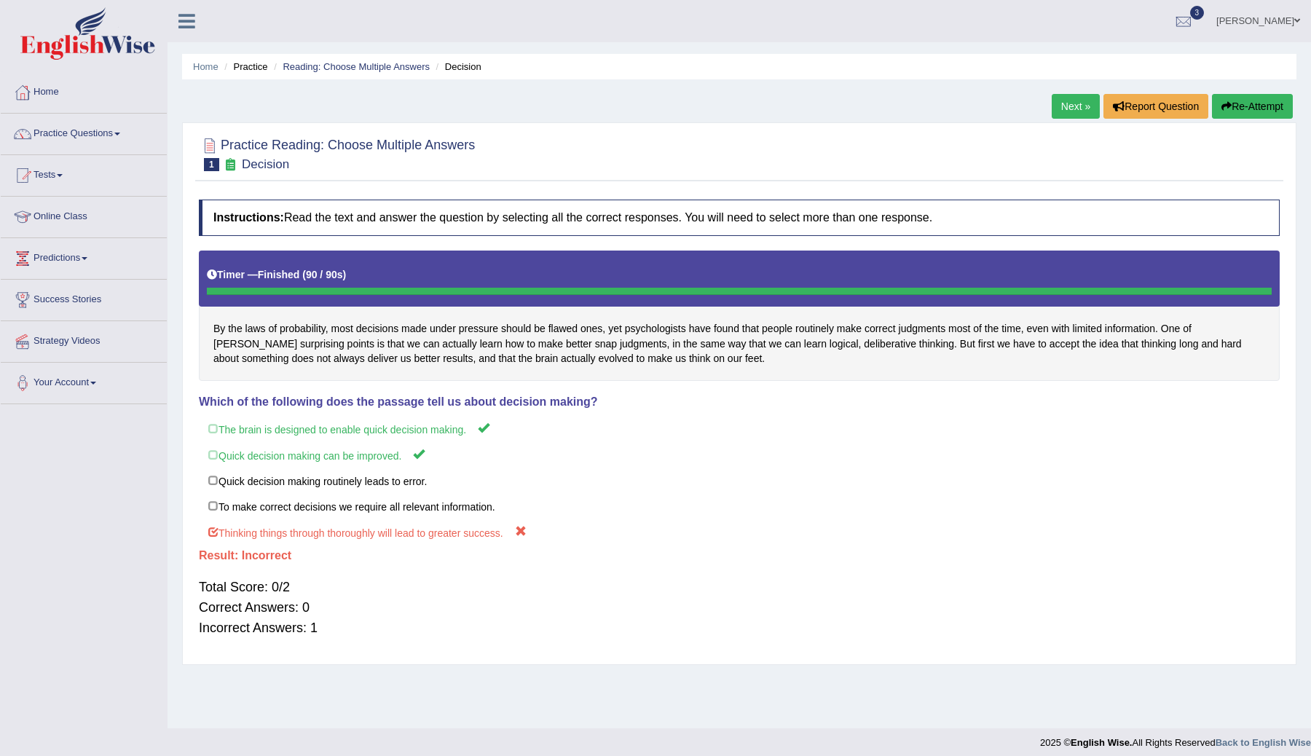
scroll to position [9, 0]
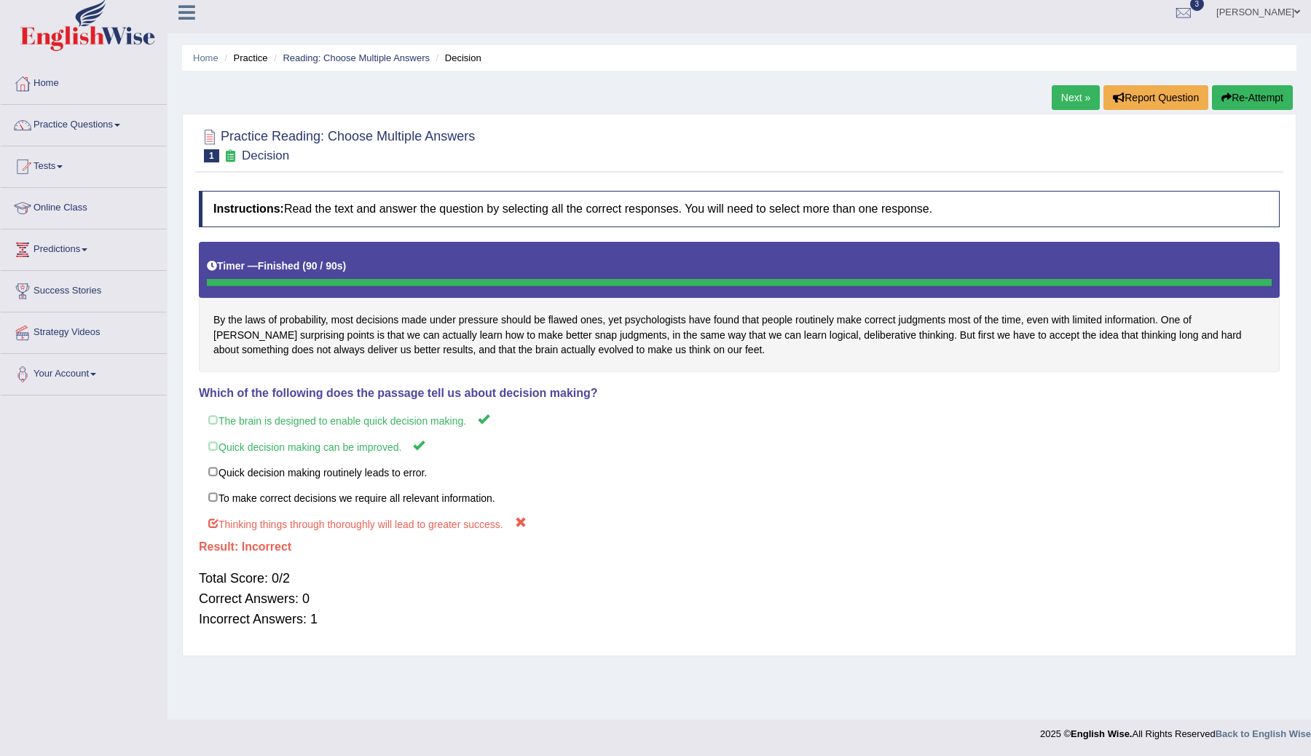
click at [1067, 100] on link "Next »" at bounding box center [1075, 97] width 48 height 25
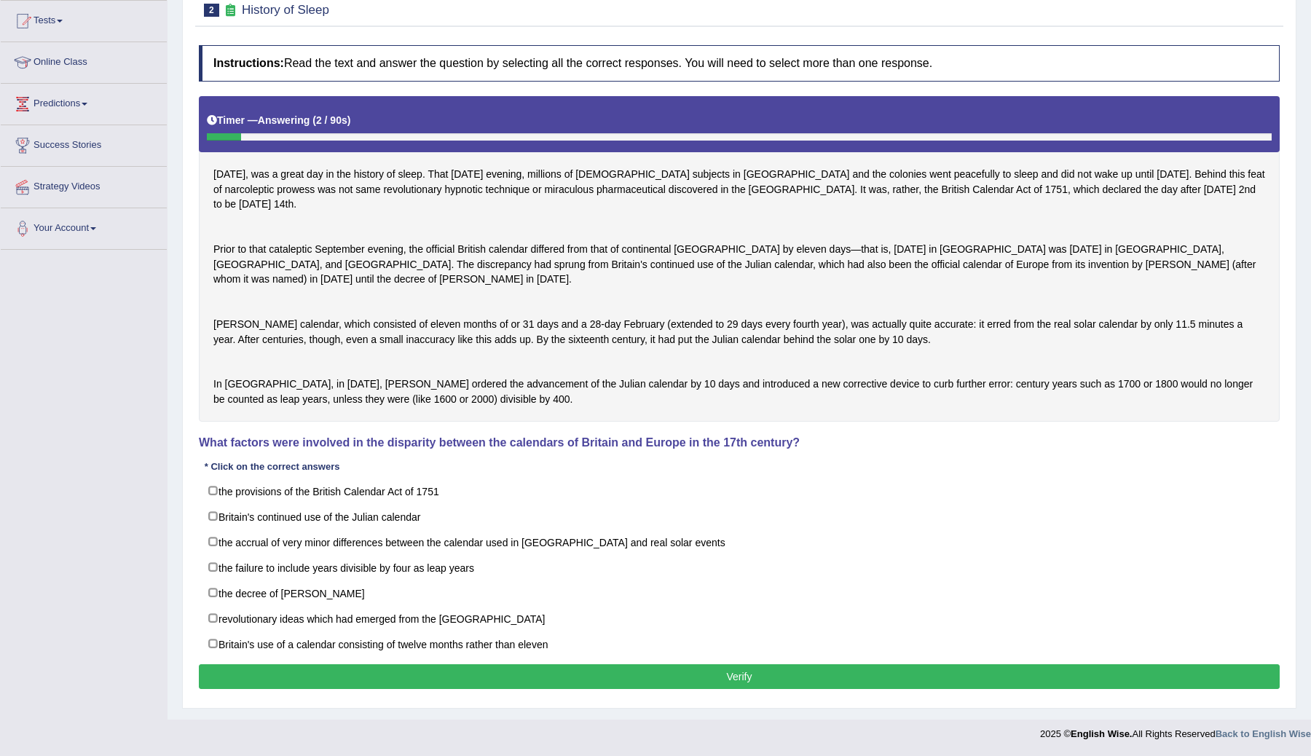
scroll to position [182, 0]
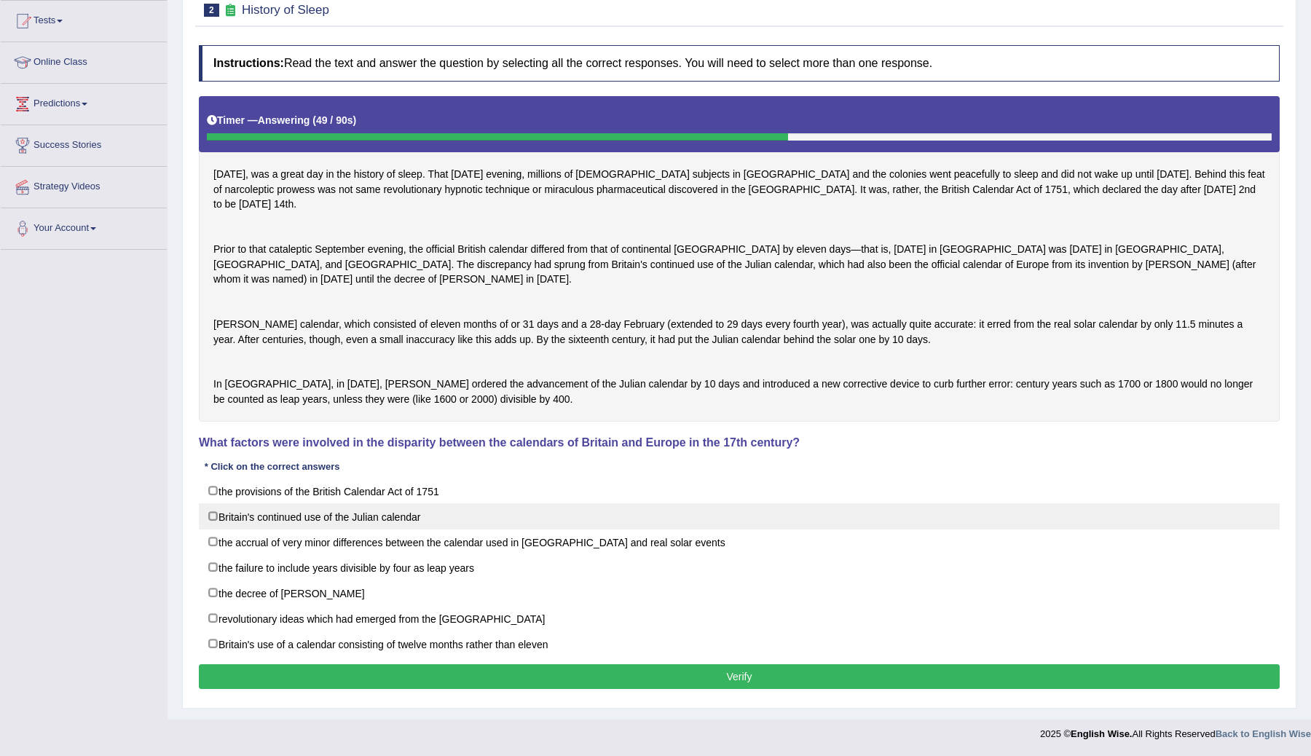
click at [217, 517] on label "Britain's continued use of the Julian calendar" at bounding box center [739, 516] width 1081 height 26
checkbox input "true"
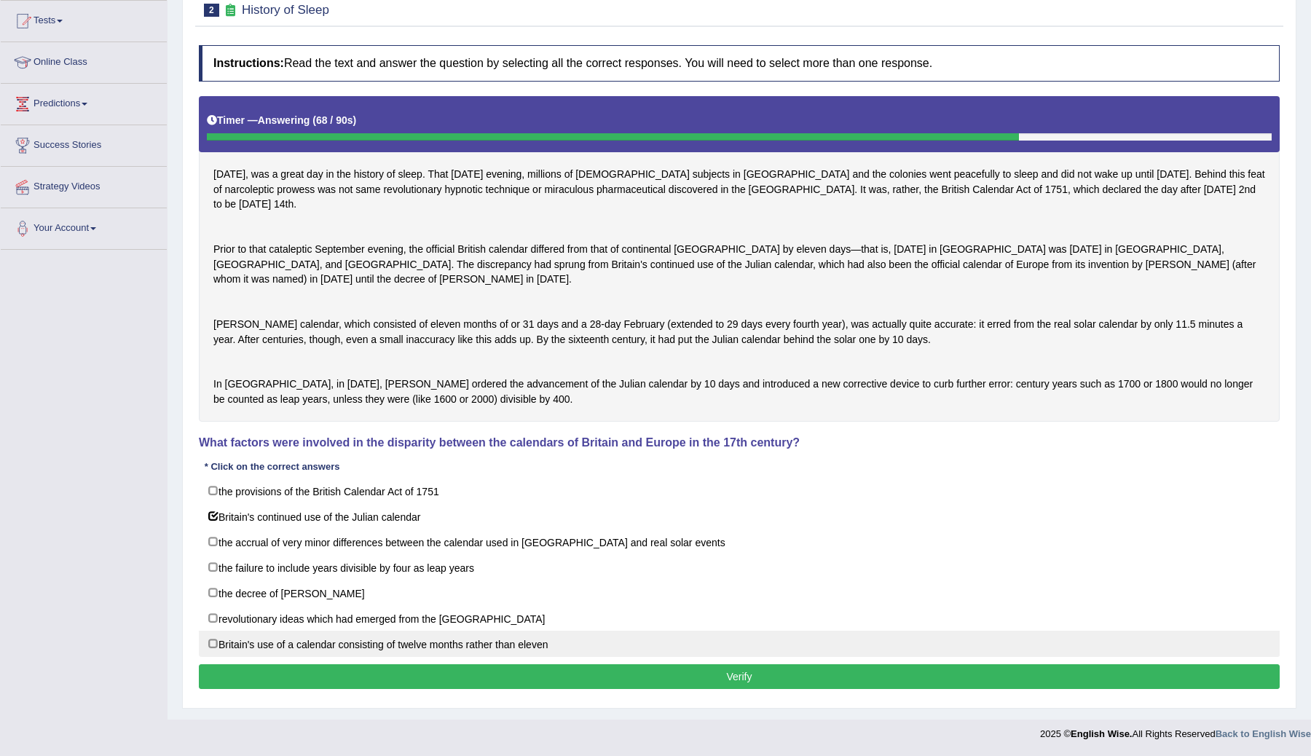
click at [210, 644] on label "Britain's use of a calendar consisting of twelve months rather than eleven" at bounding box center [739, 644] width 1081 height 26
checkbox input "true"
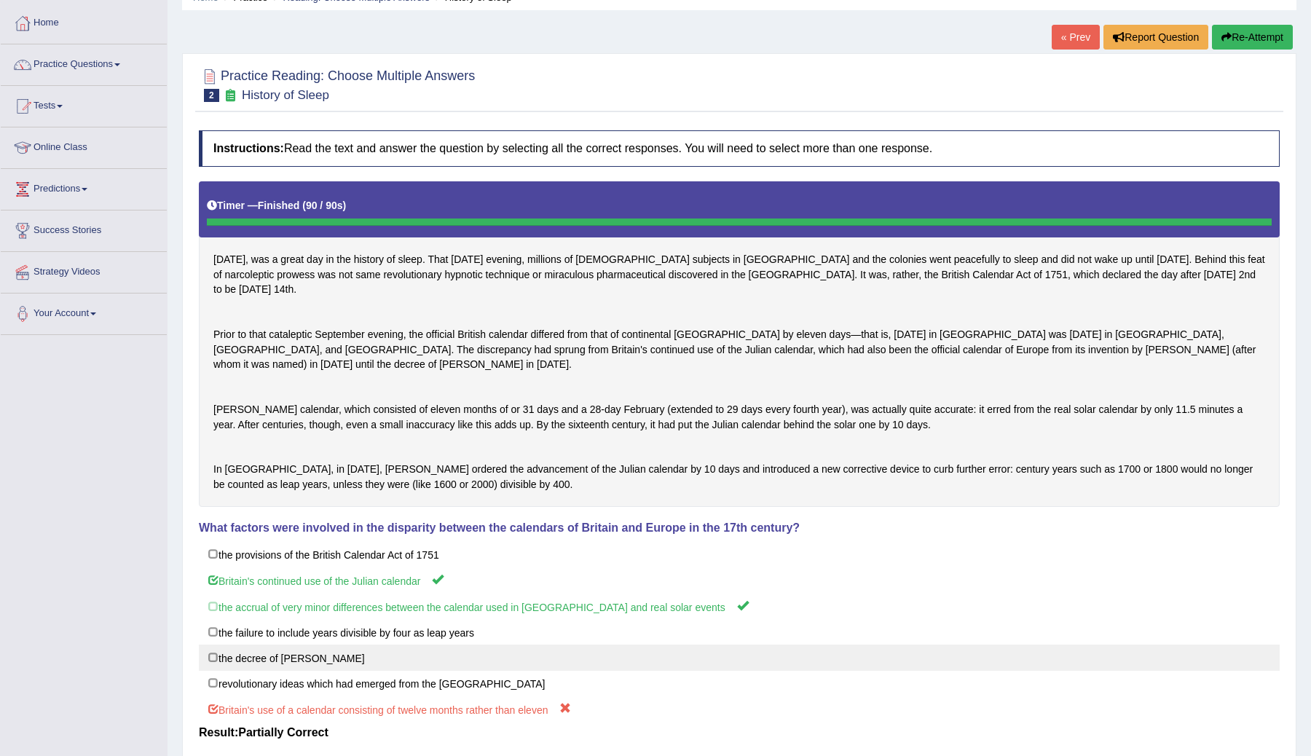
scroll to position [0, 0]
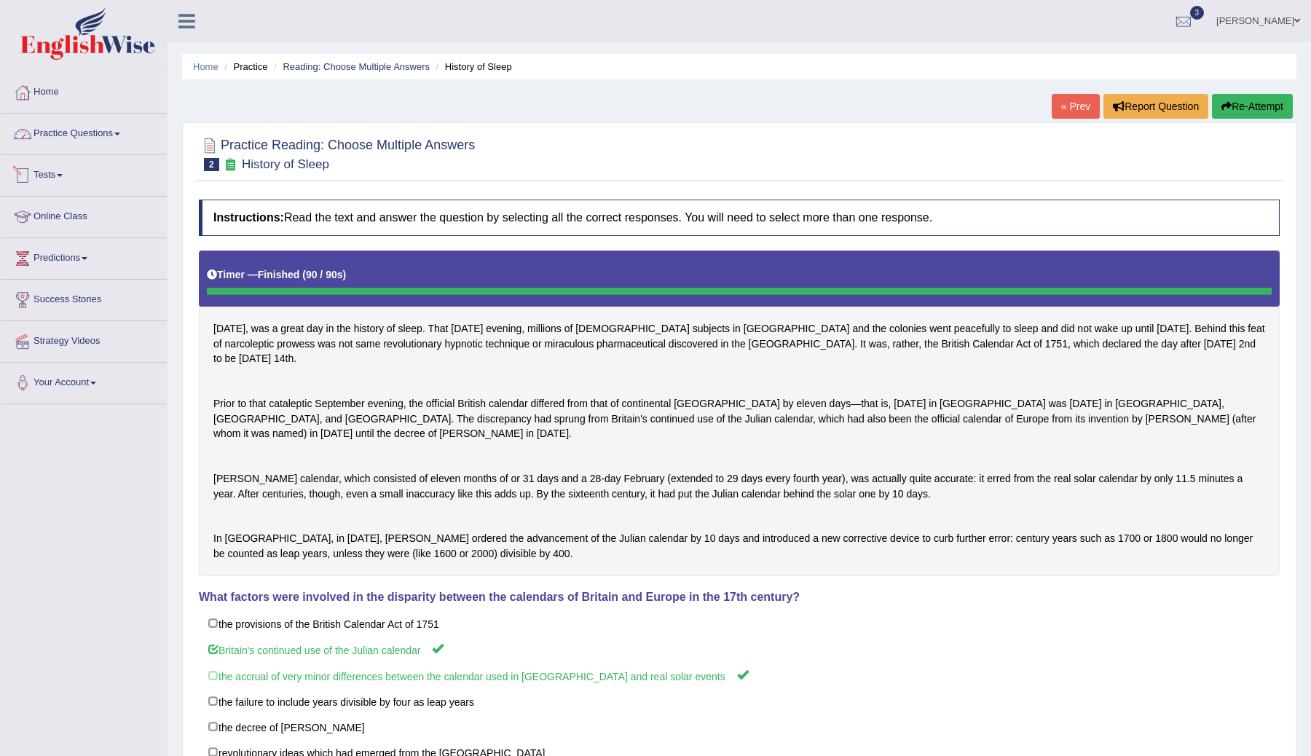
click at [71, 130] on link "Practice Questions" at bounding box center [84, 132] width 166 height 36
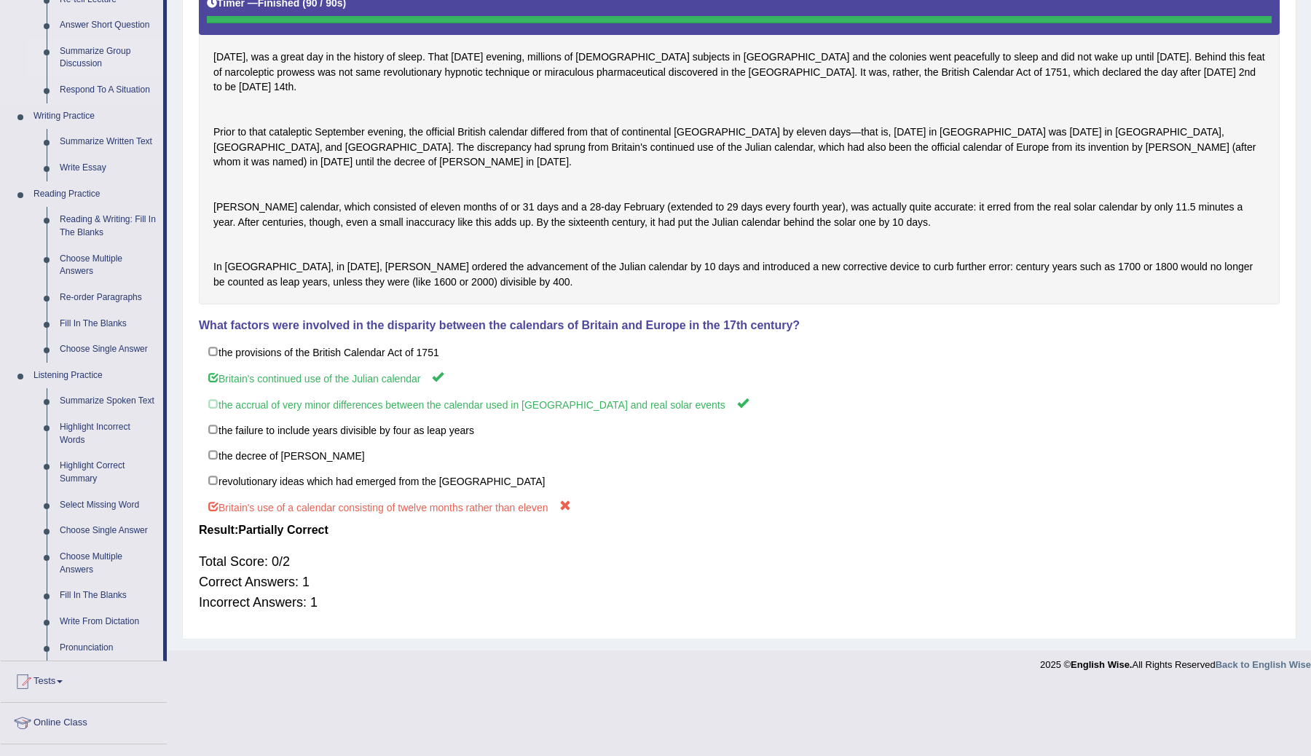
scroll to position [352, 0]
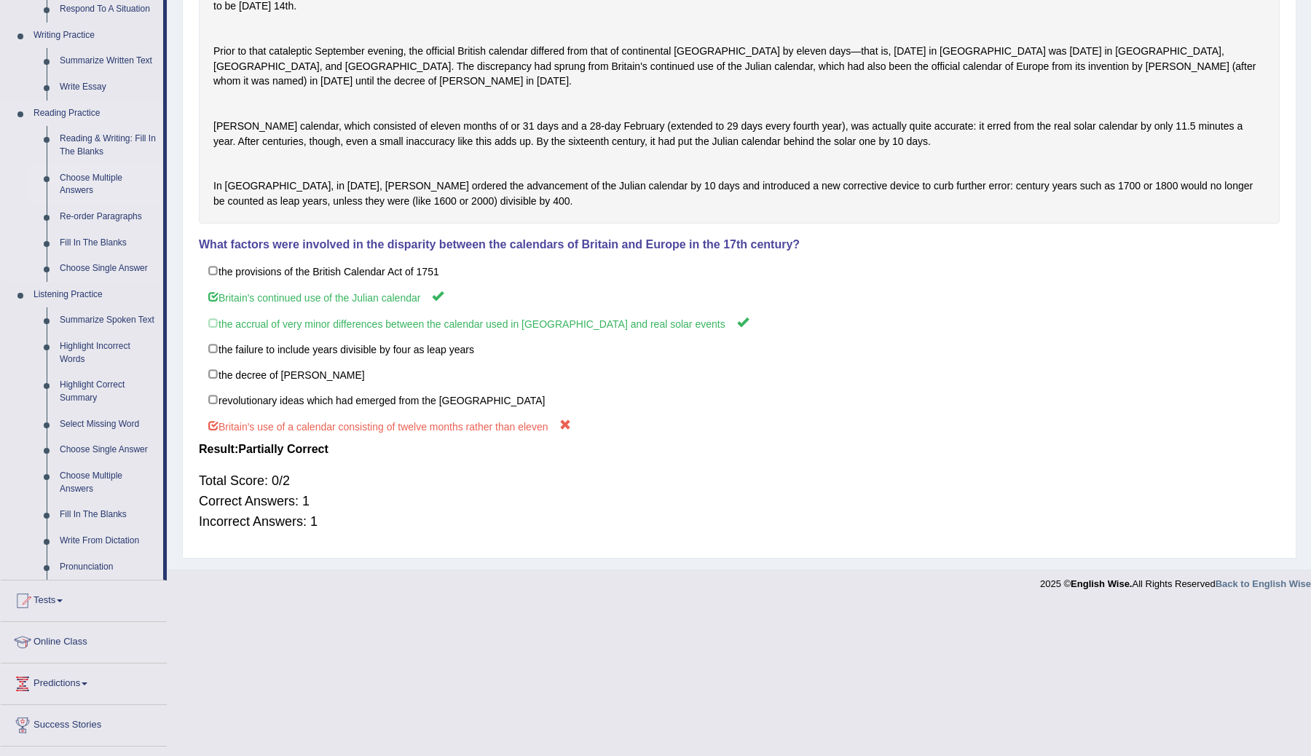
click at [88, 176] on link "Choose Multiple Answers" at bounding box center [108, 184] width 110 height 39
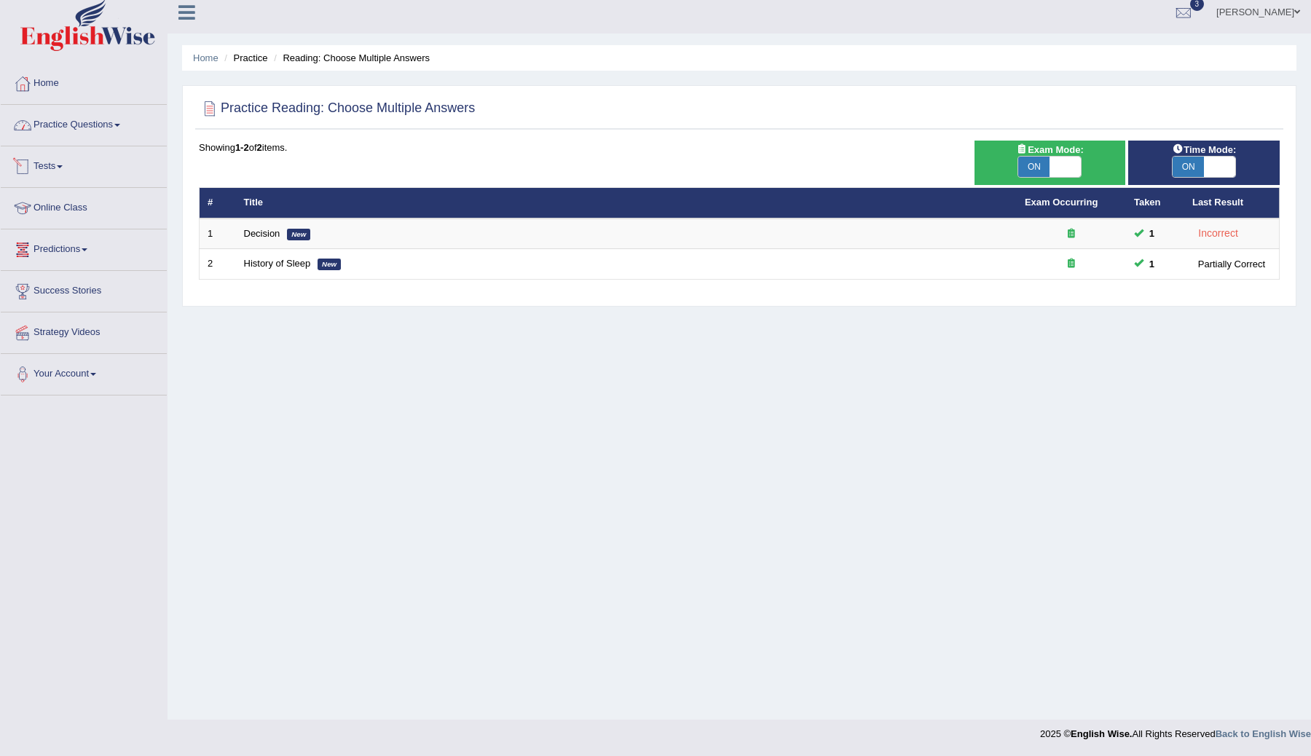
click at [119, 127] on link "Practice Questions" at bounding box center [84, 123] width 166 height 36
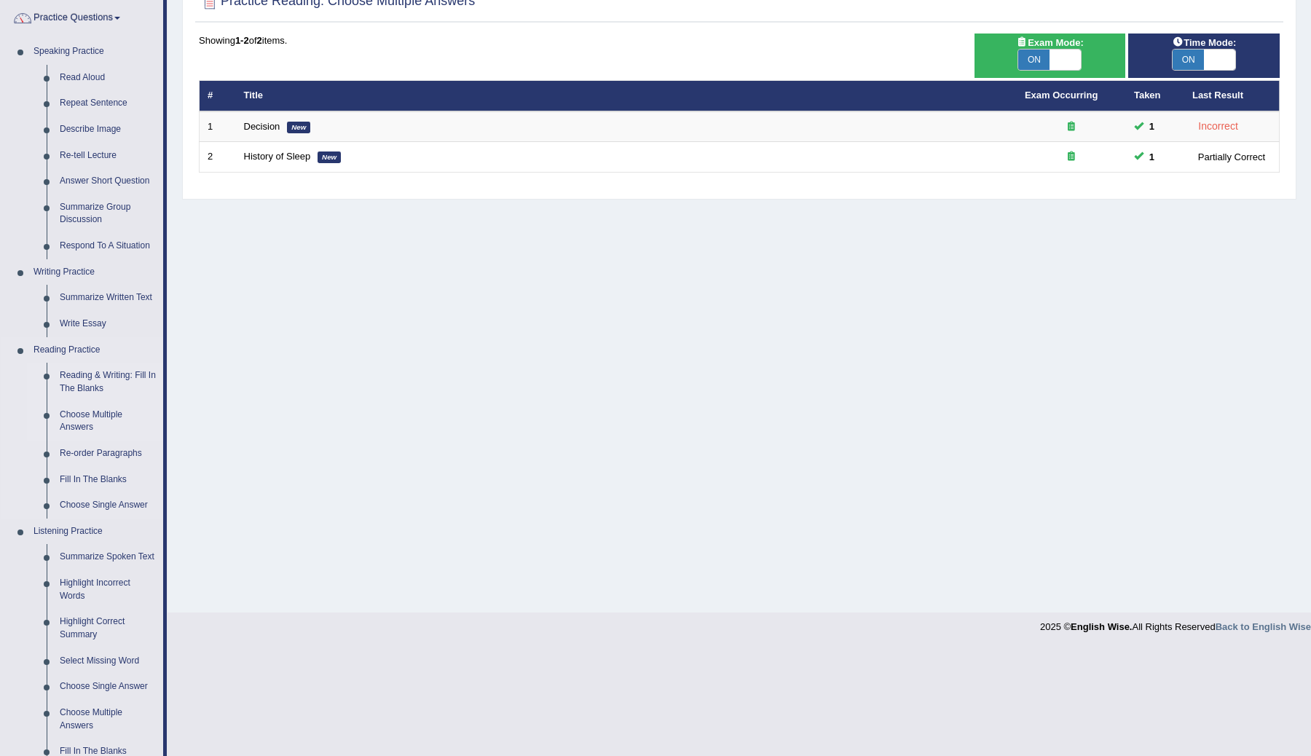
scroll to position [207, 0]
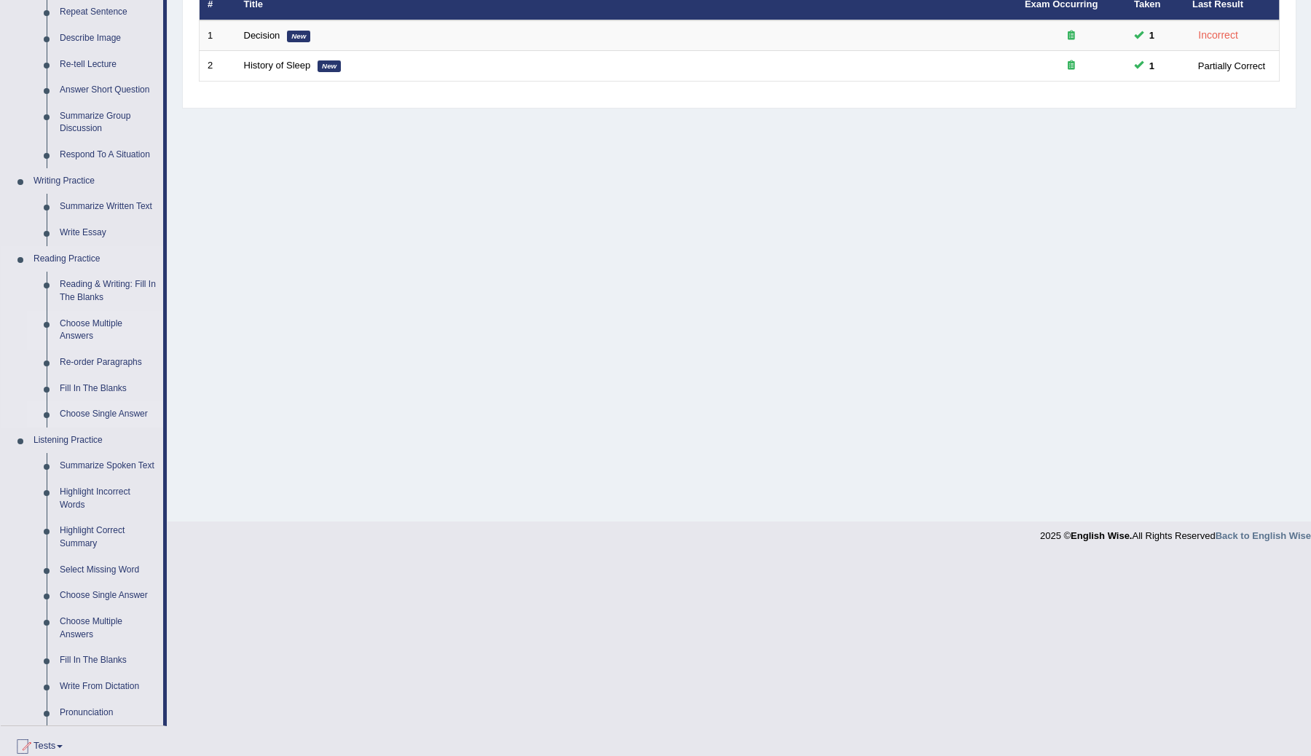
click at [93, 415] on link "Choose Single Answer" at bounding box center [108, 414] width 110 height 26
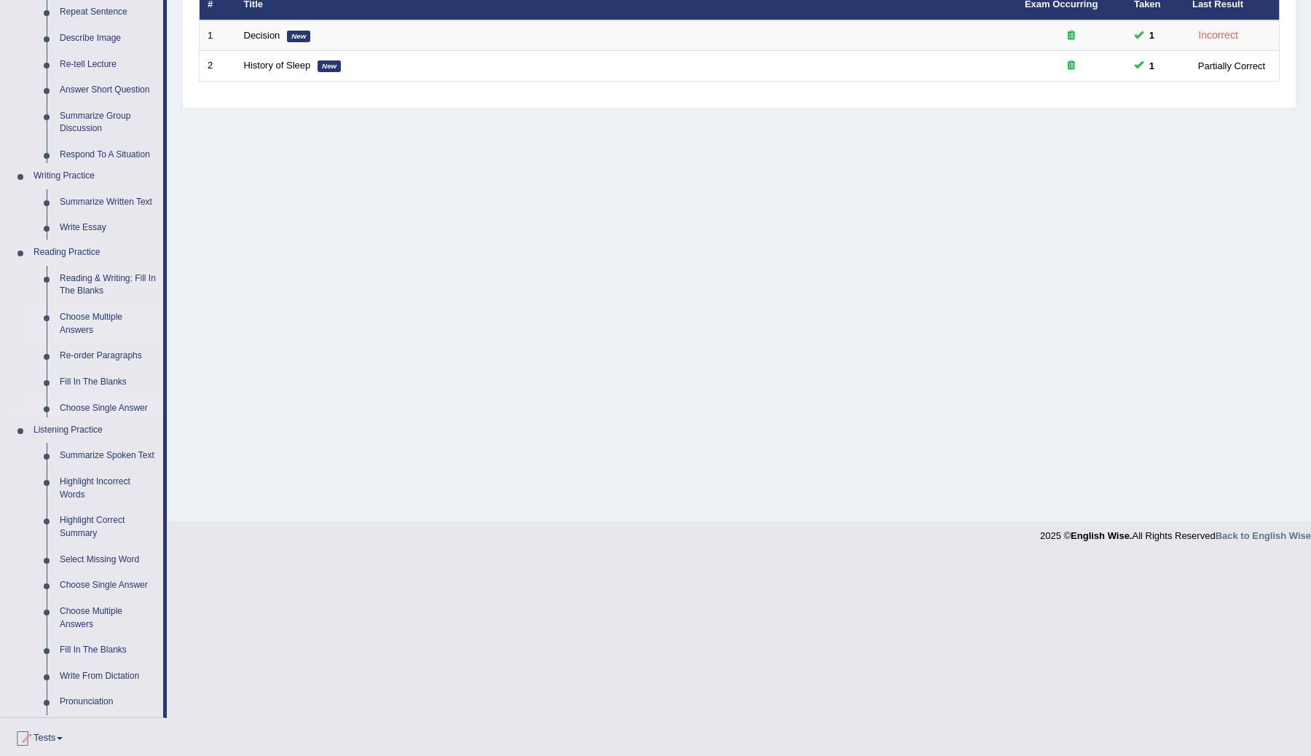
scroll to position [9, 0]
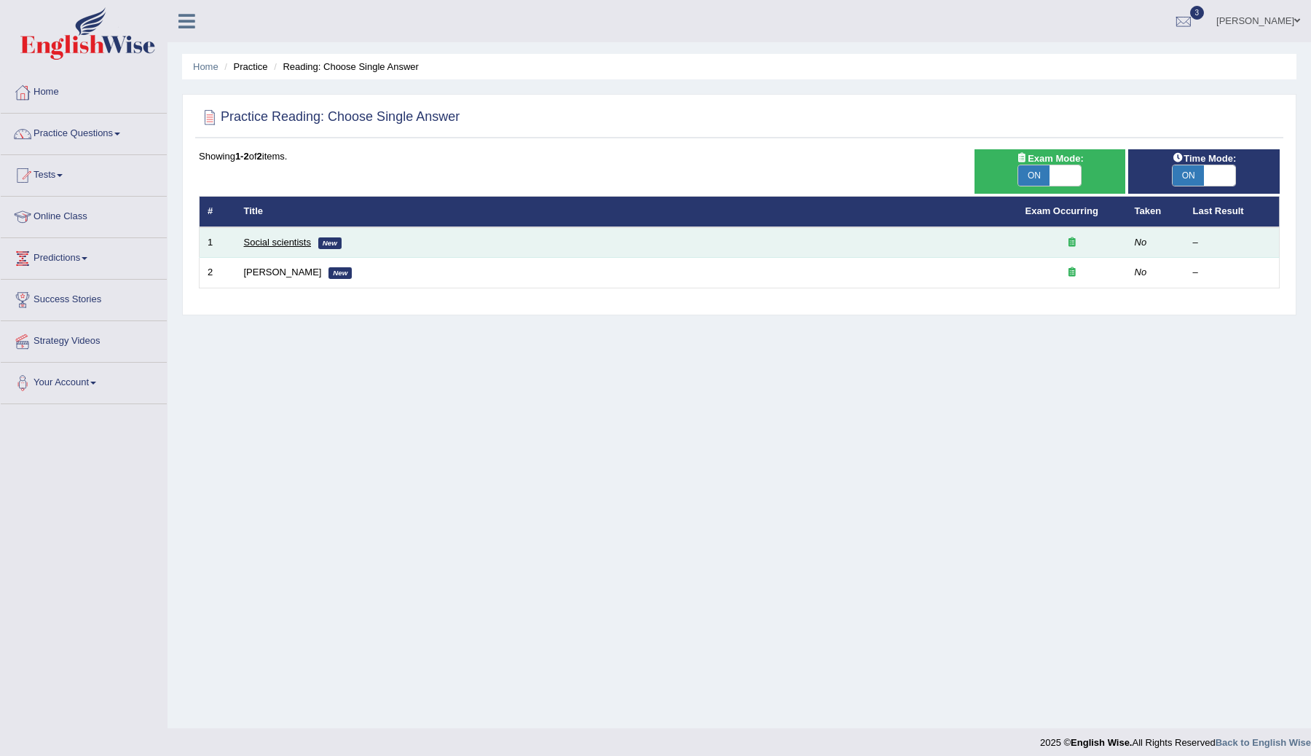
click at [286, 242] on link "Social scientists" at bounding box center [277, 242] width 67 height 11
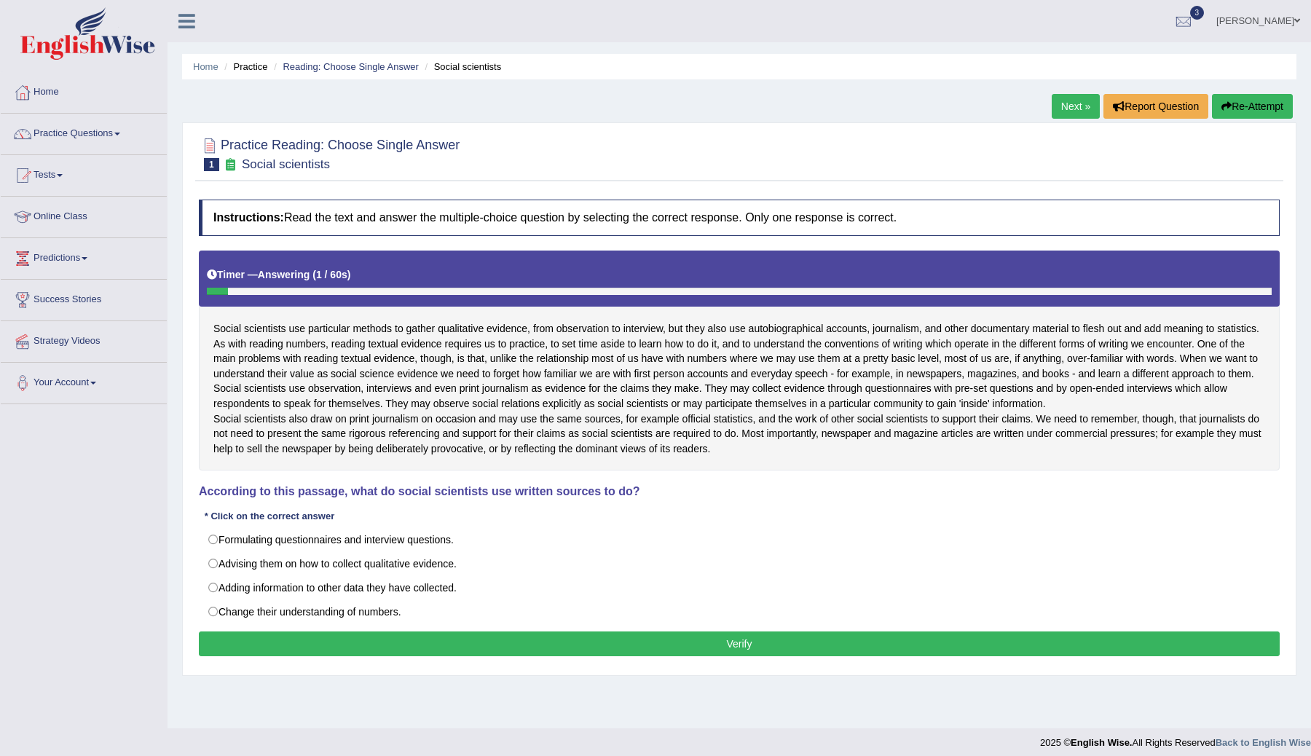
scroll to position [12, 0]
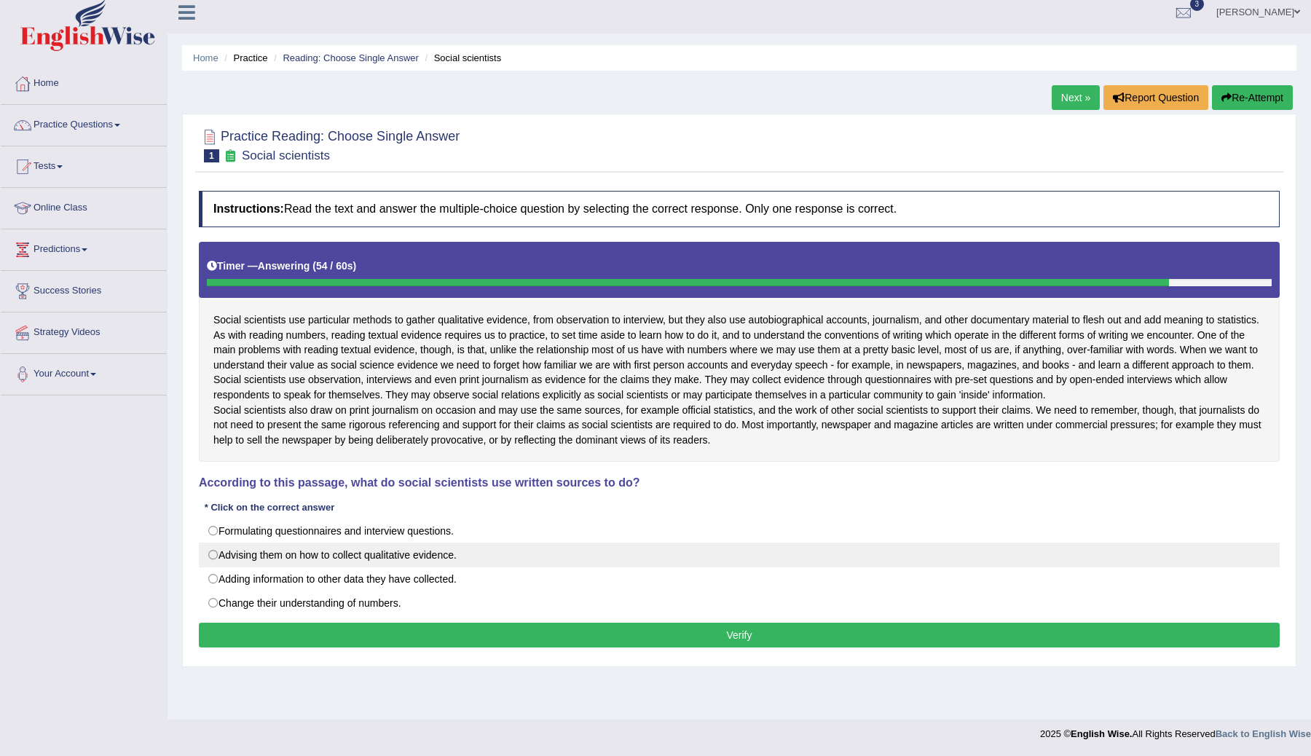
click at [217, 567] on label "Advising them on how to collect qualitative evidence." at bounding box center [739, 554] width 1081 height 25
radio input "true"
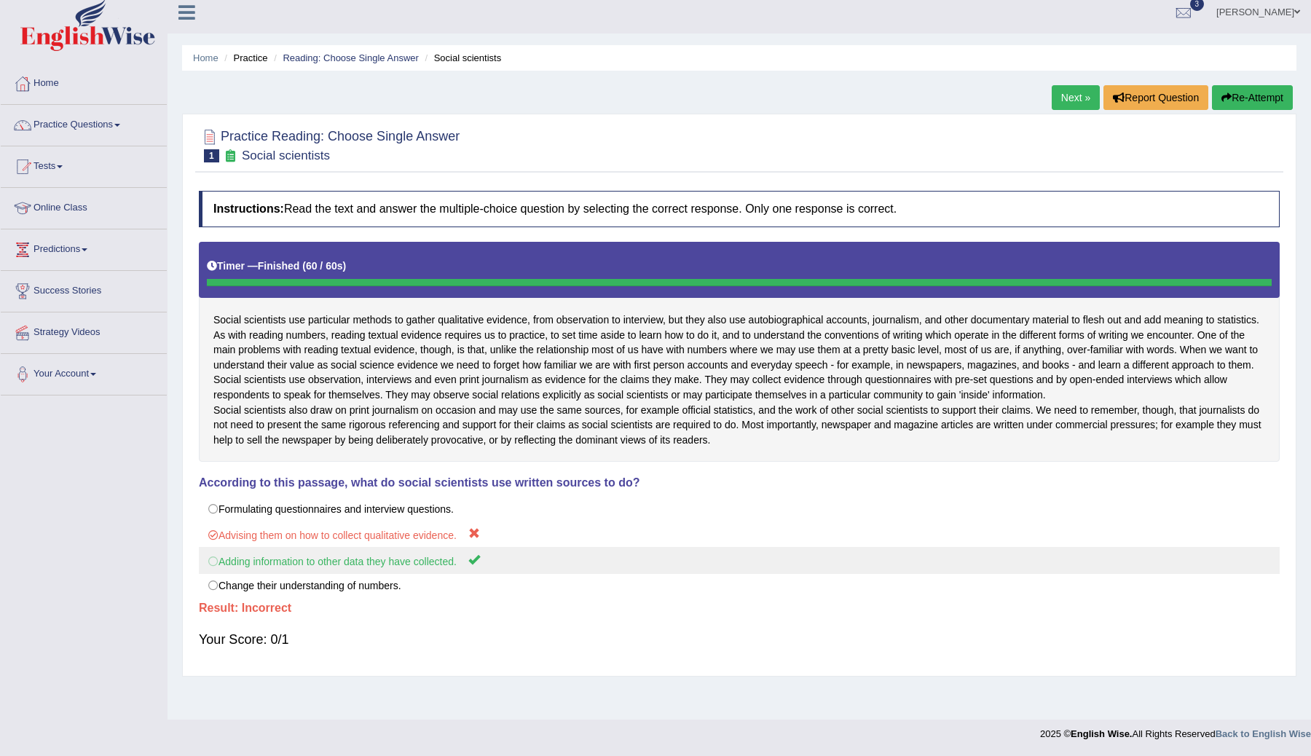
click at [217, 574] on label "Adding information to other data they have collected." at bounding box center [739, 560] width 1081 height 27
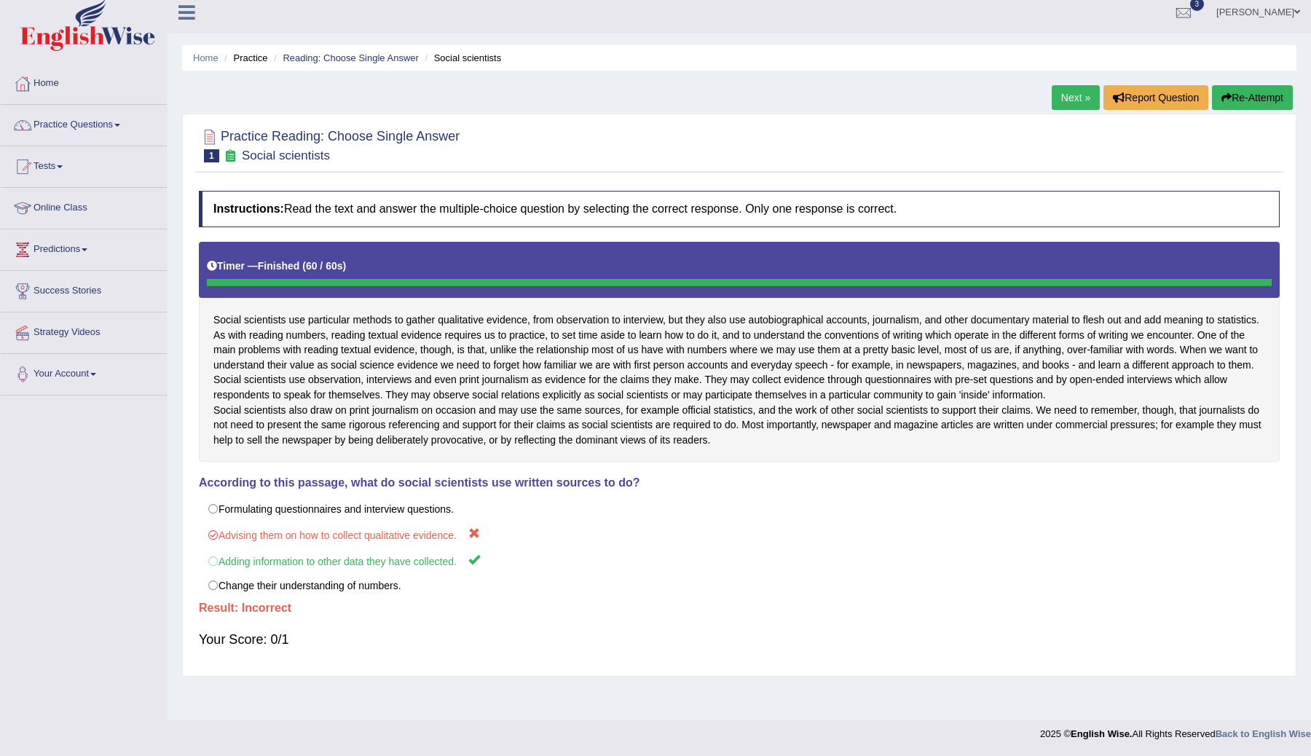
scroll to position [23, 0]
click at [1056, 85] on link "Next »" at bounding box center [1075, 97] width 48 height 25
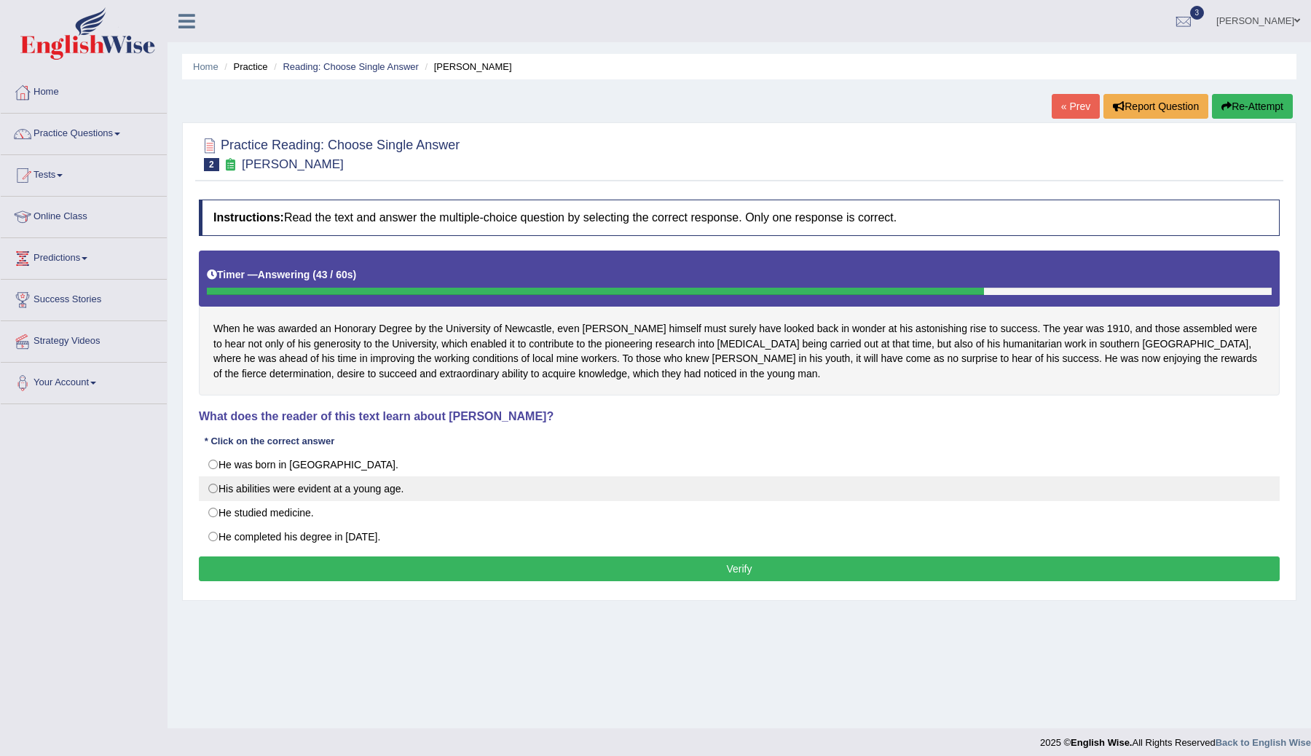
click at [224, 490] on label "His abilities were evident at a young age." at bounding box center [739, 488] width 1081 height 25
radio input "true"
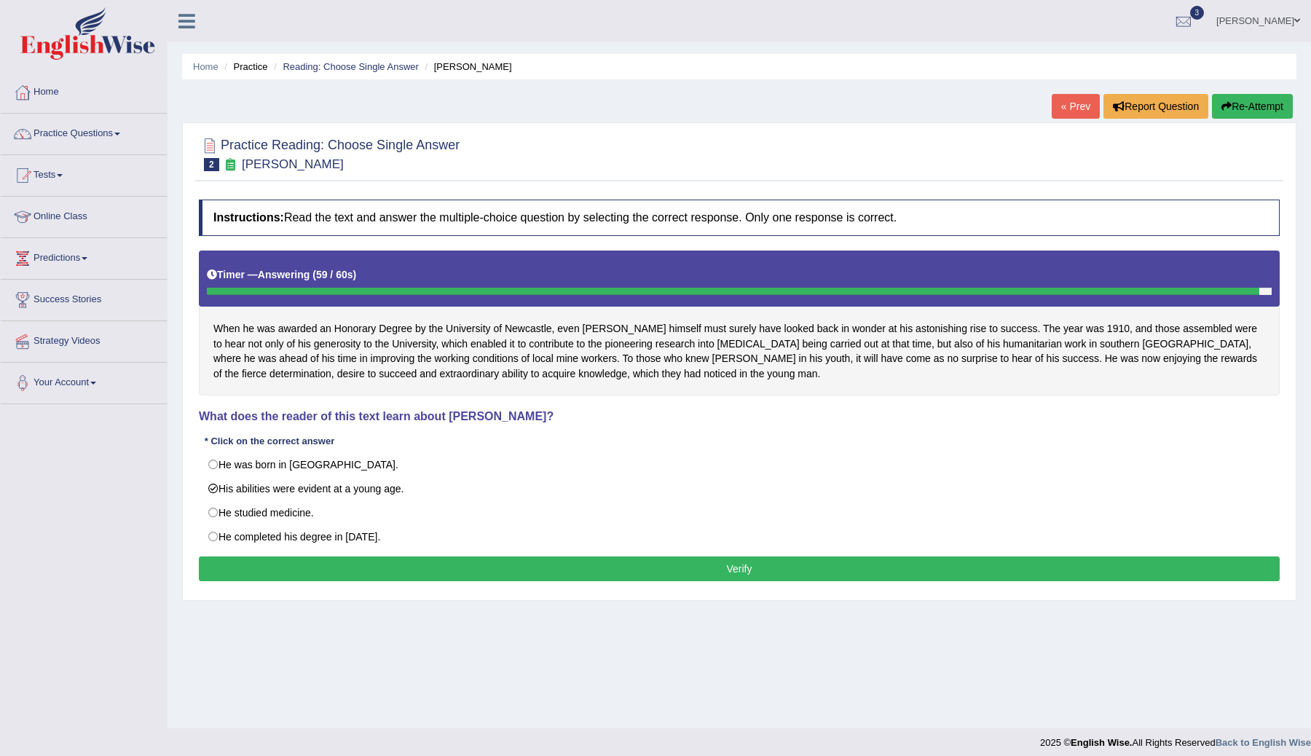
click at [427, 572] on button "Verify" at bounding box center [739, 568] width 1081 height 25
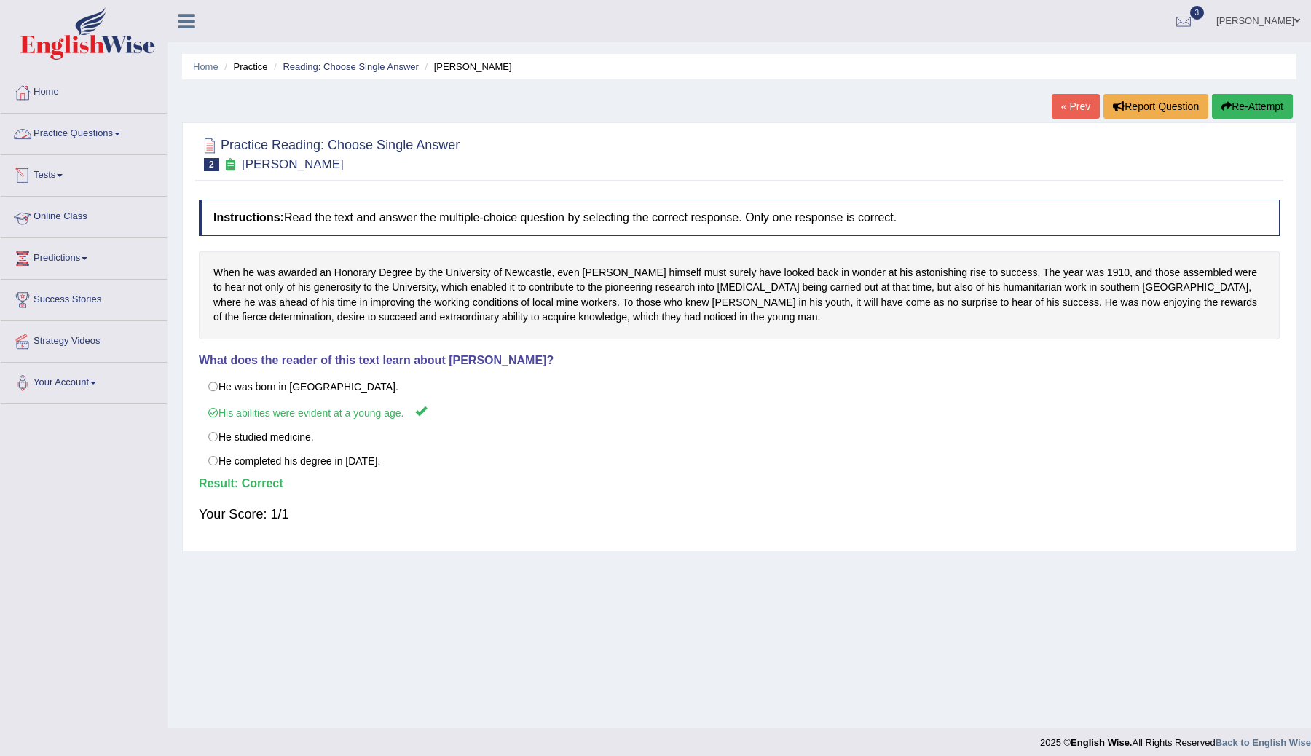
click at [105, 130] on link "Practice Questions" at bounding box center [84, 132] width 166 height 36
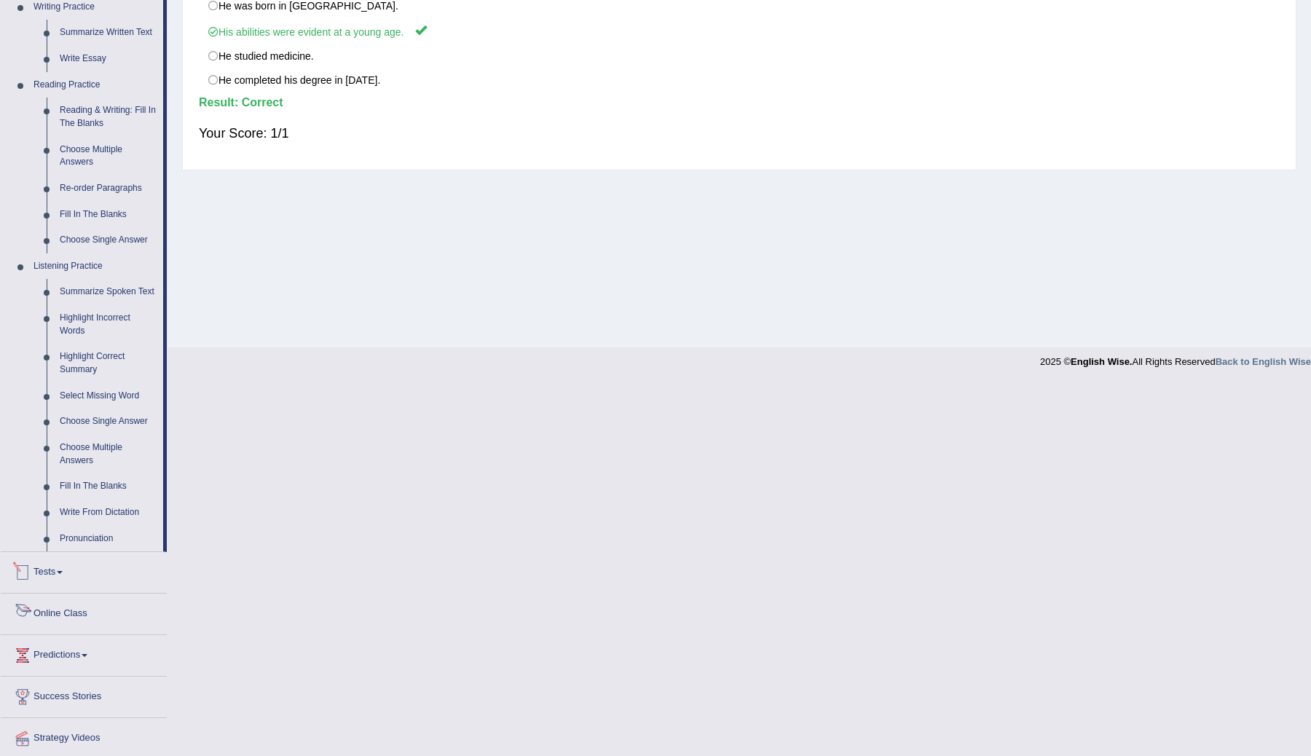
scroll to position [440, 0]
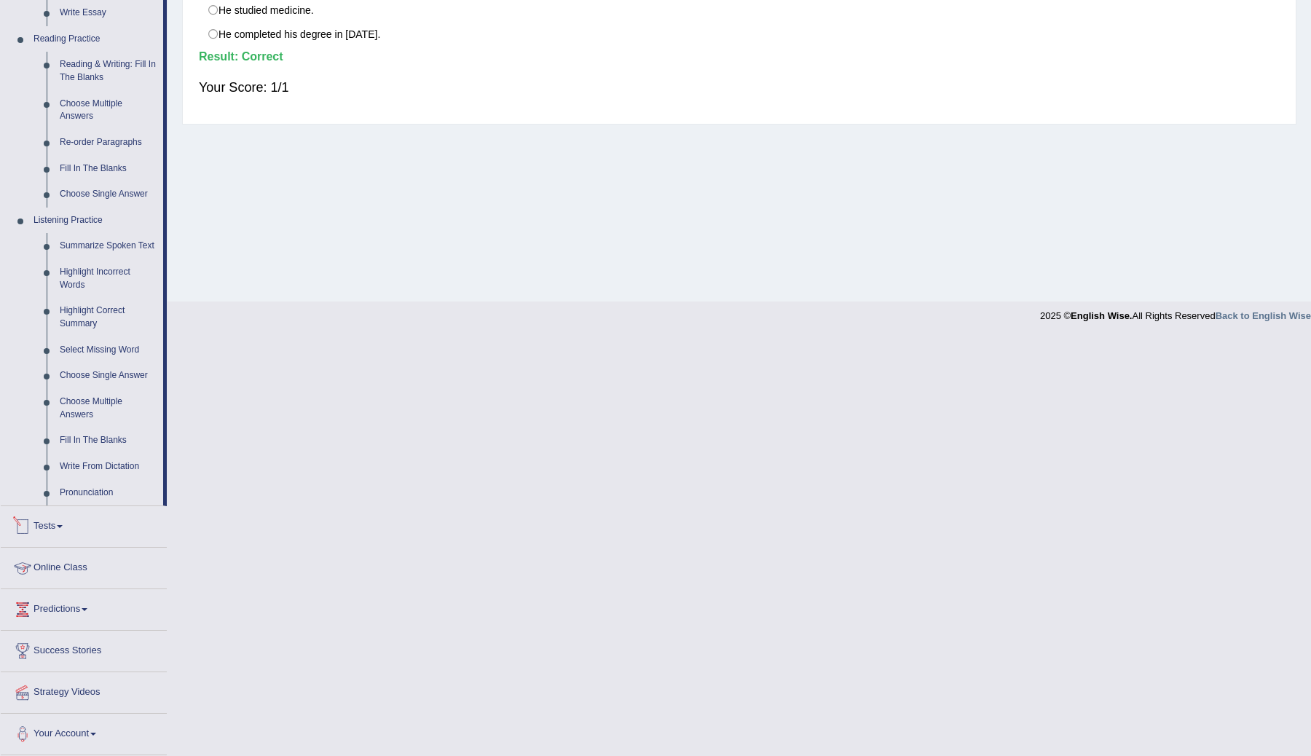
click at [63, 526] on span at bounding box center [60, 526] width 6 height 3
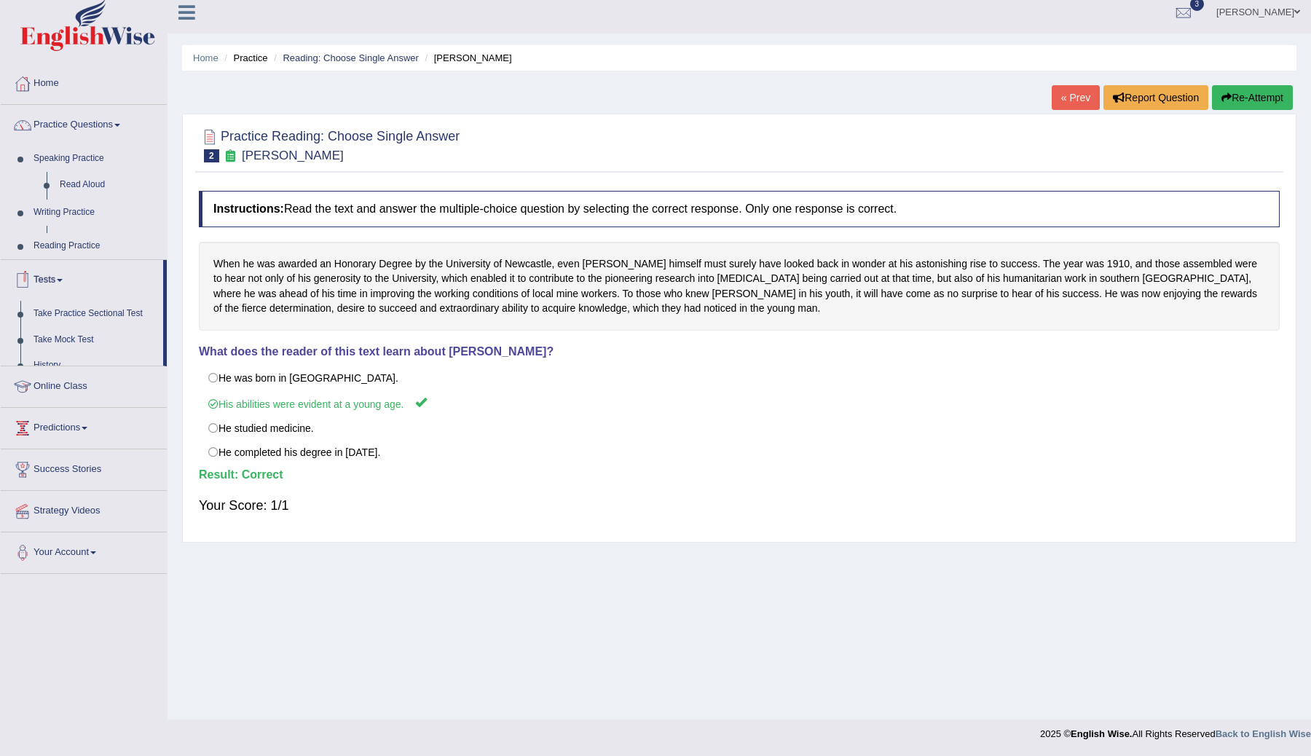
scroll to position [9, 0]
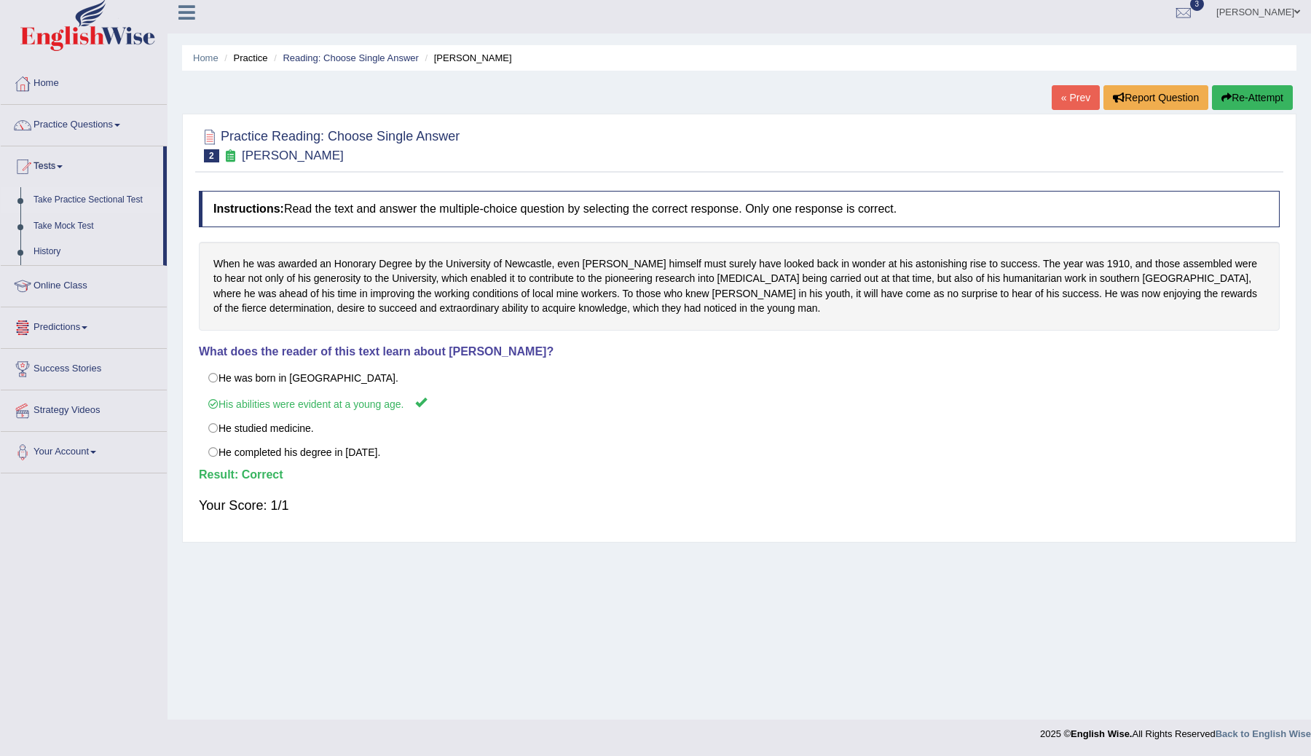
click at [68, 200] on link "Take Practice Sectional Test" at bounding box center [95, 200] width 136 height 26
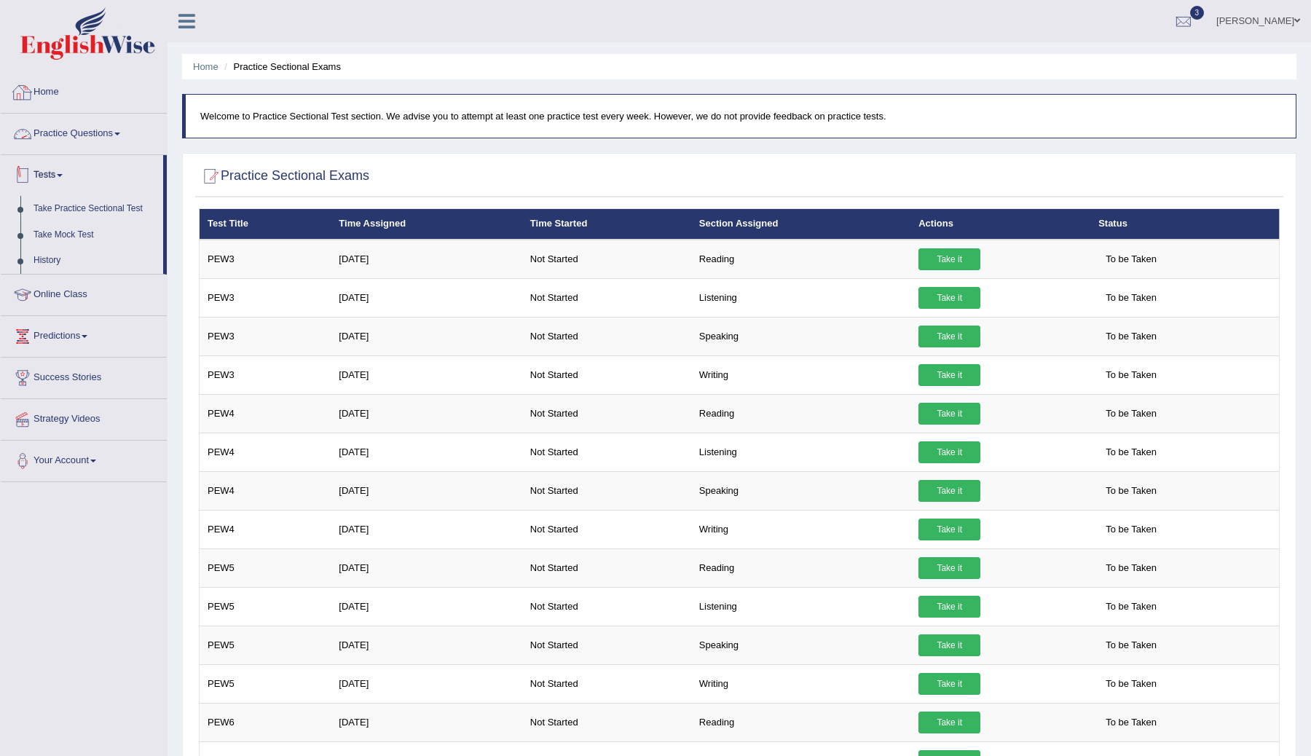
click at [128, 135] on link "Practice Questions" at bounding box center [84, 132] width 166 height 36
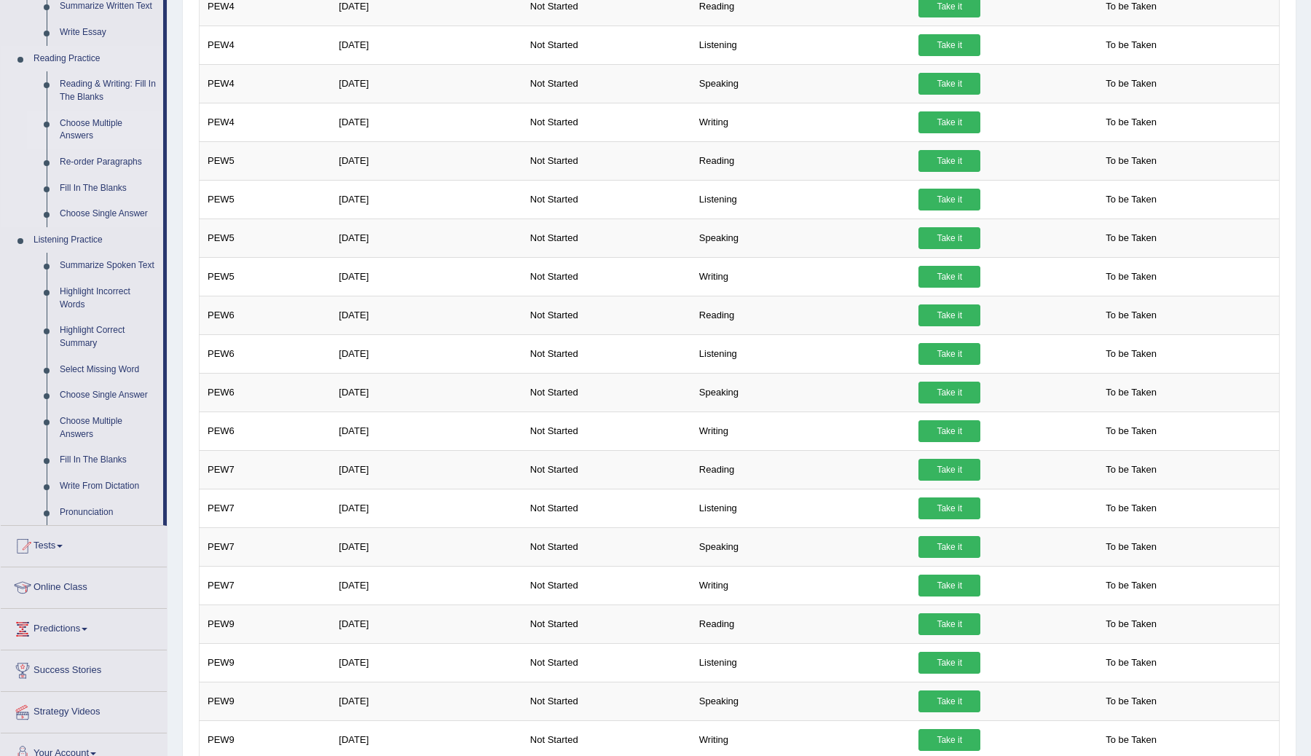
scroll to position [418, 0]
